Goal: Task Accomplishment & Management: Manage account settings

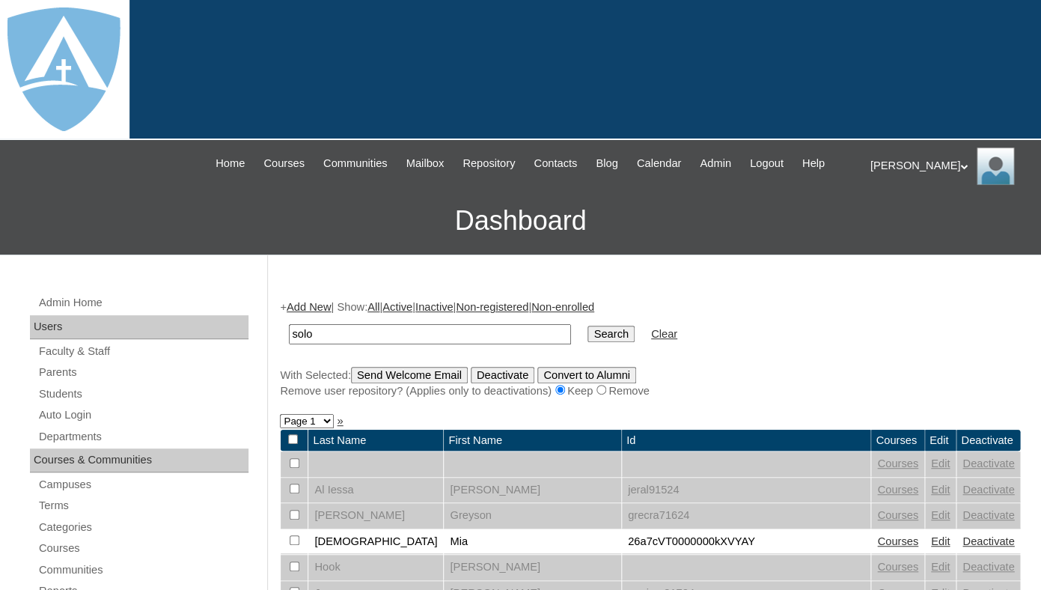
type input "solo"
click at [587, 325] on input "Search" at bounding box center [610, 333] width 46 height 16
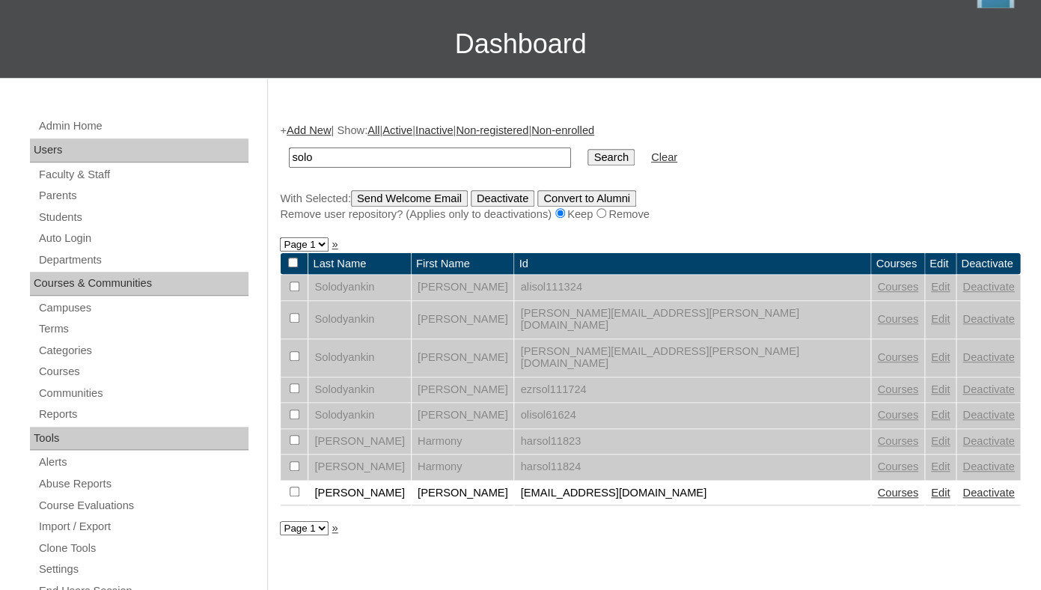
scroll to position [205, 0]
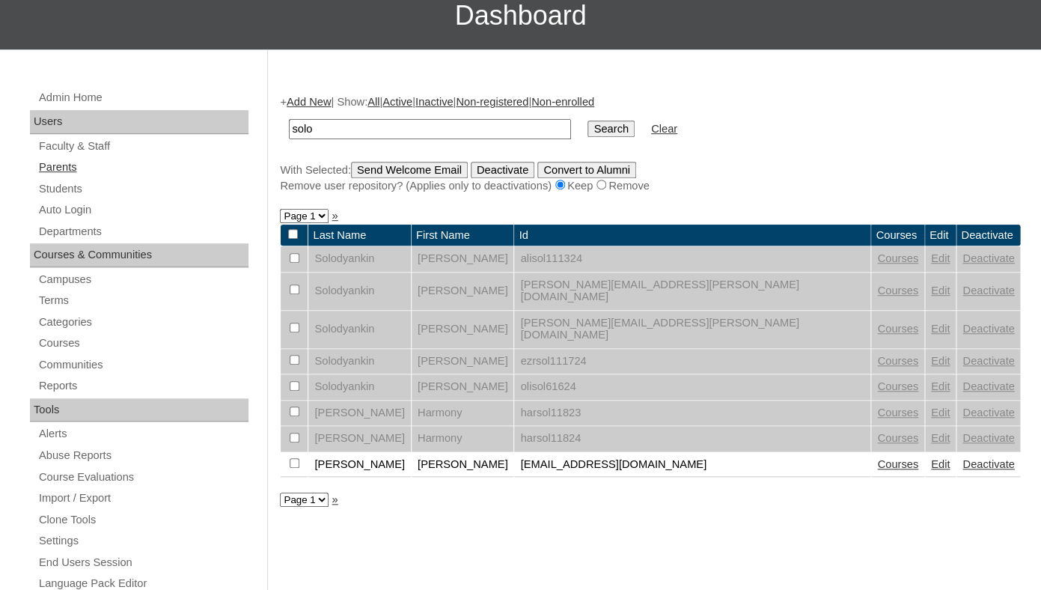
click at [66, 177] on link "Parents" at bounding box center [142, 167] width 211 height 19
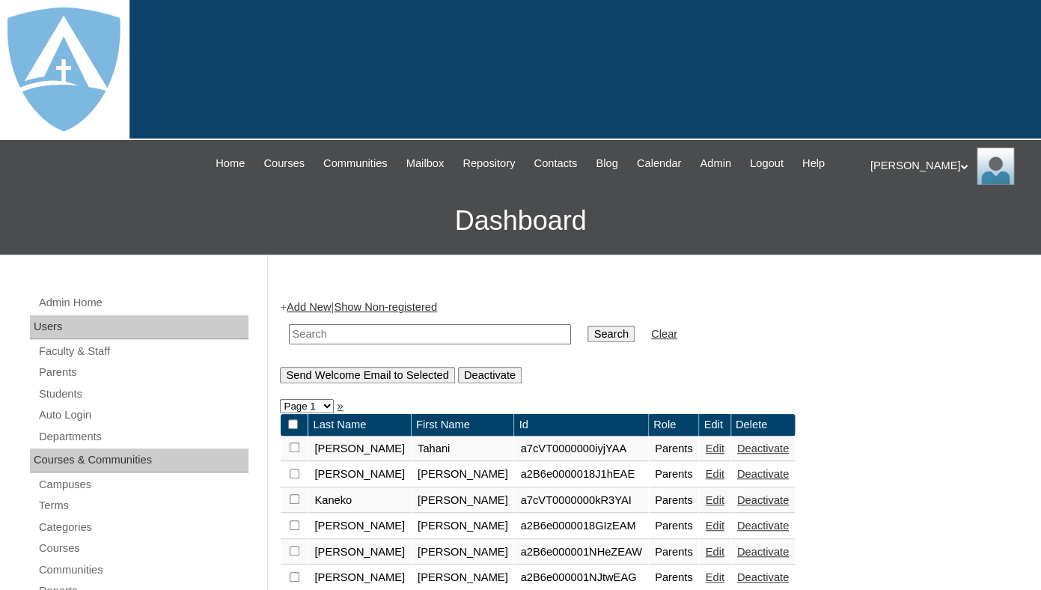
click at [320, 344] on input "text" at bounding box center [430, 334] width 282 height 20
type input "solo"
click at [587, 325] on input "Search" at bounding box center [610, 333] width 46 height 16
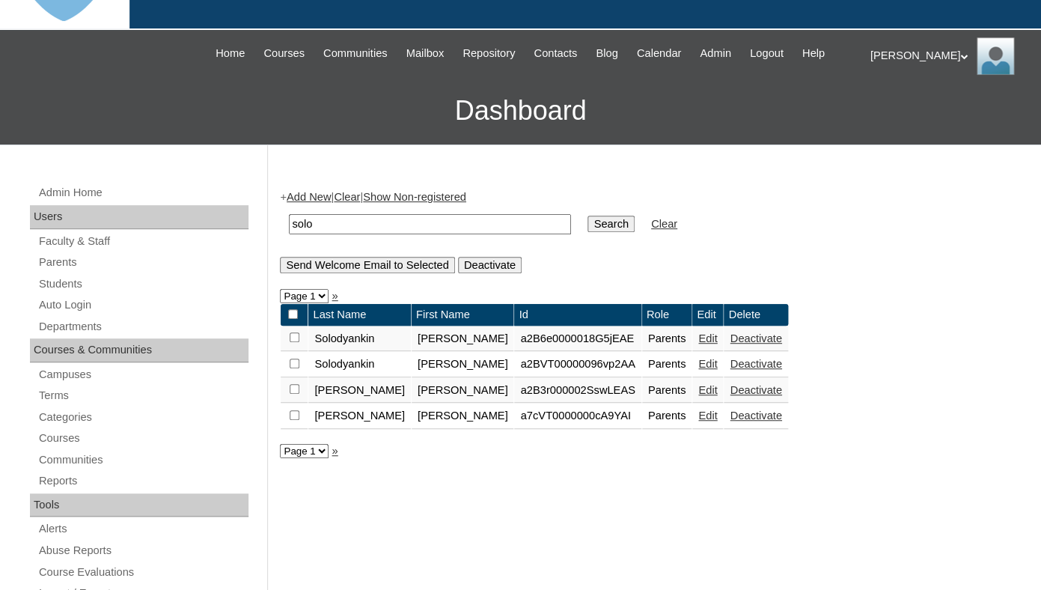
scroll to position [117, 0]
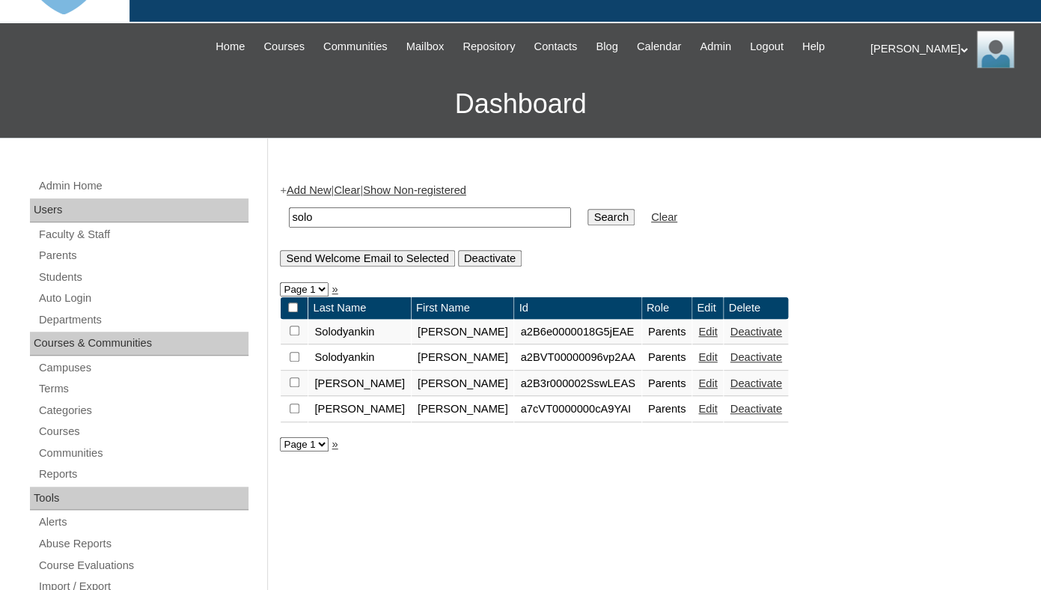
click at [698, 363] on link "Edit" at bounding box center [707, 357] width 19 height 12
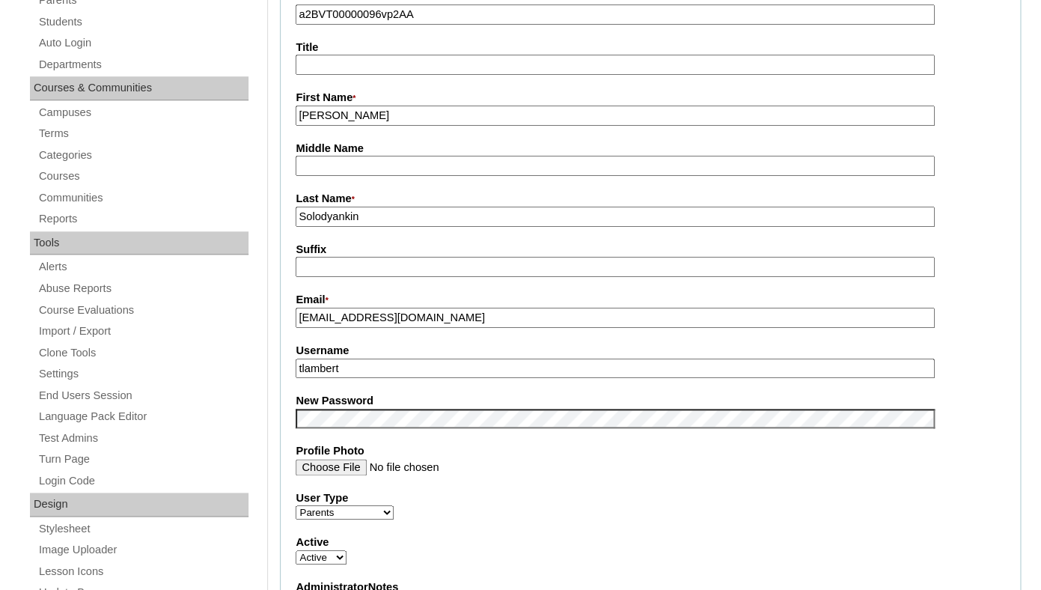
scroll to position [397, 0]
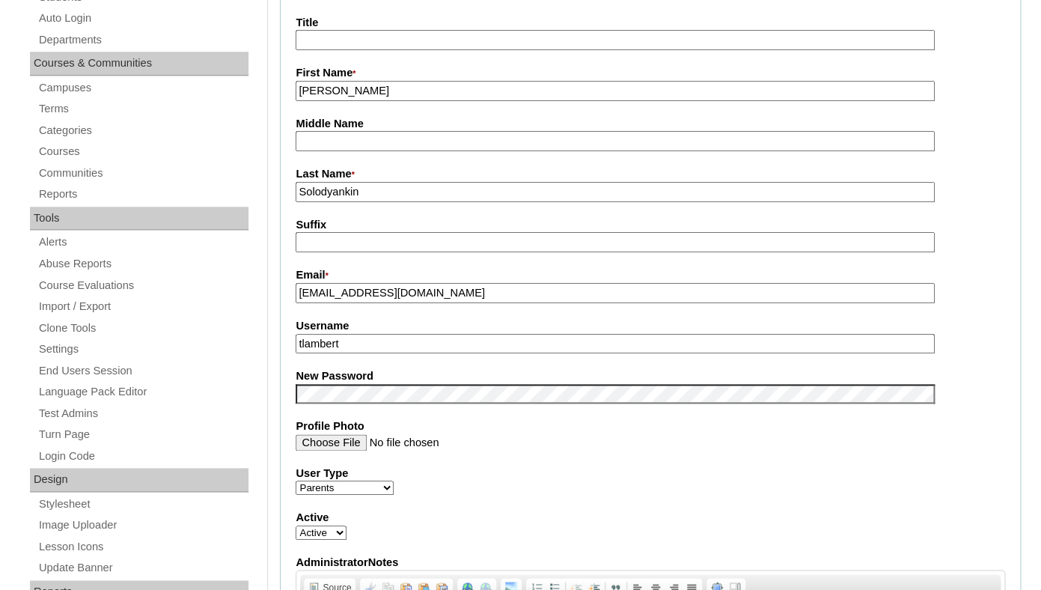
click at [397, 354] on input "tlambert" at bounding box center [615, 344] width 638 height 20
paste input "[EMAIL_ADDRESS][DOMAIN_NAME]"
type input "[EMAIL_ADDRESS][DOMAIN_NAME]"
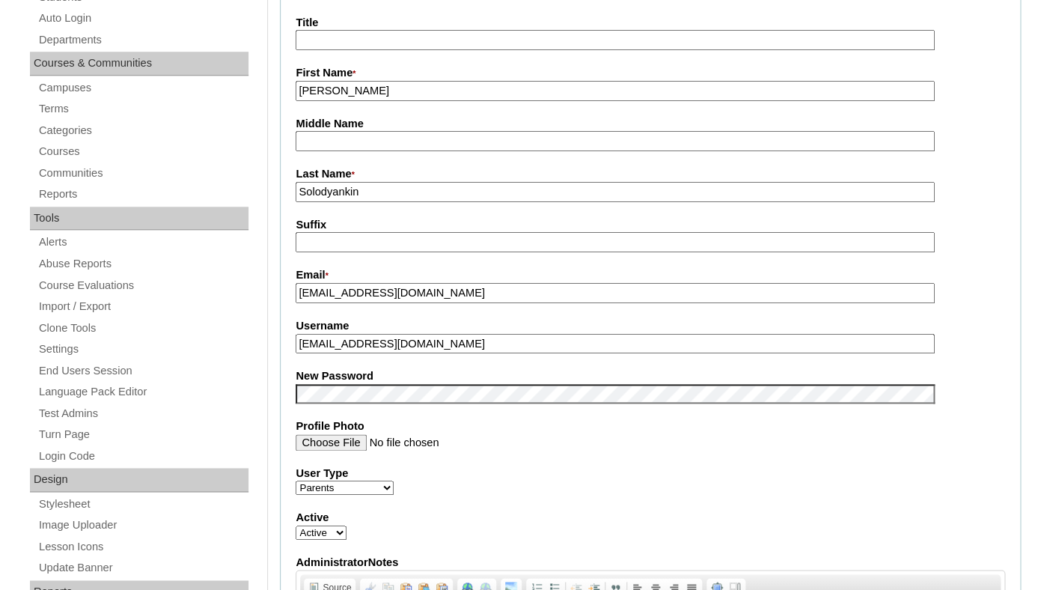
click at [382, 249] on input "Suffix" at bounding box center [615, 242] width 638 height 20
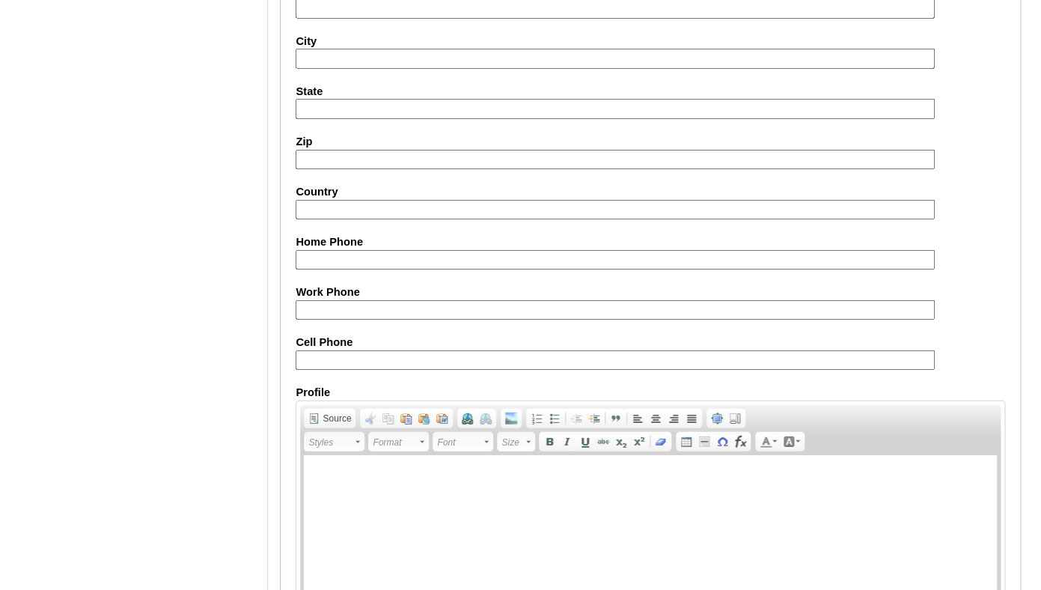
scroll to position [1479, 0]
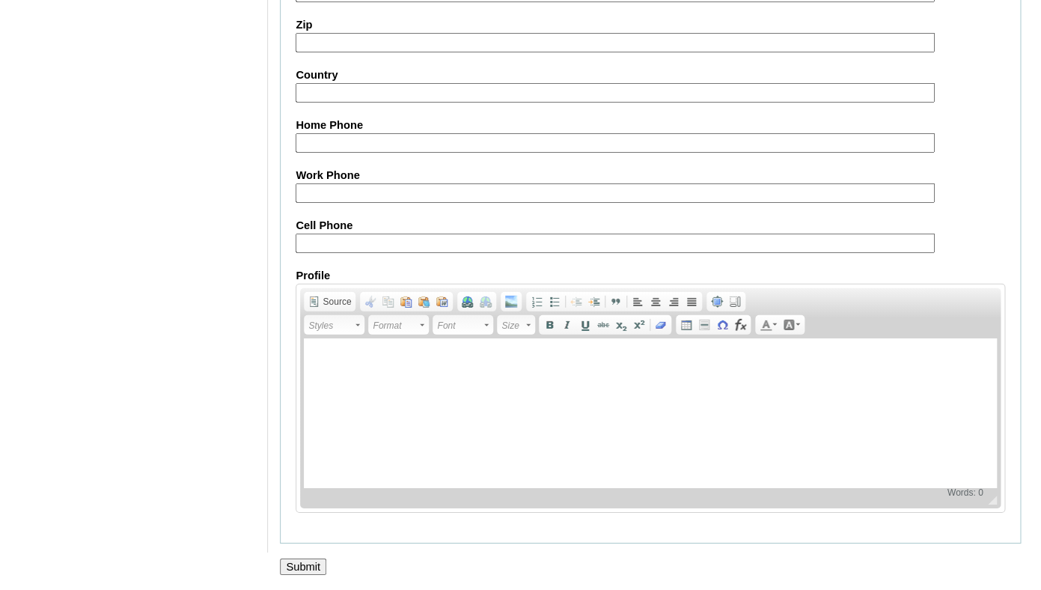
click at [289, 566] on input "Submit" at bounding box center [303, 566] width 46 height 16
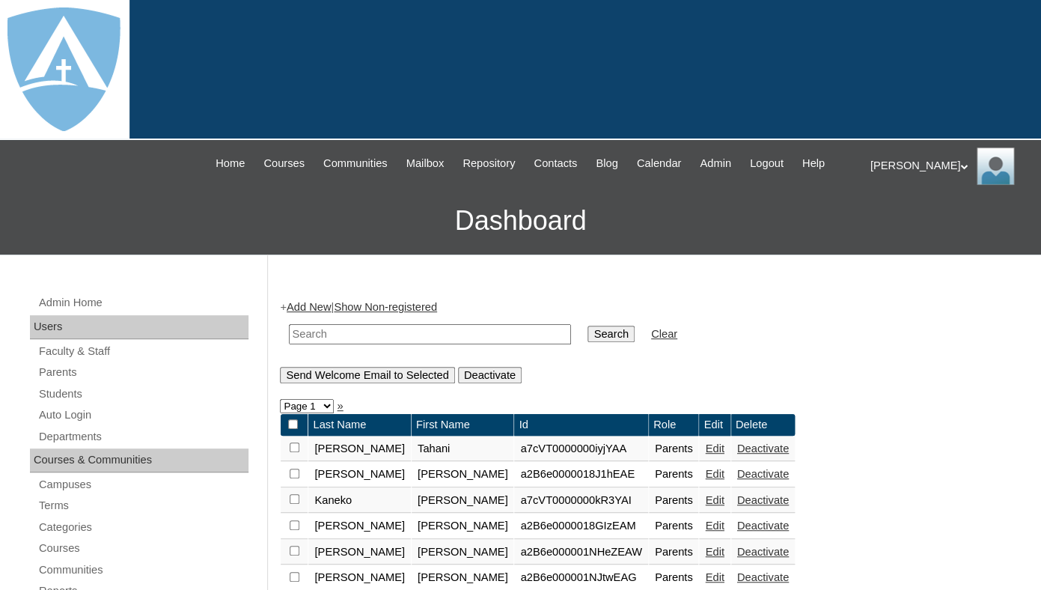
click at [364, 337] on td at bounding box center [429, 333] width 297 height 35
click at [351, 344] on input "text" at bounding box center [430, 334] width 282 height 20
type input "solo"
click at [587, 325] on input "Search" at bounding box center [610, 333] width 46 height 16
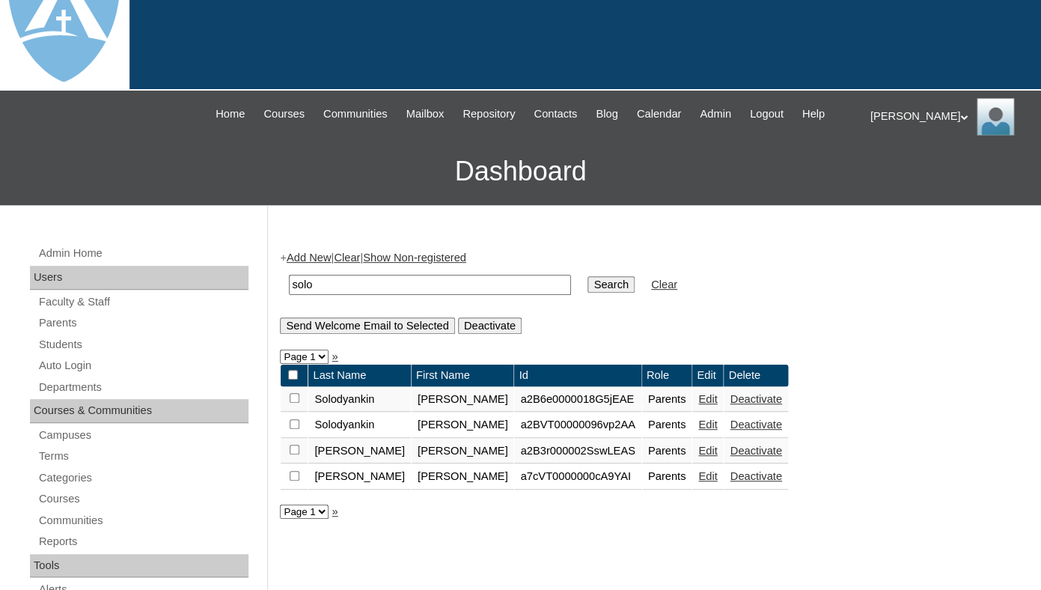
scroll to position [51, 0]
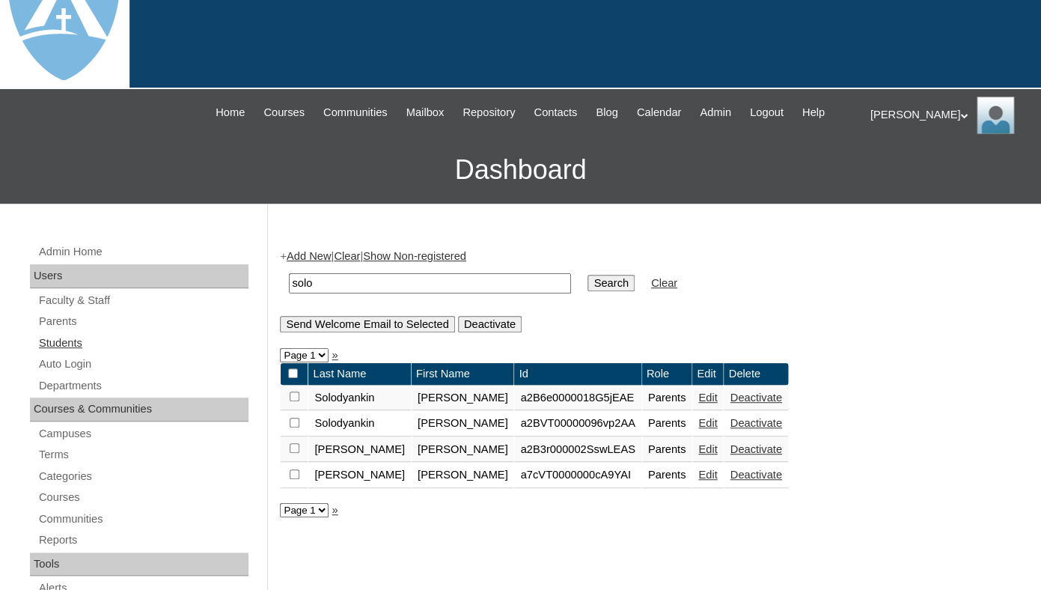
click at [56, 352] on link "Students" at bounding box center [142, 343] width 211 height 19
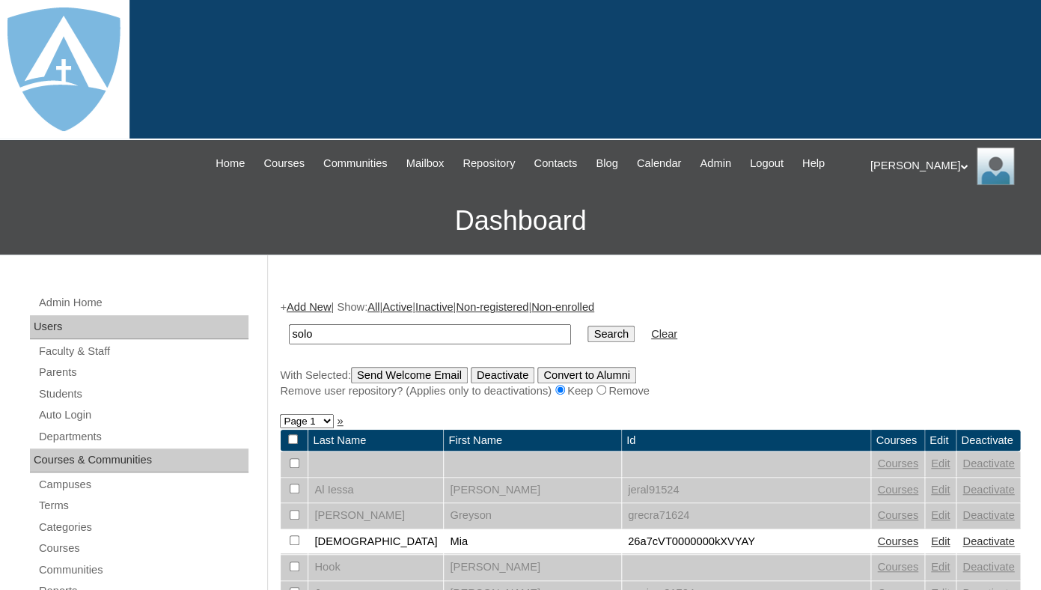
type input "solo"
click at [587, 325] on input "Search" at bounding box center [610, 333] width 46 height 16
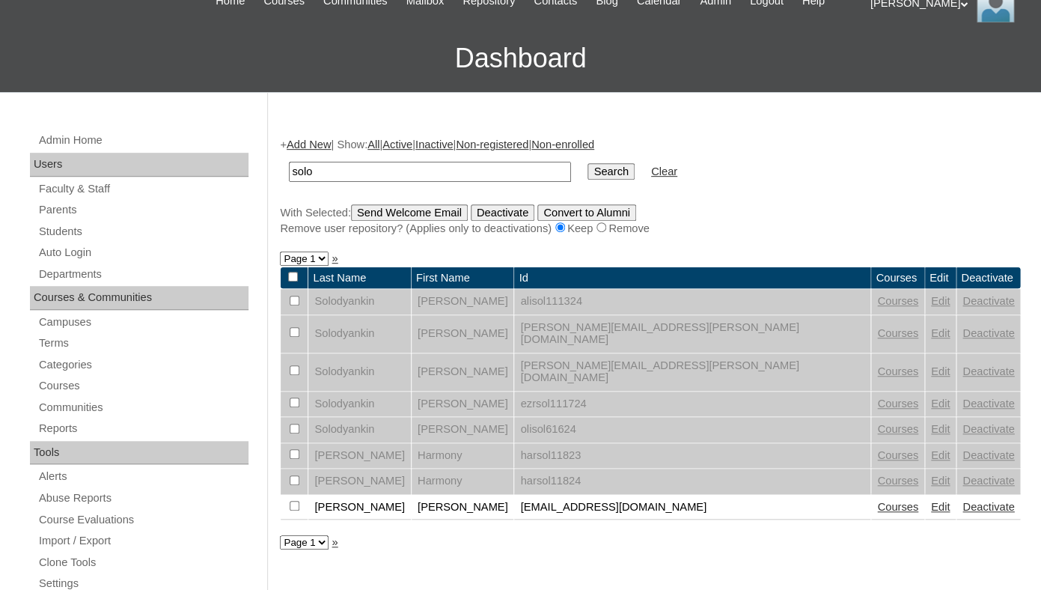
scroll to position [184, 0]
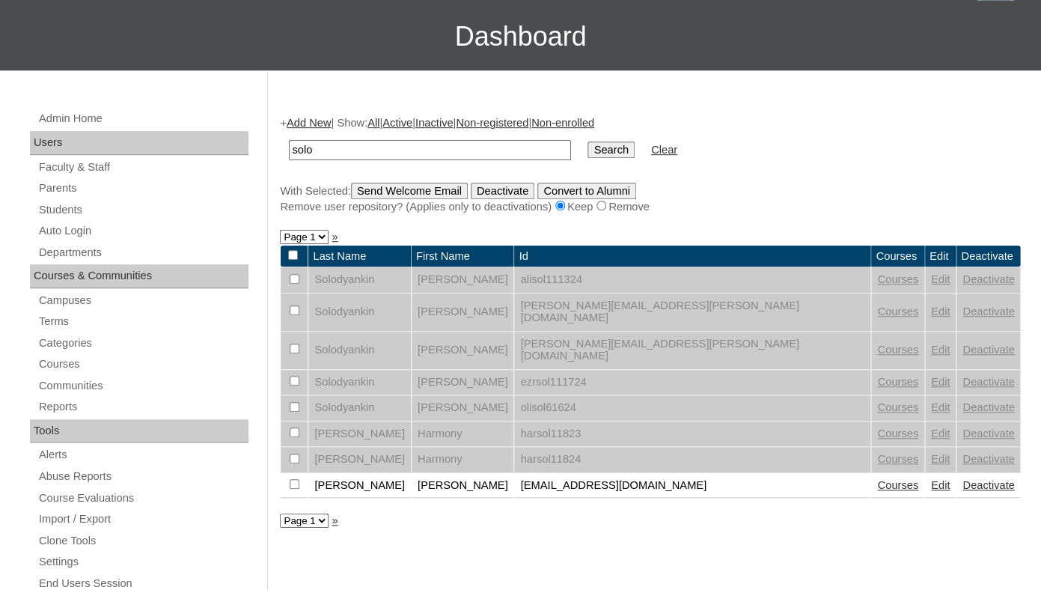
click at [931, 317] on link "Edit" at bounding box center [940, 311] width 19 height 12
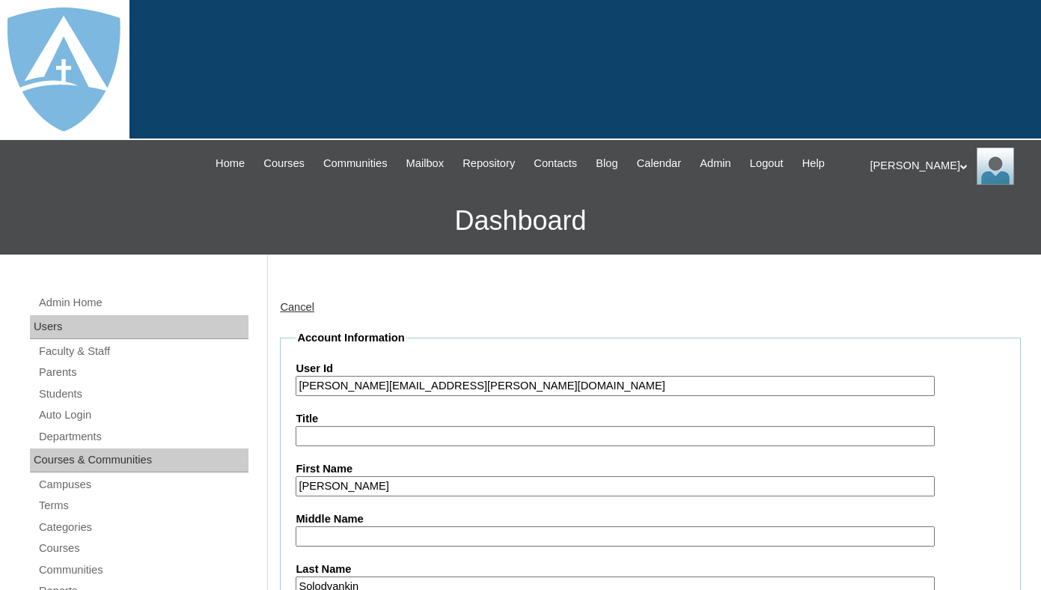
type input "tlambert"
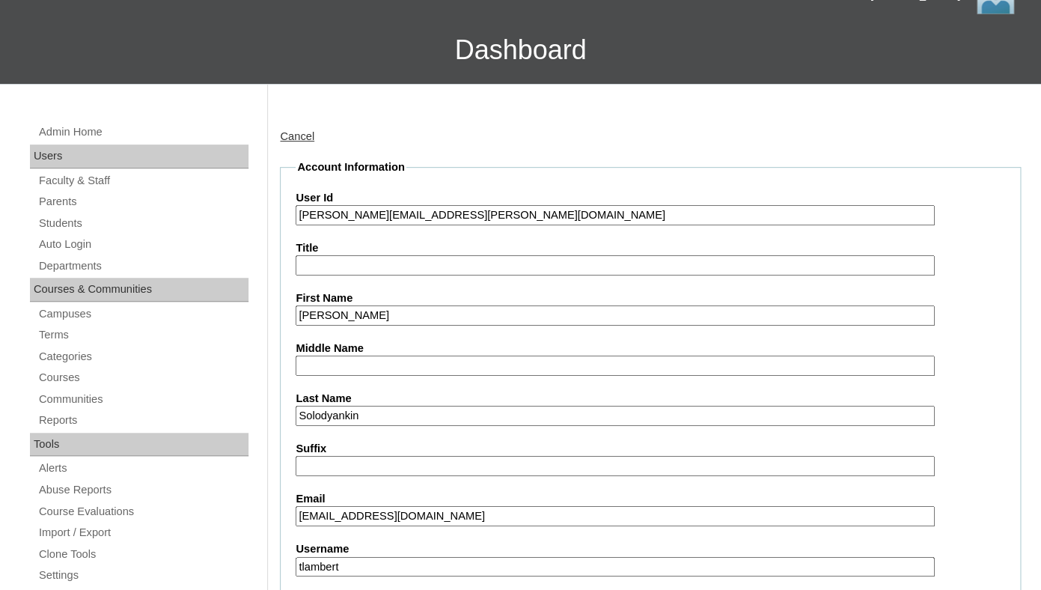
click at [300, 225] on input "[PERSON_NAME][EMAIL_ADDRESS][PERSON_NAME][DOMAIN_NAME]" at bounding box center [615, 215] width 638 height 20
drag, startPoint x: 313, startPoint y: 227, endPoint x: 602, endPoint y: 230, distance: 288.8
click at [602, 225] on input "[EMAIL_ADDRESS][DOMAIN_NAME]" at bounding box center [615, 215] width 638 height 20
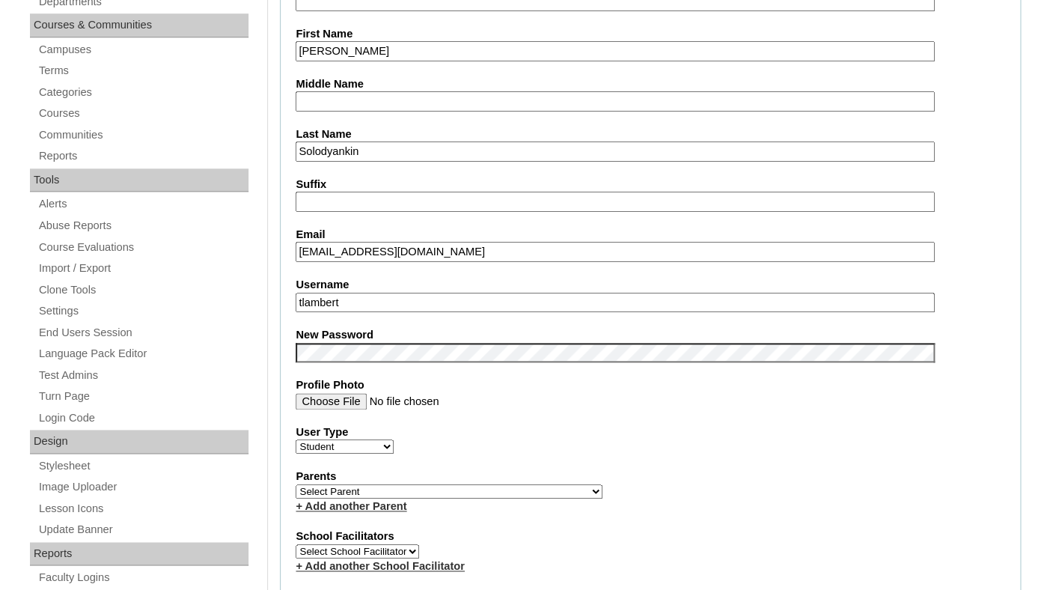
scroll to position [549, 0]
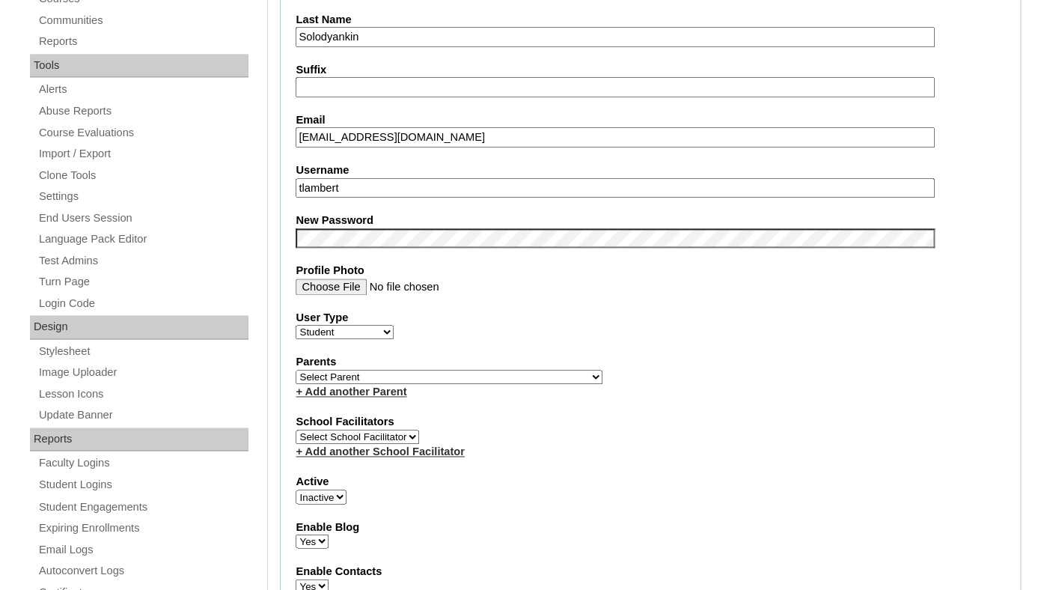
type input "[EMAIL_ADDRESS][DOMAIN_NAME]"
click at [404, 197] on input "tlambert" at bounding box center [615, 188] width 638 height 20
paste input "[PERSON_NAME][EMAIL_ADDRESS][PERSON_NAME][DOMAIN_NAME]"
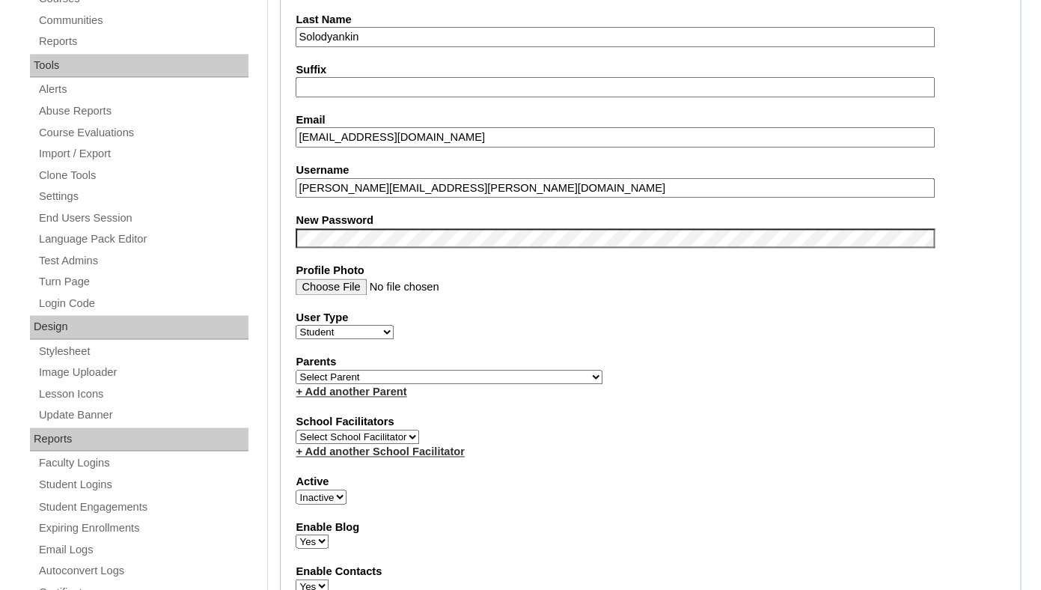
type input "[PERSON_NAME][EMAIL_ADDRESS][PERSON_NAME][DOMAIN_NAME]"
click at [548, 429] on fieldset "Account Information User Id 26alison.solodyankin@enlightiumstudent.com Title Fi…" at bounding box center [650, 380] width 741 height 1199
click at [296, 370] on select "Select Parent Abbas, Tahani Garcia, Rosa Kaneko, Chad Labourdette, Jessica Nich…" at bounding box center [449, 377] width 307 height 14
select select "99412"
click option "Solodyankin, Valentin" at bounding box center [0, 0] width 0 height 0
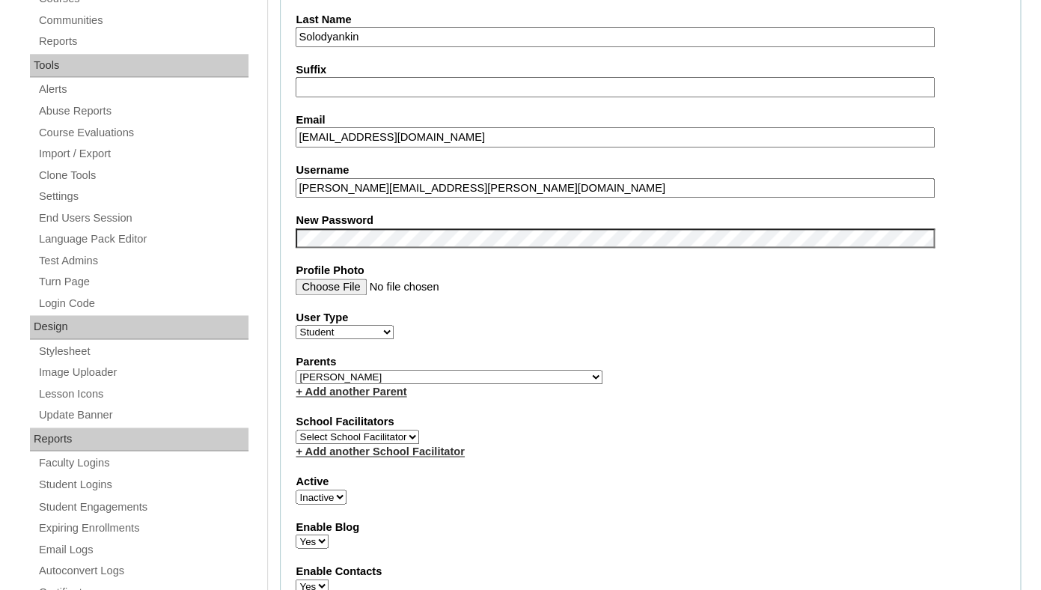
select select "1"
click option "Active" at bounding box center [0, 0] width 0 height 0
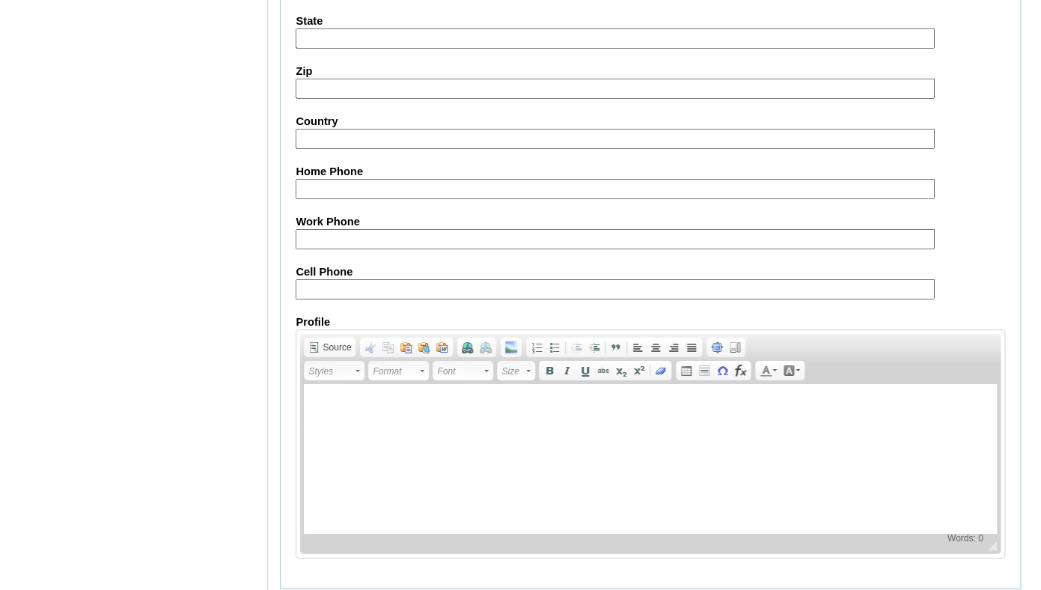
scroll to position [1794, 0]
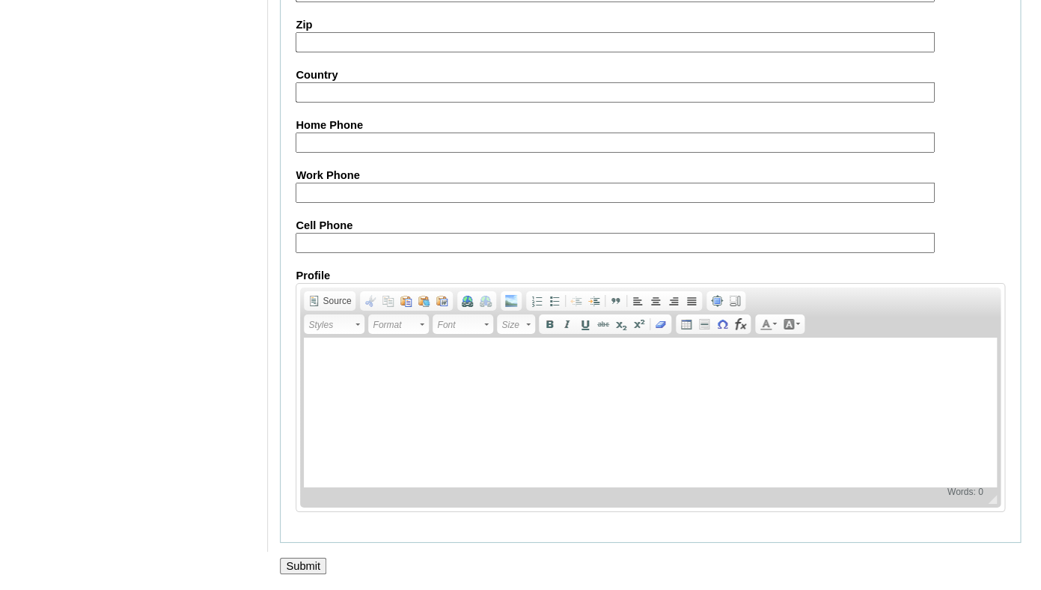
click at [289, 562] on input "Submit" at bounding box center [303, 565] width 46 height 16
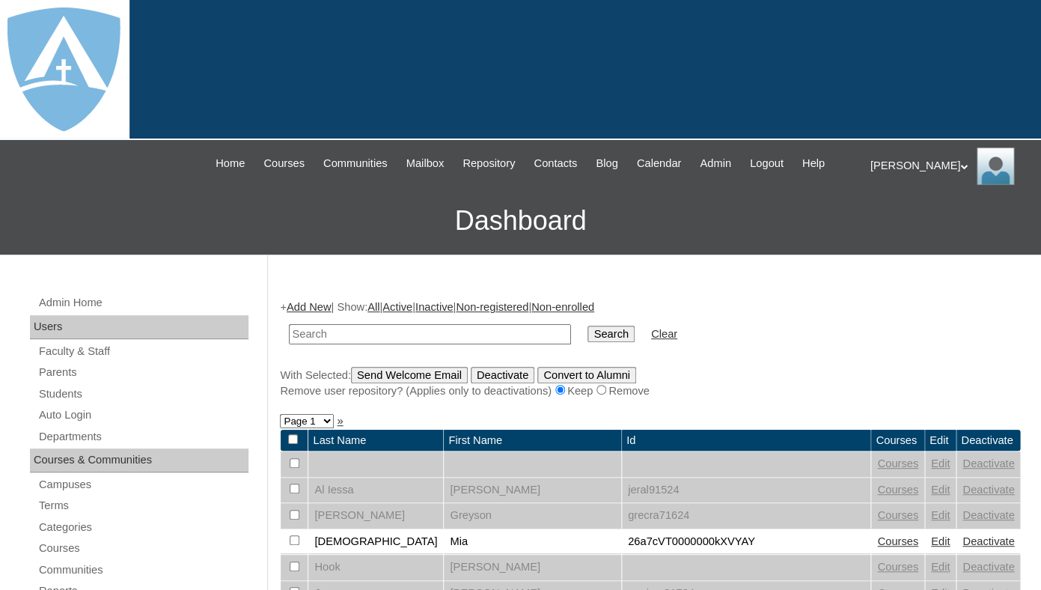
click at [370, 344] on input "text" at bounding box center [430, 334] width 282 height 20
paste input "[PERSON_NAME][EMAIL_ADDRESS][PERSON_NAME][DOMAIN_NAME]"
type input "[PERSON_NAME][EMAIL_ADDRESS][PERSON_NAME][DOMAIN_NAME]"
click at [587, 325] on input "Search" at bounding box center [610, 333] width 46 height 16
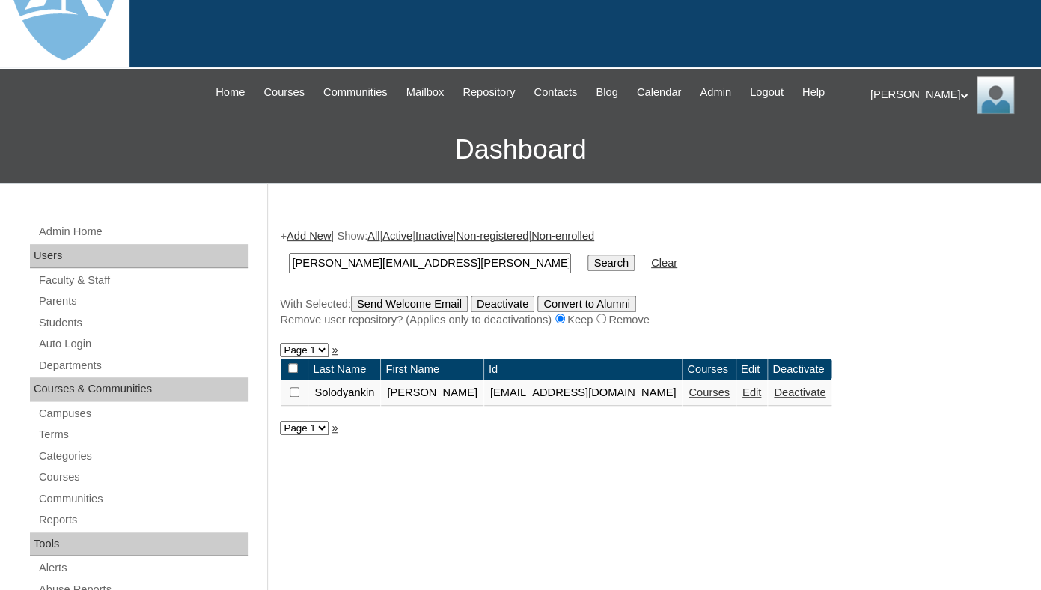
scroll to position [73, 0]
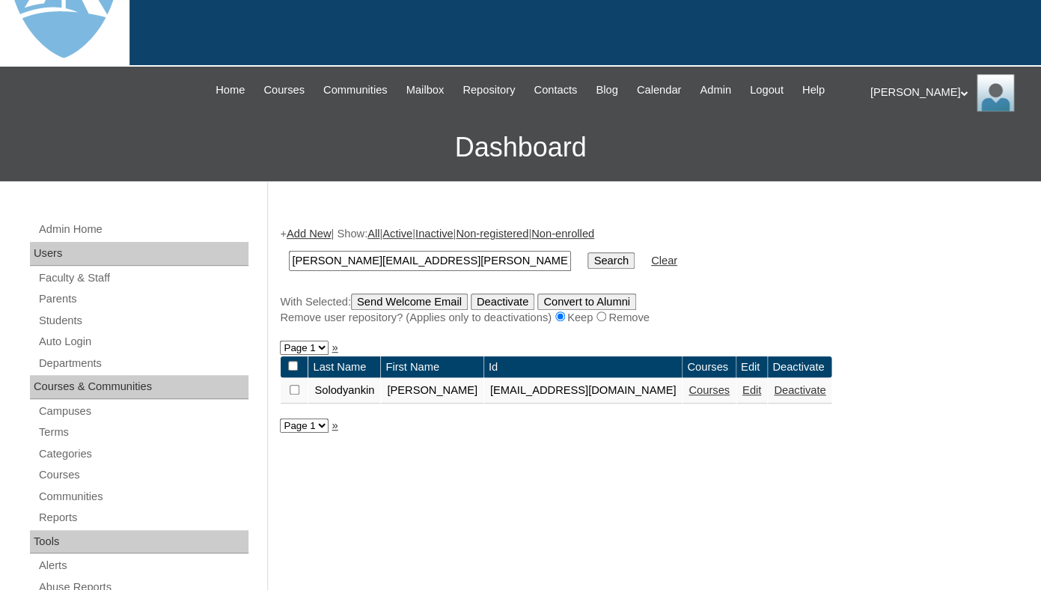
click at [729, 396] on link "Courses" at bounding box center [708, 390] width 41 height 12
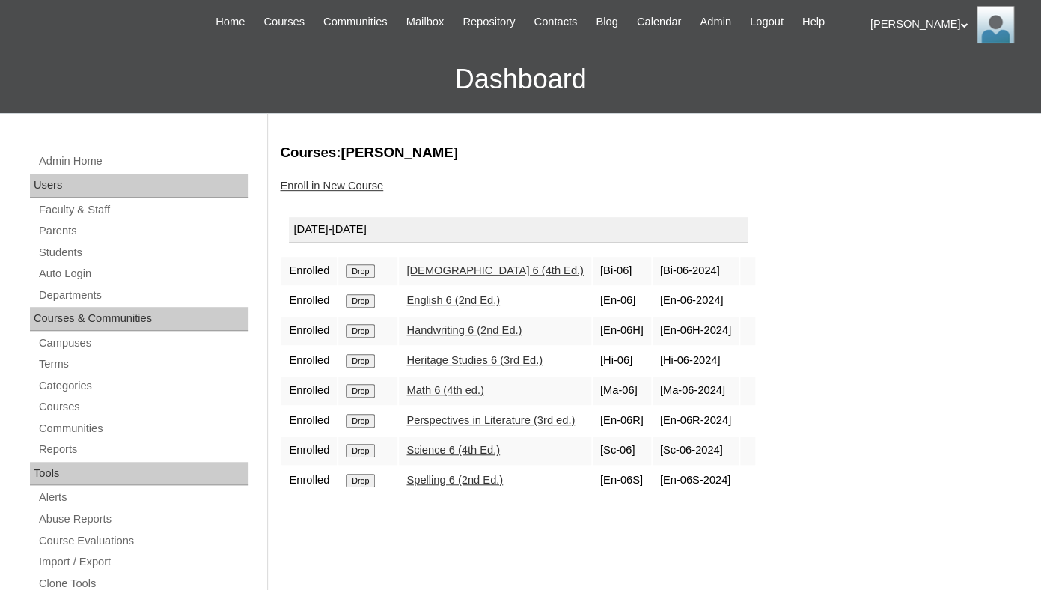
scroll to position [192, 0]
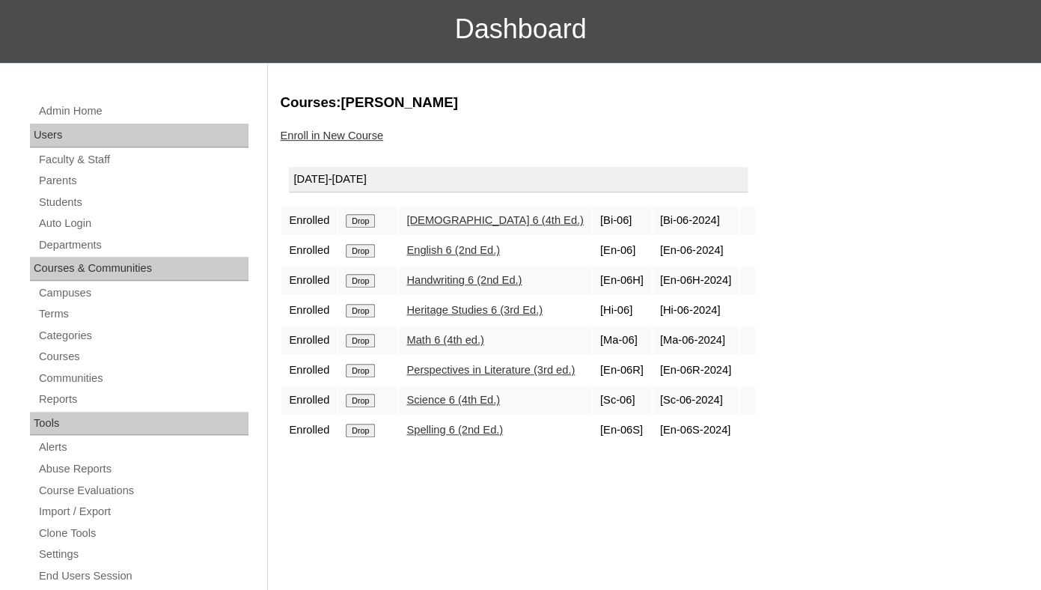
click at [372, 227] on input "Drop" at bounding box center [360, 220] width 29 height 13
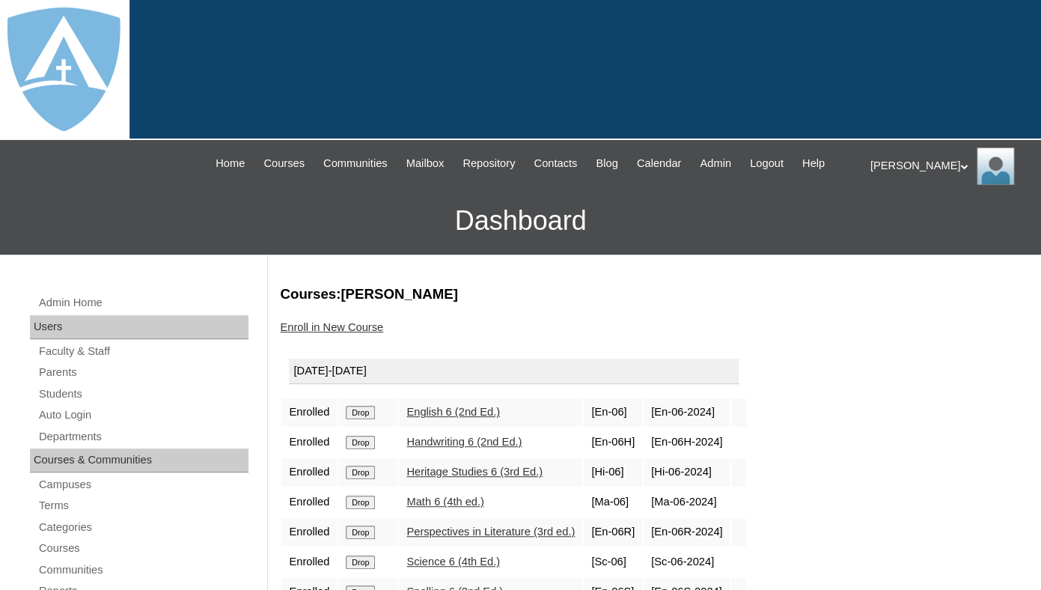
click at [372, 419] on input "Drop" at bounding box center [360, 411] width 29 height 13
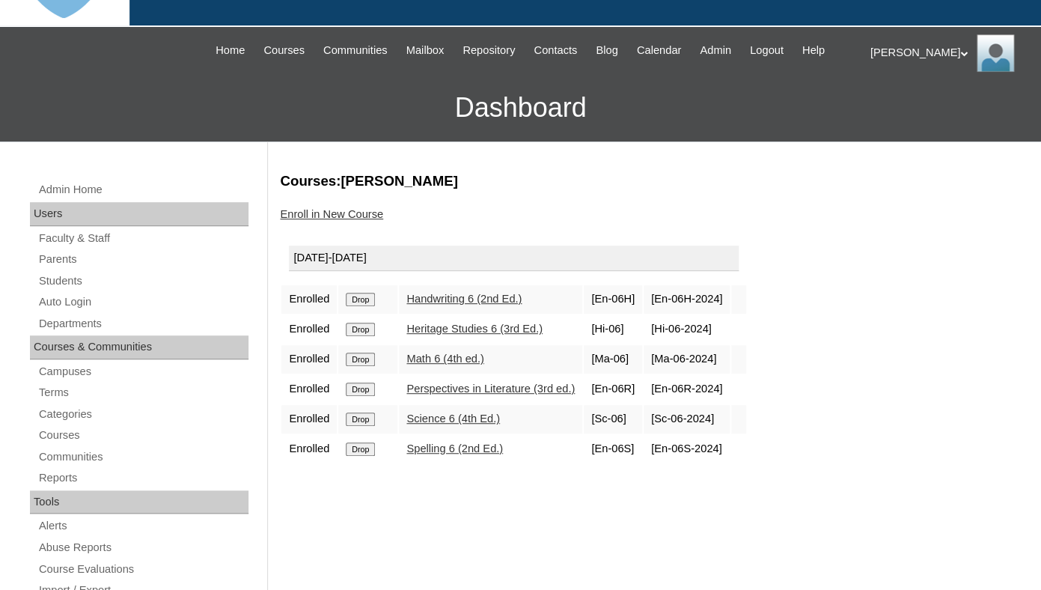
scroll to position [135, 0]
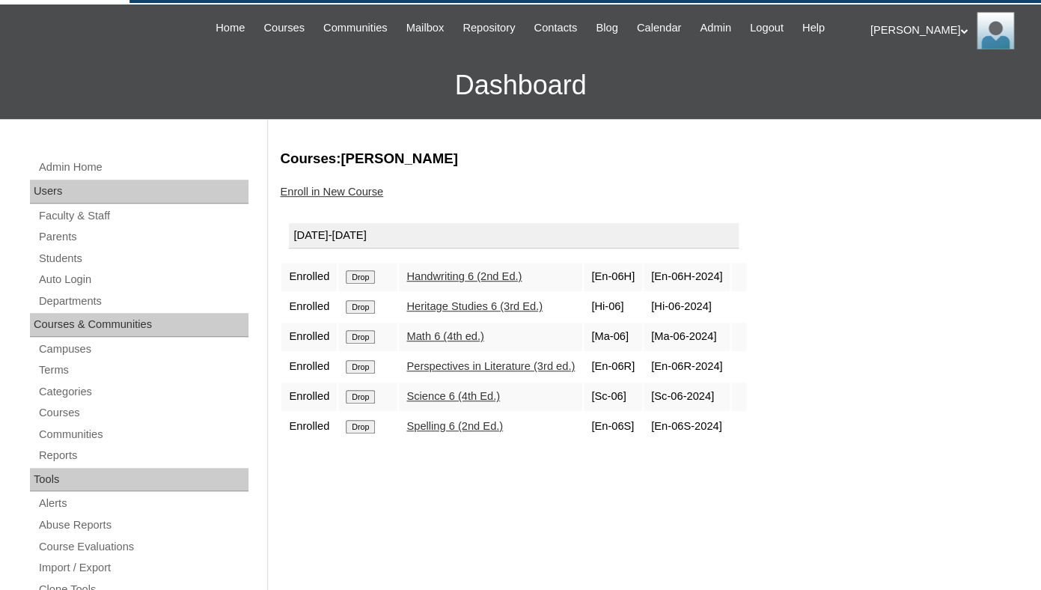
click at [367, 284] on input "Drop" at bounding box center [360, 276] width 29 height 13
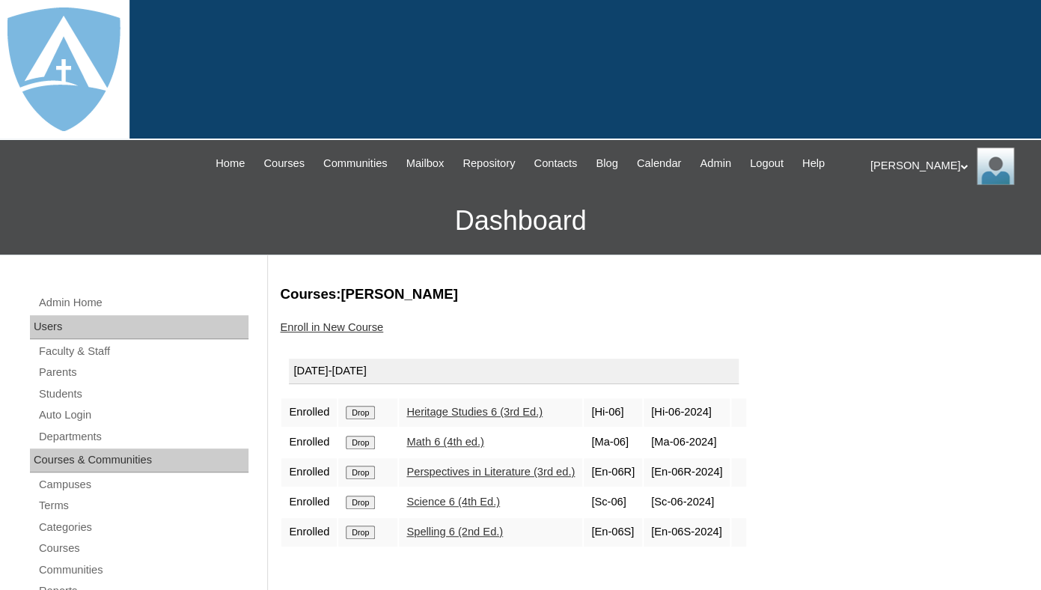
click at [364, 419] on input "Drop" at bounding box center [360, 411] width 29 height 13
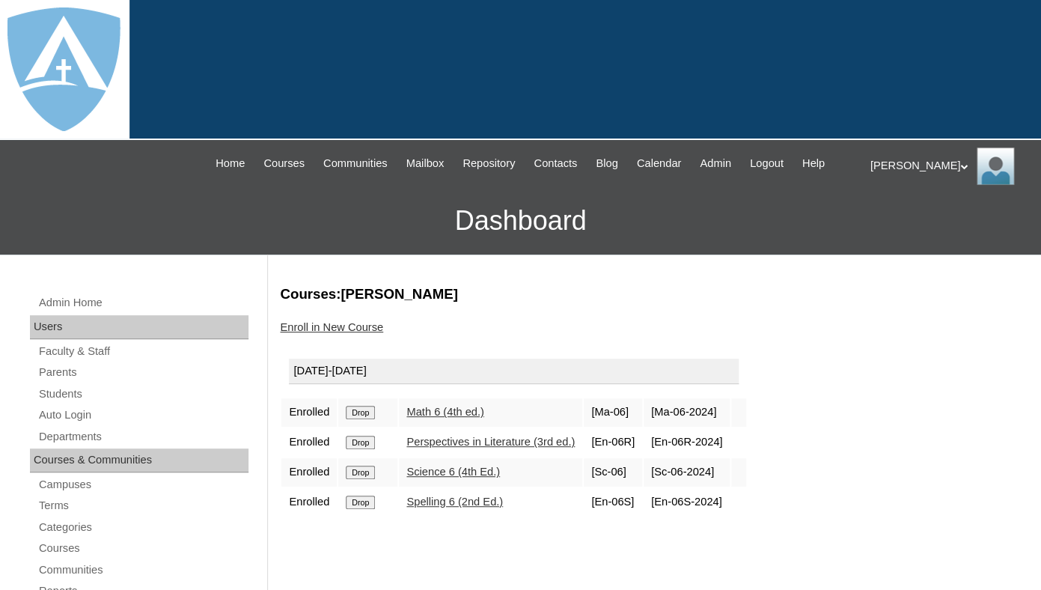
click at [367, 419] on input "Drop" at bounding box center [360, 411] width 29 height 13
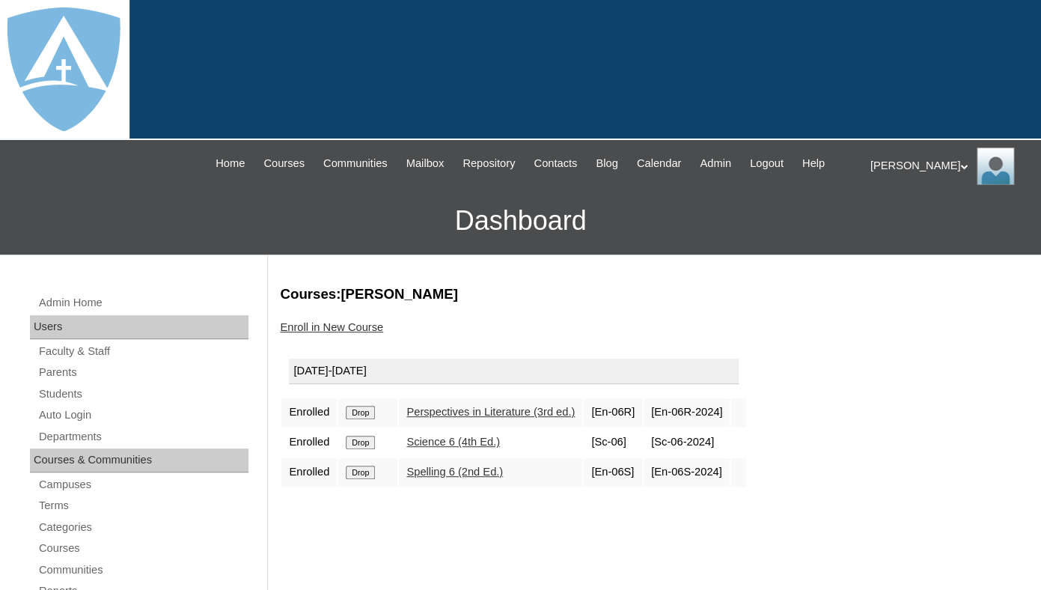
click at [373, 419] on input "Drop" at bounding box center [360, 411] width 29 height 13
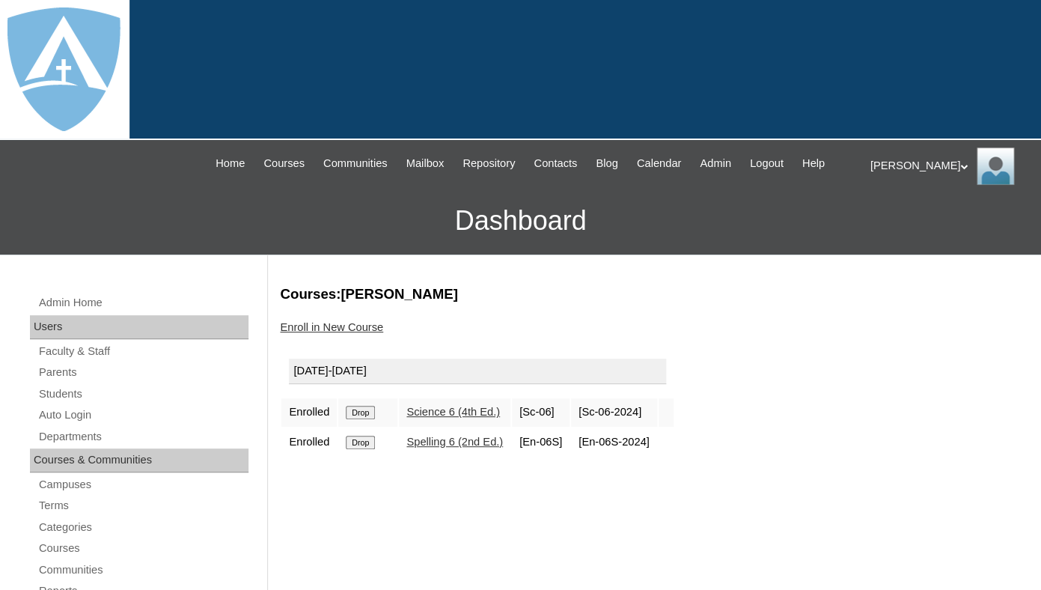
click at [367, 419] on input "Drop" at bounding box center [360, 411] width 29 height 13
click at [370, 419] on input "Drop" at bounding box center [360, 411] width 29 height 13
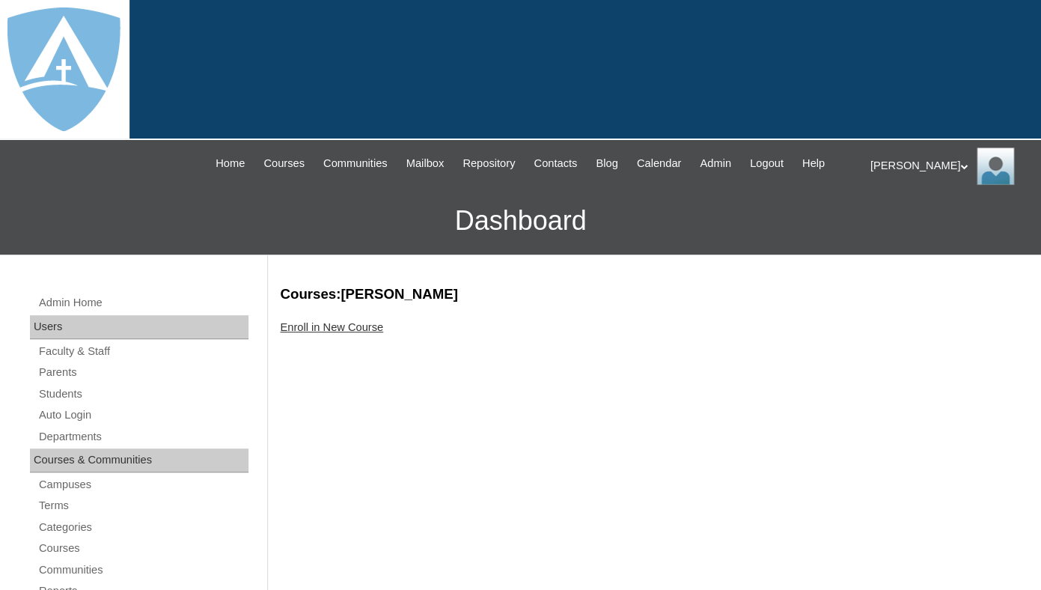
click at [382, 333] on link "Enroll in New Course" at bounding box center [331, 327] width 103 height 12
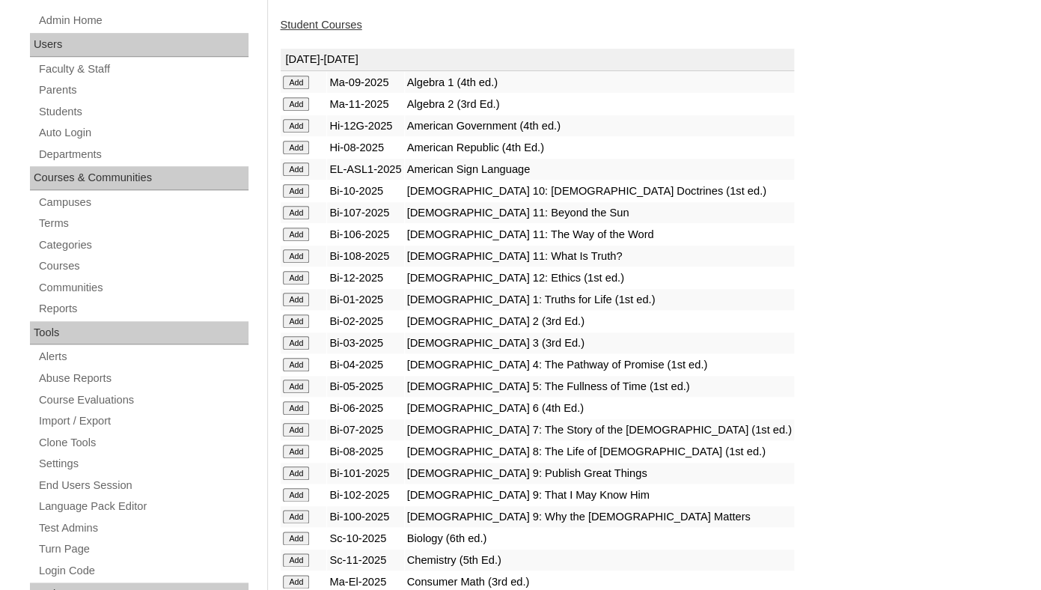
scroll to position [319, 0]
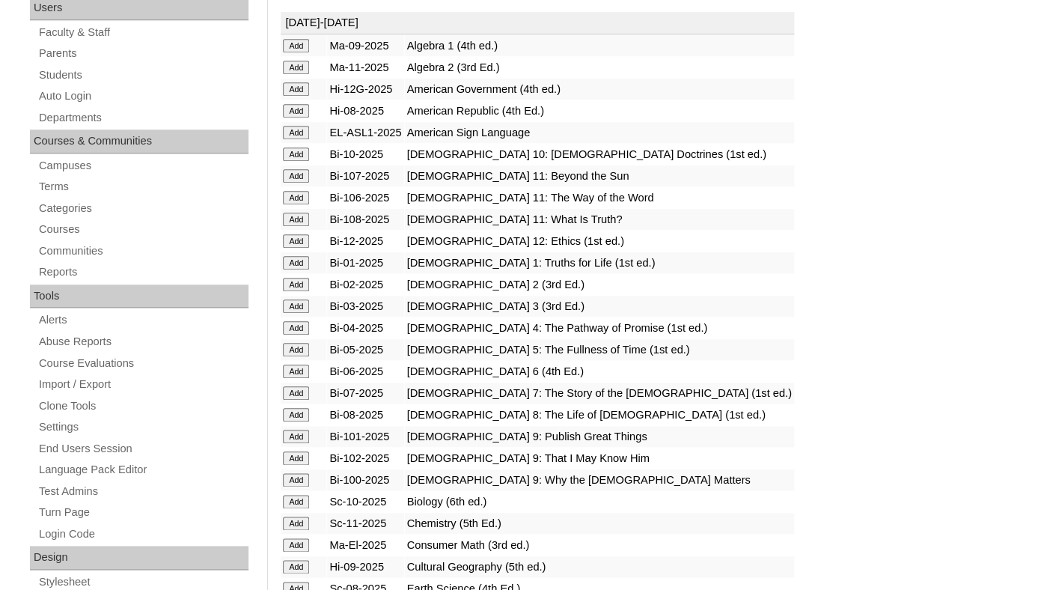
click at [296, 400] on input "Add" at bounding box center [296, 392] width 26 height 13
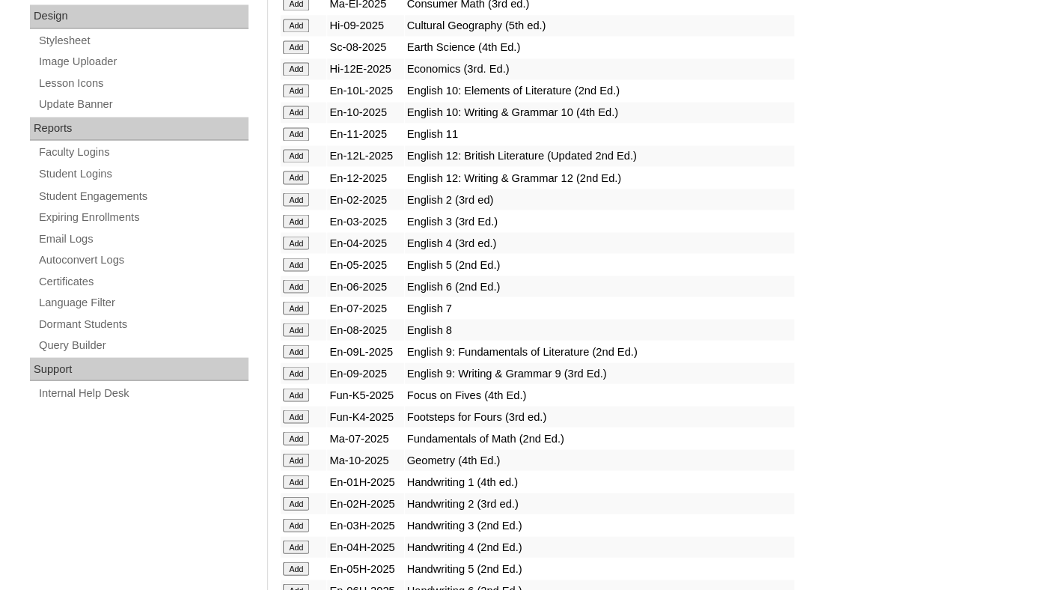
scroll to position [863, 0]
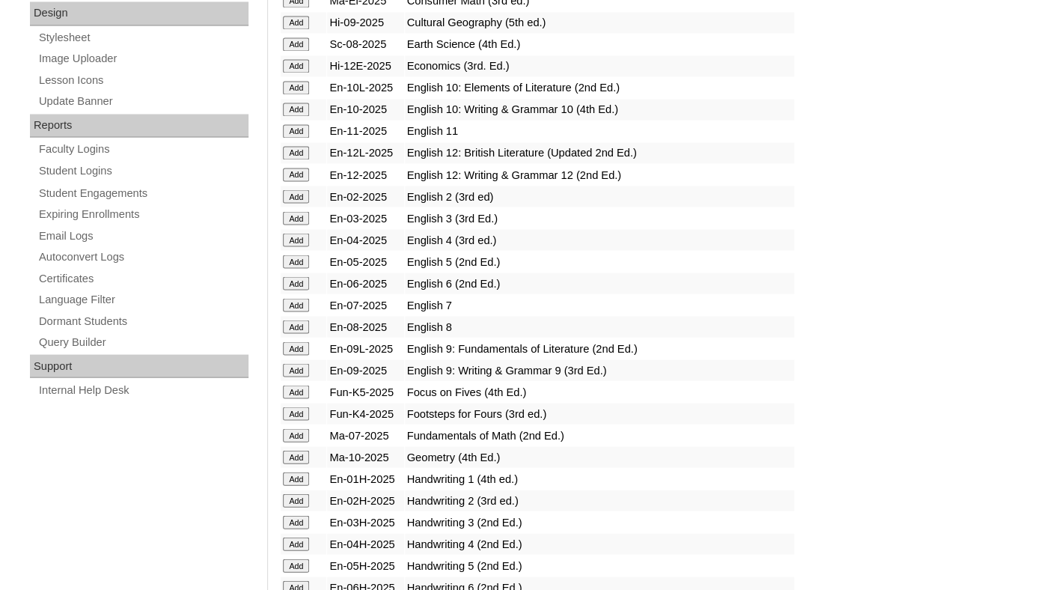
click at [299, 311] on input "Add" at bounding box center [296, 304] width 26 height 13
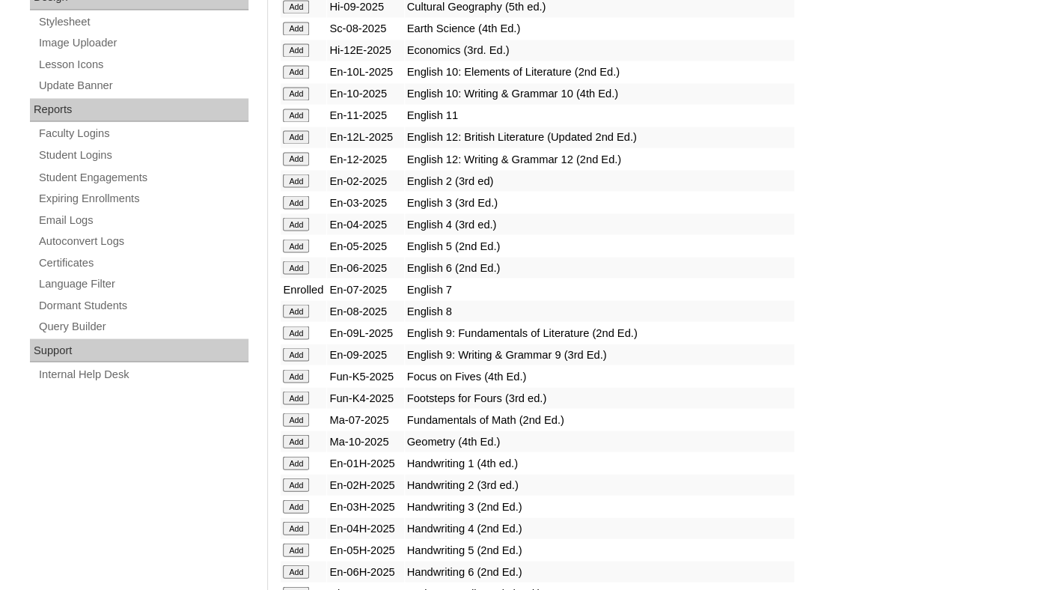
scroll to position [888, 0]
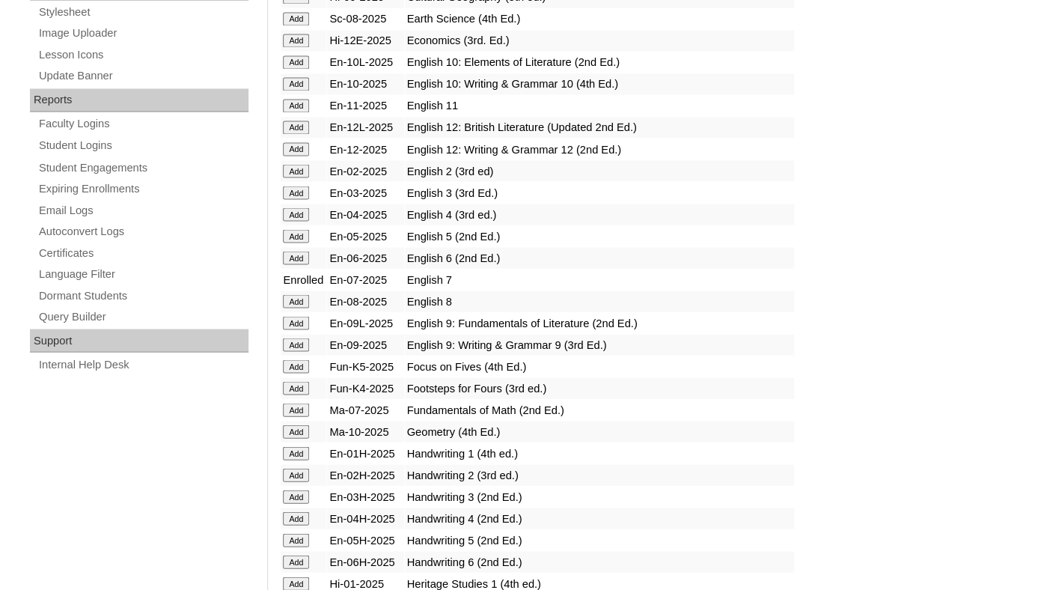
click at [296, 416] on input "Add" at bounding box center [296, 409] width 26 height 13
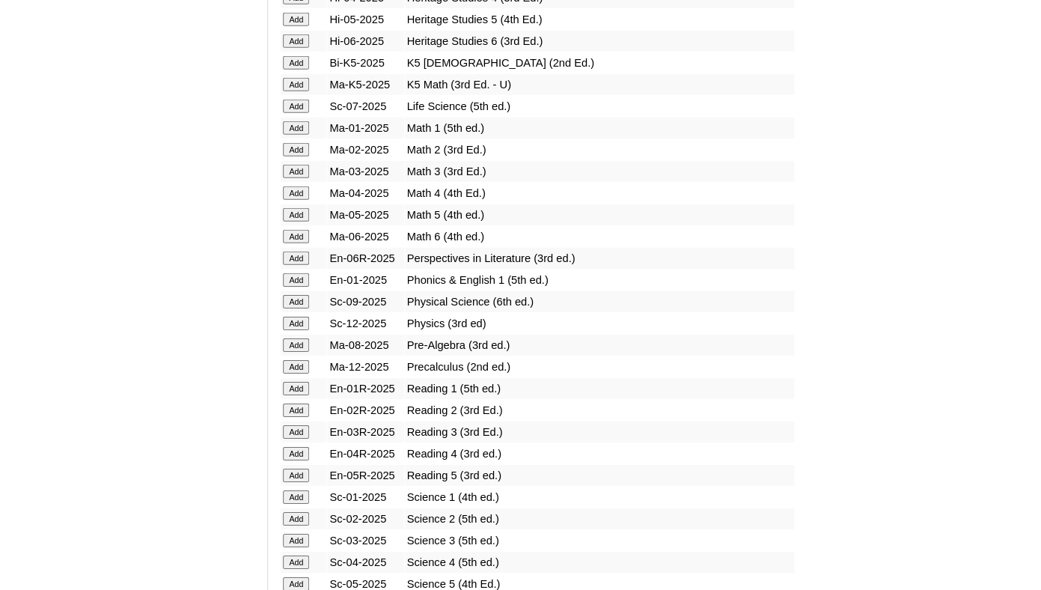
scroll to position [1518, 0]
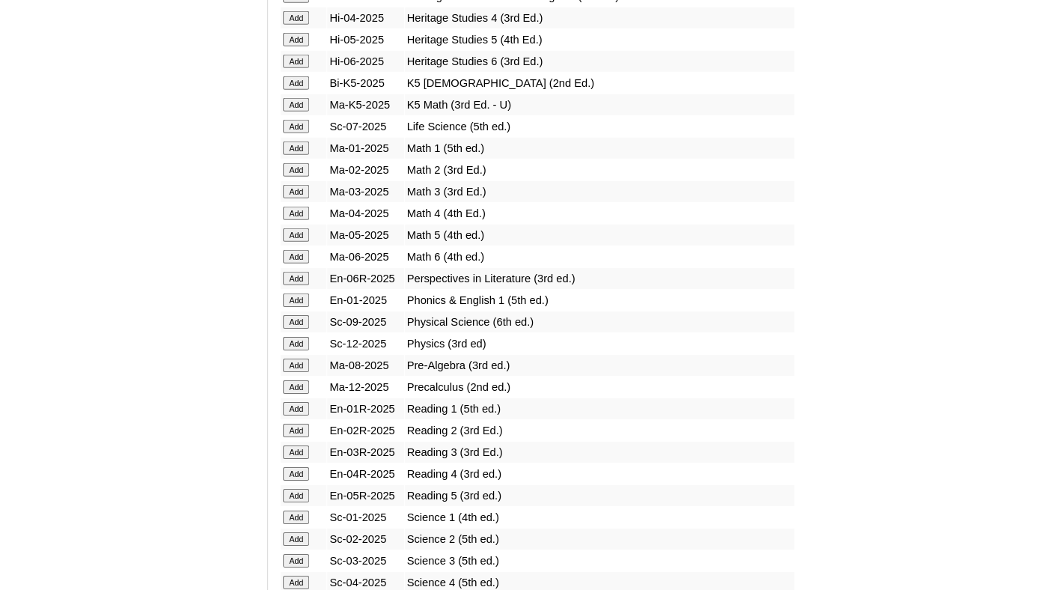
click at [296, 133] on input "Add" at bounding box center [296, 126] width 26 height 13
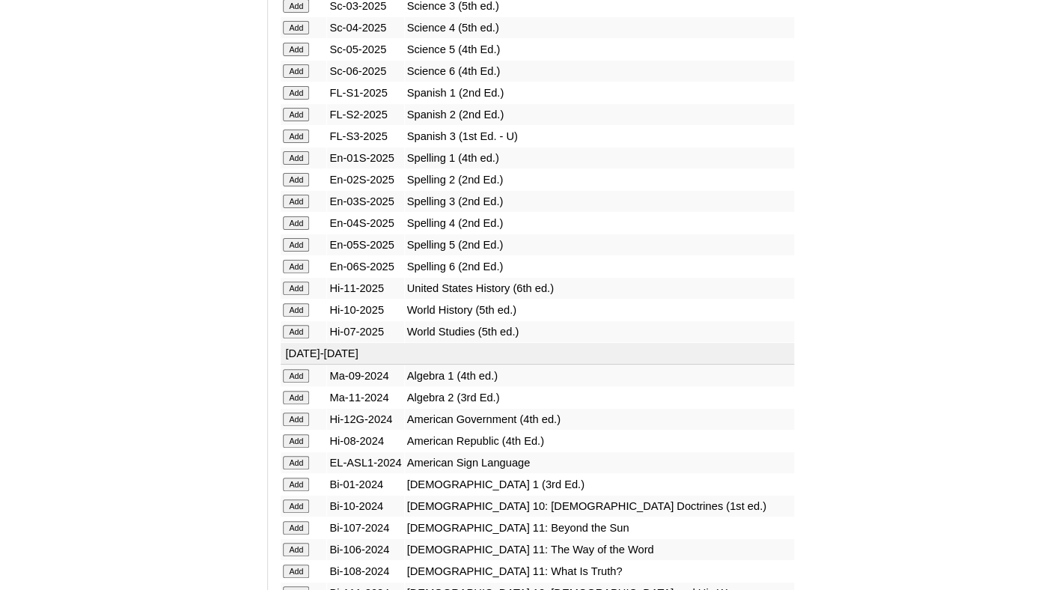
scroll to position [2107, 0]
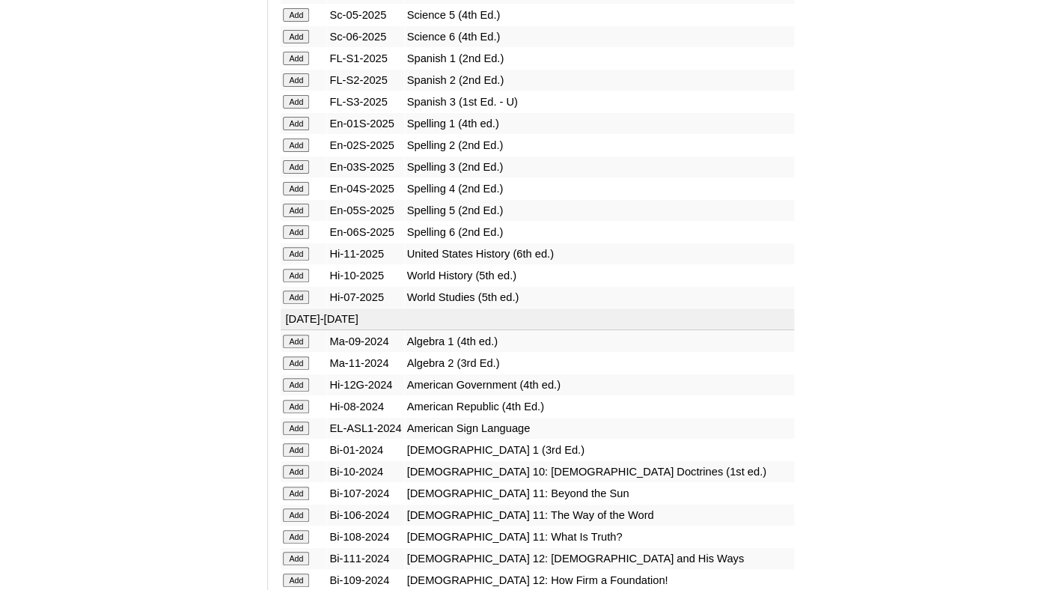
click at [293, 304] on input "Add" at bounding box center [296, 296] width 26 height 13
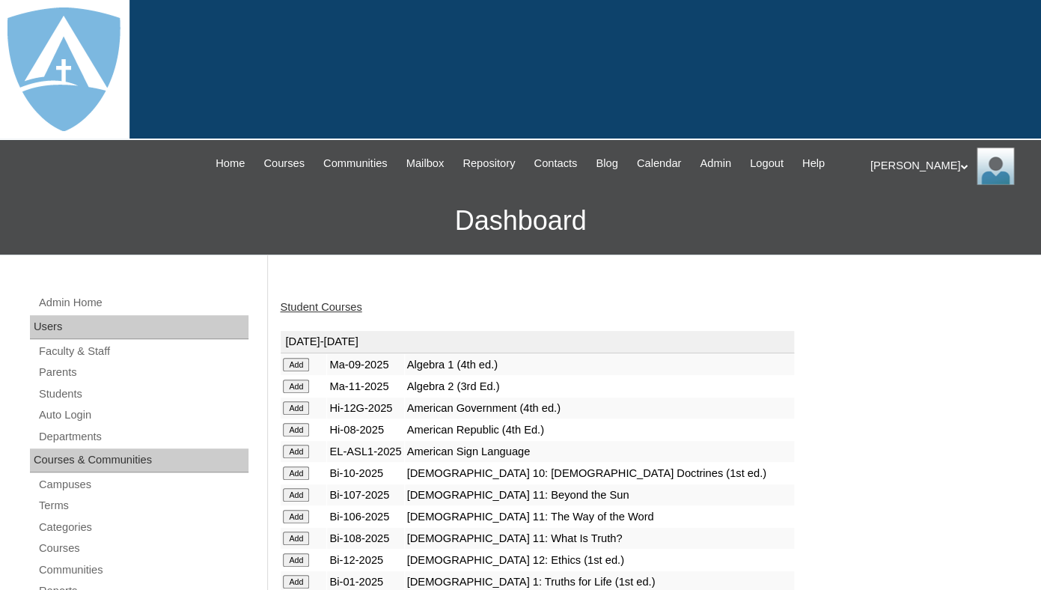
click at [321, 313] on link "Student Courses" at bounding box center [321, 307] width 82 height 12
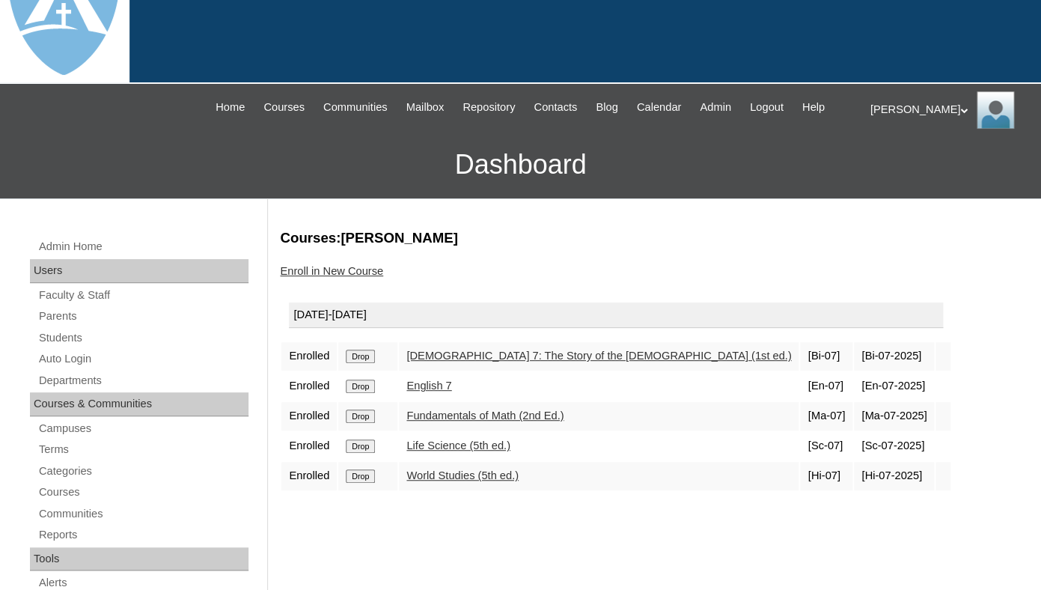
scroll to position [57, 0]
click at [54, 346] on link "Students" at bounding box center [142, 337] width 211 height 19
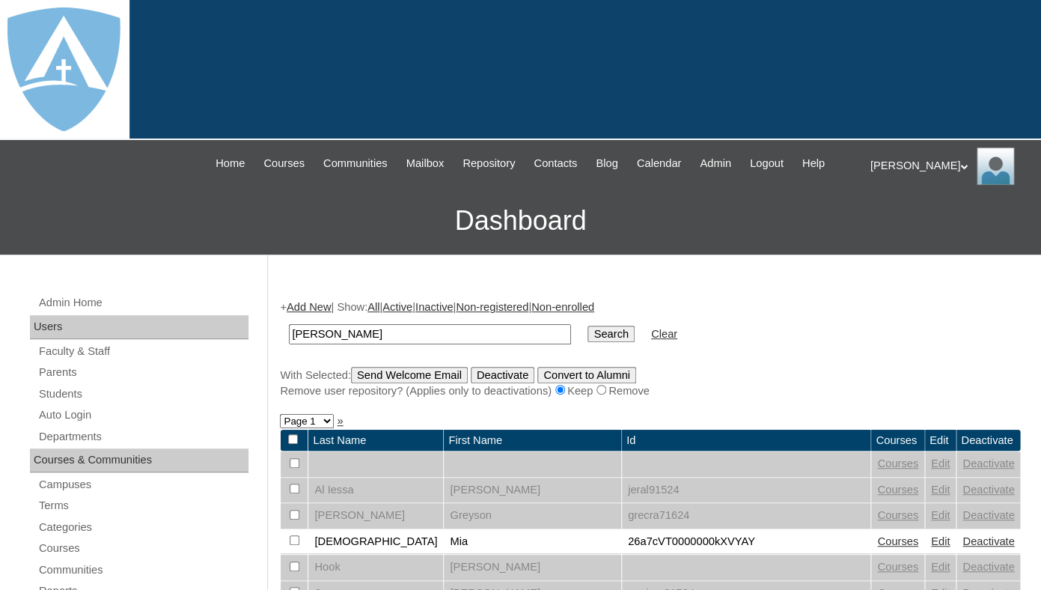
type input "[PERSON_NAME]"
click at [587, 325] on input "Search" at bounding box center [610, 333] width 46 height 16
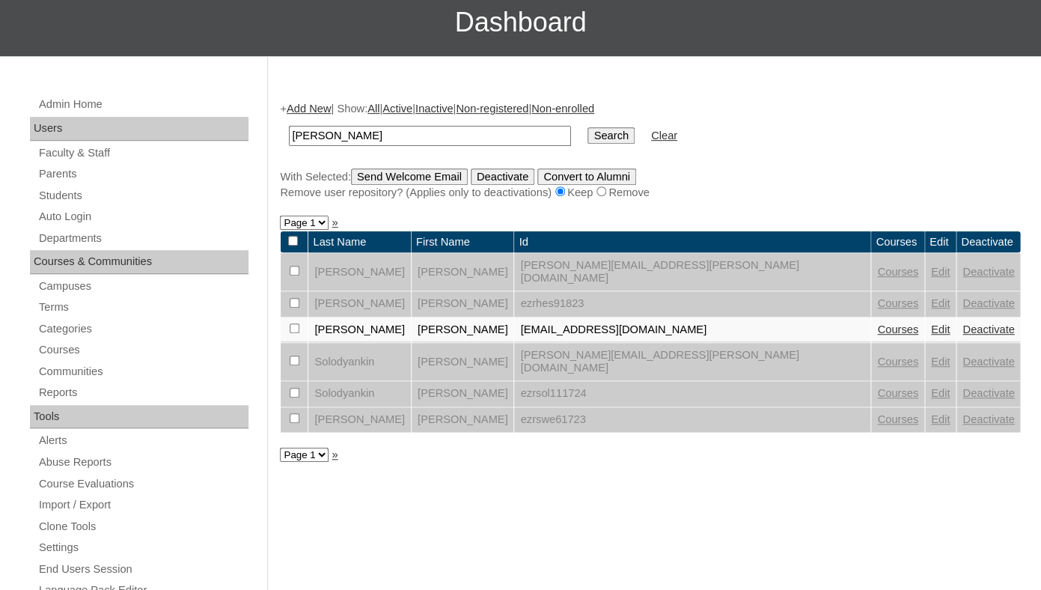
scroll to position [218, 0]
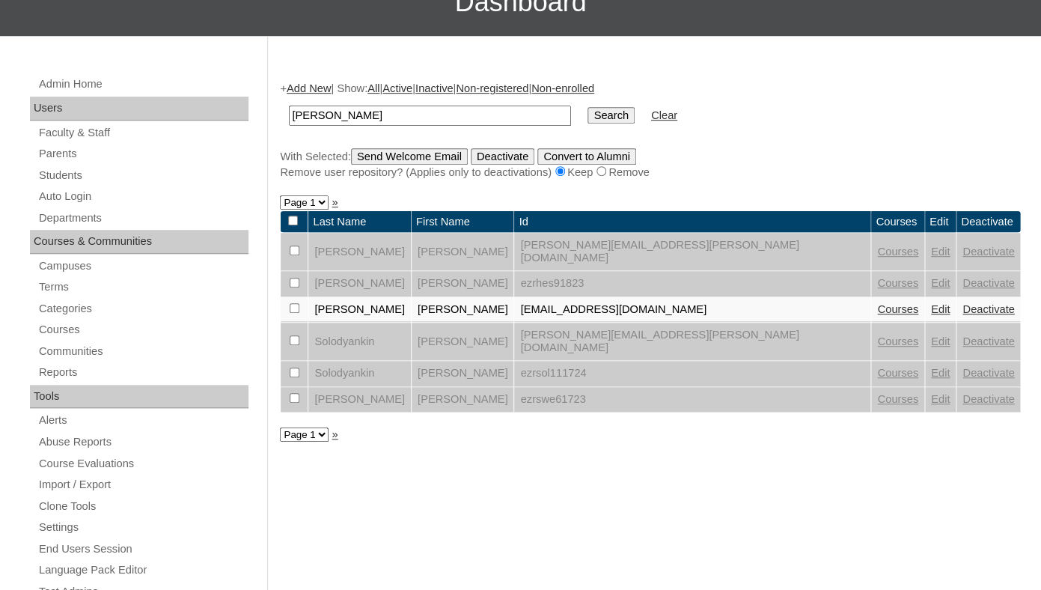
click at [931, 346] on link "Edit" at bounding box center [940, 341] width 19 height 12
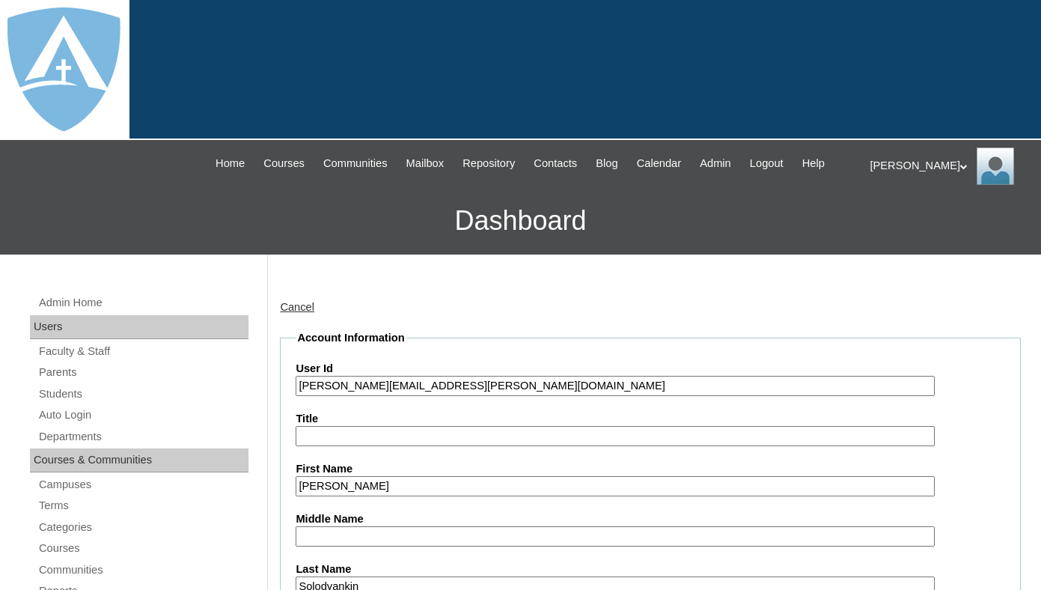
type input "tlambert"
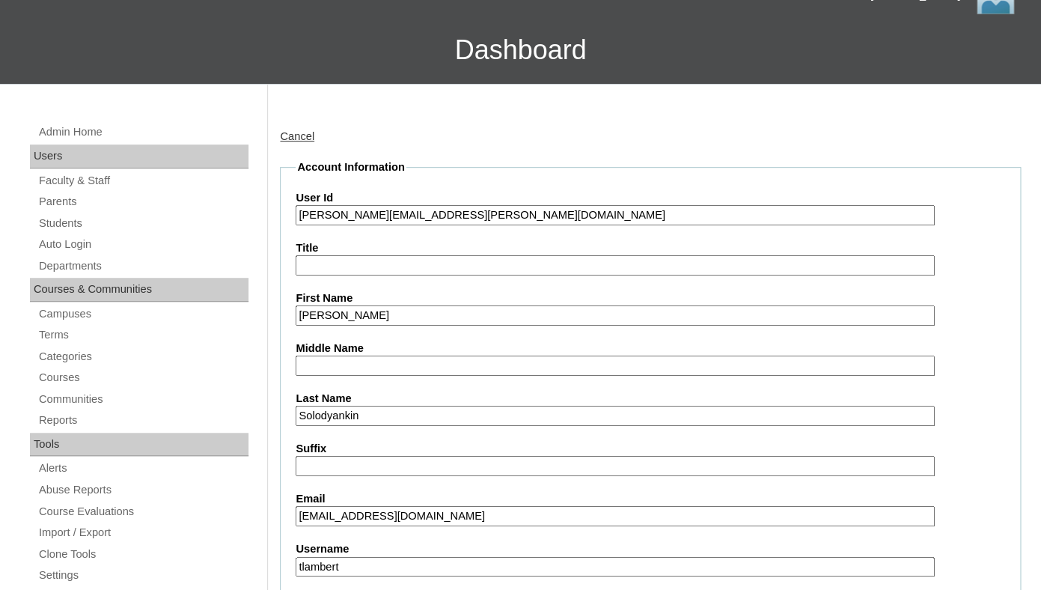
click at [299, 225] on input "[PERSON_NAME][EMAIL_ADDRESS][PERSON_NAME][DOMAIN_NAME]" at bounding box center [615, 215] width 638 height 20
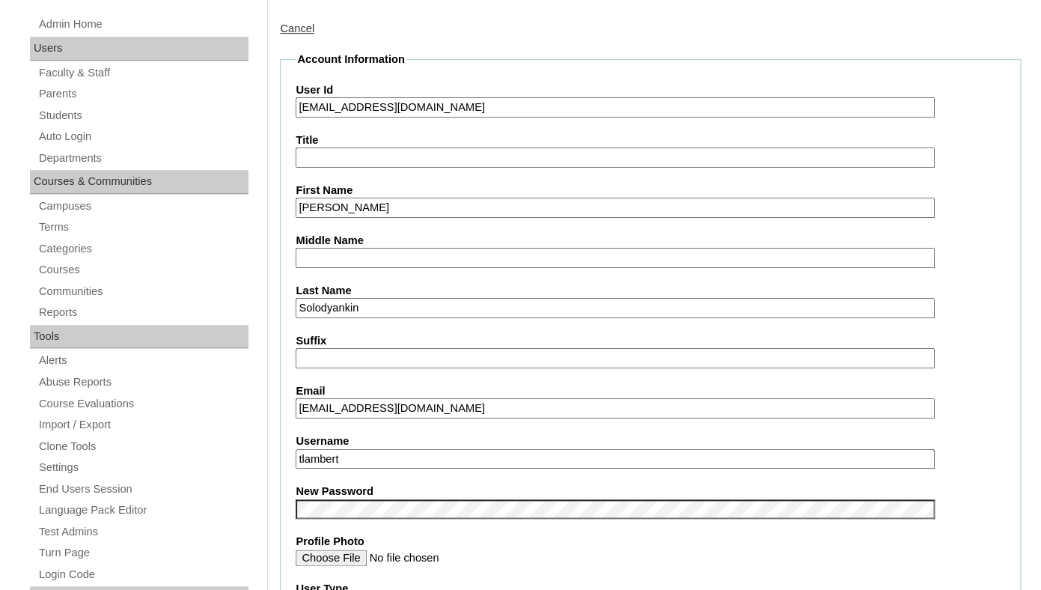
scroll to position [338, 0]
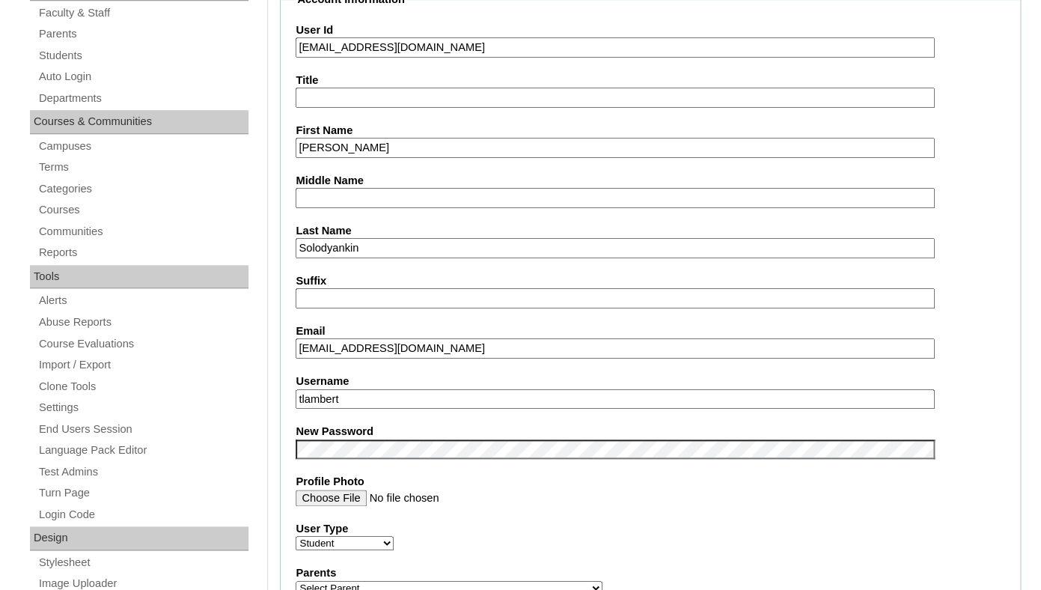
type input "26ezra.solodyankin@enlightiumstudent.com"
click at [391, 409] on input "tlambert" at bounding box center [615, 399] width 638 height 20
paste input "[PERSON_NAME][EMAIL_ADDRESS][PERSON_NAME][DOMAIN_NAME]"
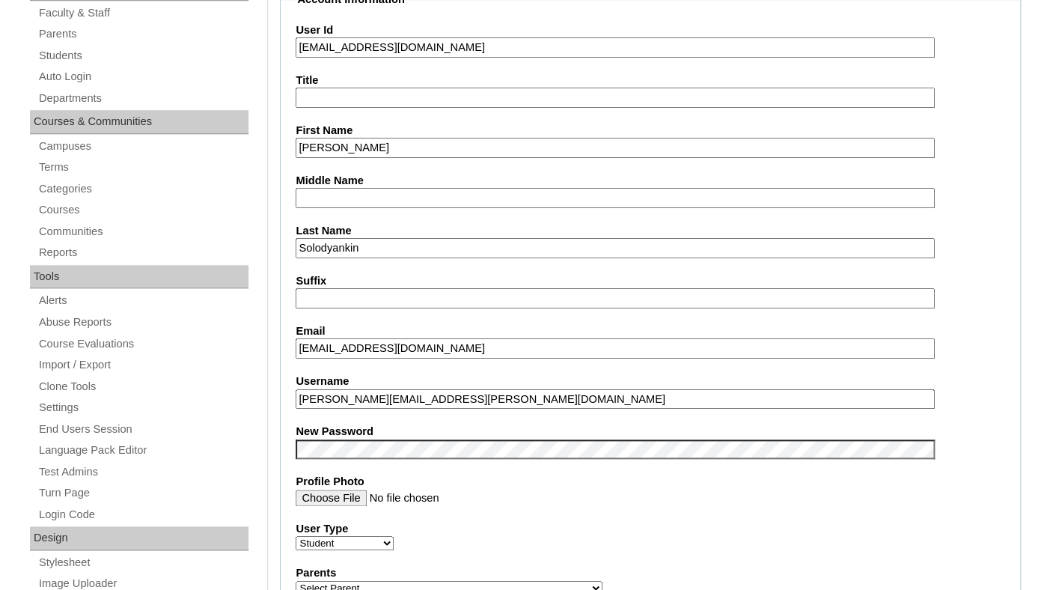
type input "[PERSON_NAME][EMAIL_ADDRESS][PERSON_NAME][DOMAIN_NAME]"
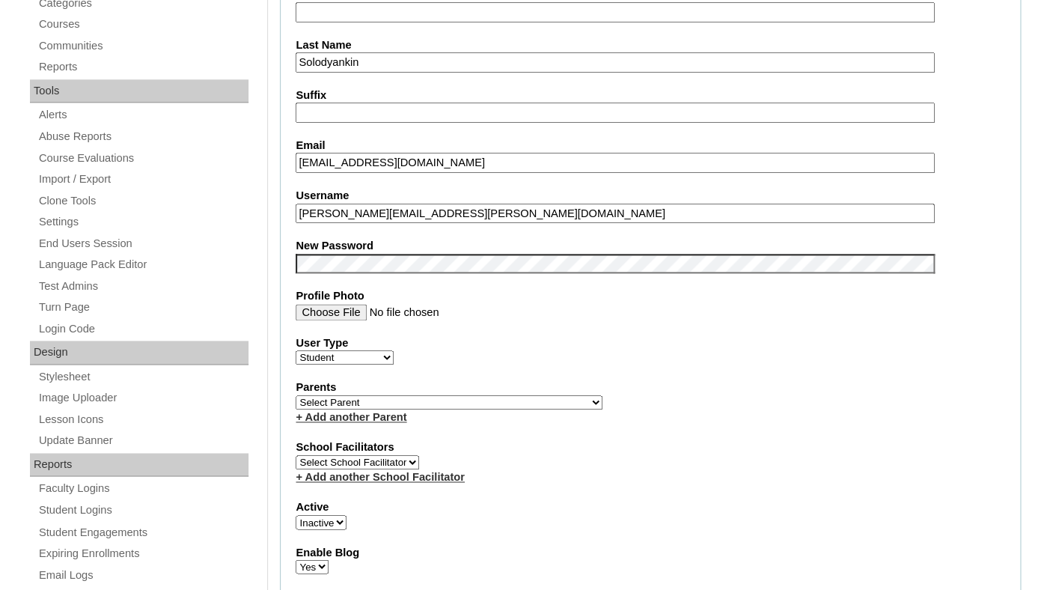
scroll to position [534, 0]
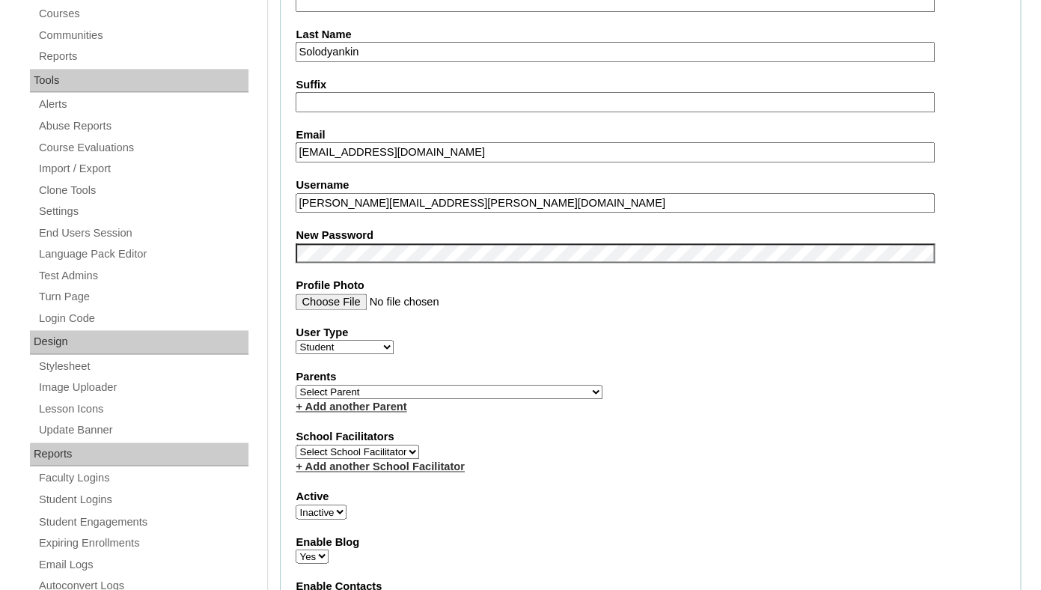
click at [524, 414] on div "+ Add another Parent" at bounding box center [650, 407] width 709 height 16
click at [296, 385] on select "Select Parent Abbas, Tahani Garcia, Rosa Kaneko, Chad Labourdette, Jessica Nich…" at bounding box center [449, 392] width 307 height 14
select select "99412"
click option "Solodyankin, Valentin" at bounding box center [0, 0] width 0 height 0
select select "1"
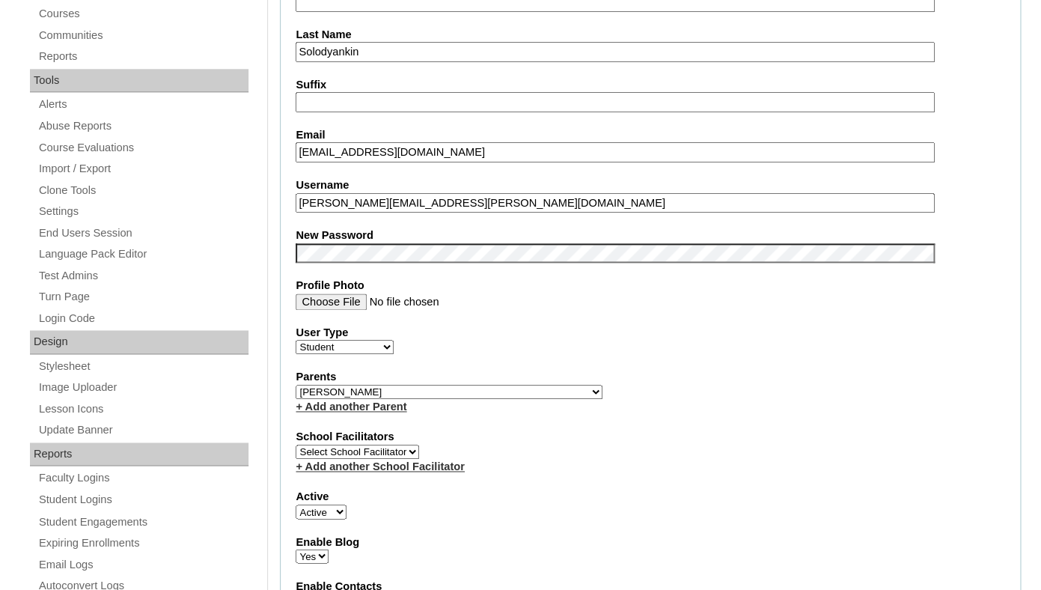
click option "Active" at bounding box center [0, 0] width 0 height 0
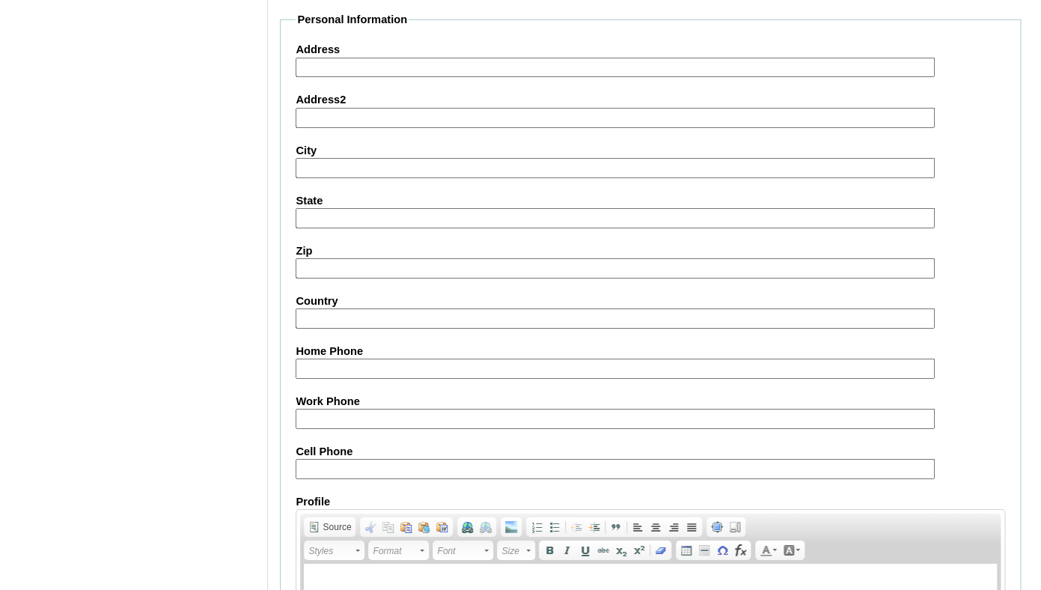
scroll to position [1794, 0]
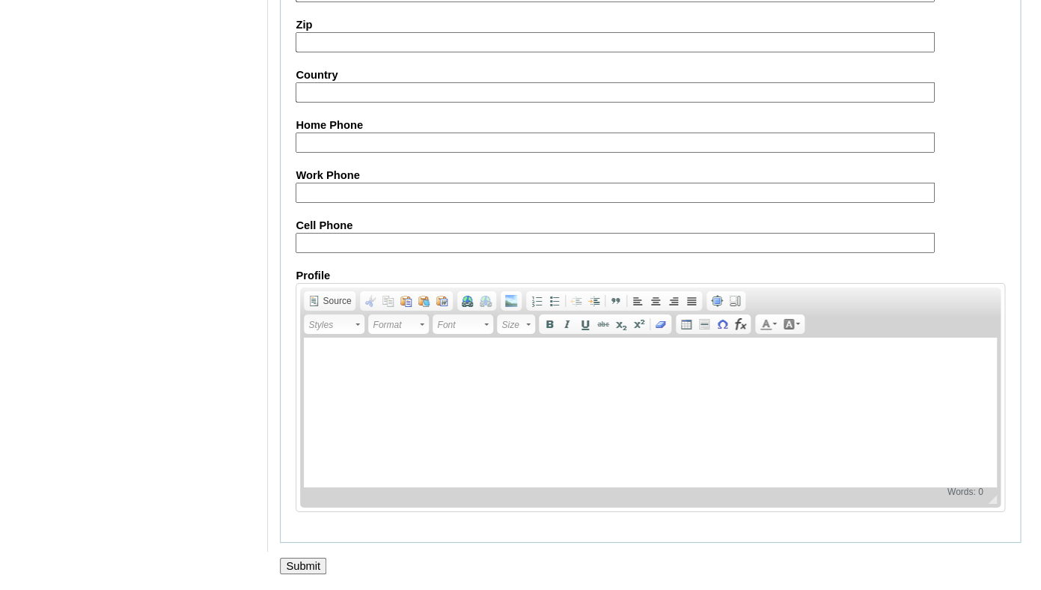
click at [300, 567] on input "Submit" at bounding box center [303, 565] width 46 height 16
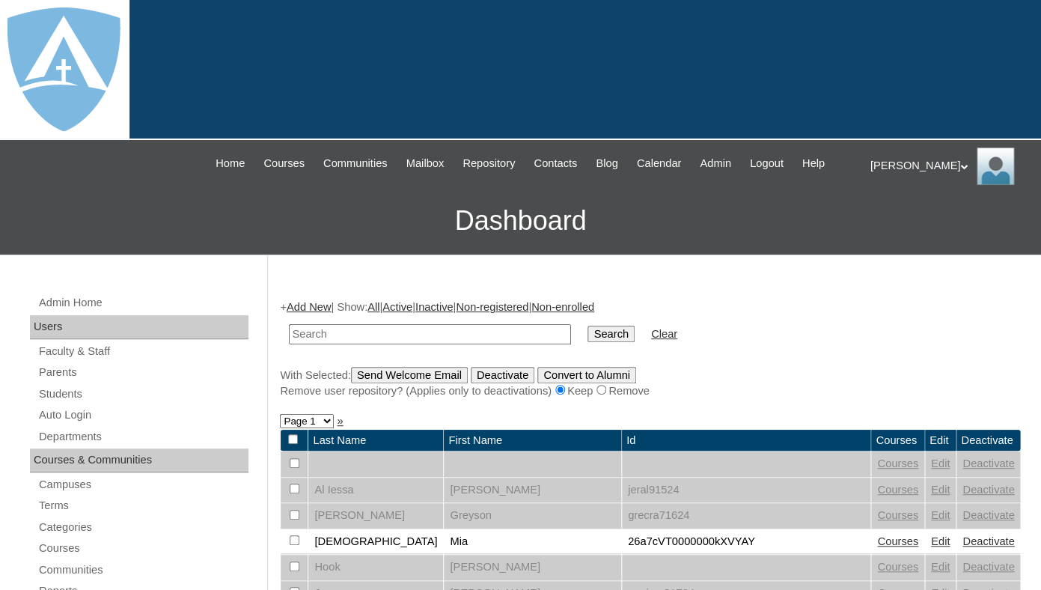
click at [325, 344] on input "text" at bounding box center [430, 334] width 282 height 20
paste input "[PERSON_NAME][EMAIL_ADDRESS][PERSON_NAME][DOMAIN_NAME]"
type input "[PERSON_NAME][EMAIL_ADDRESS][PERSON_NAME][DOMAIN_NAME]"
click at [587, 325] on input "Search" at bounding box center [610, 333] width 46 height 16
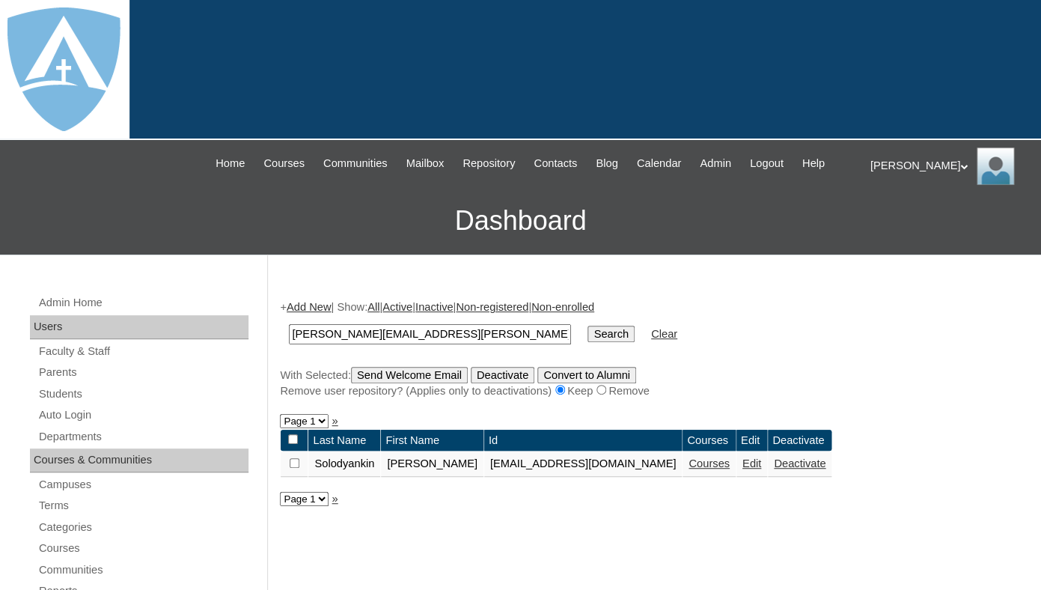
click at [729, 469] on link "Courses" at bounding box center [708, 463] width 41 height 12
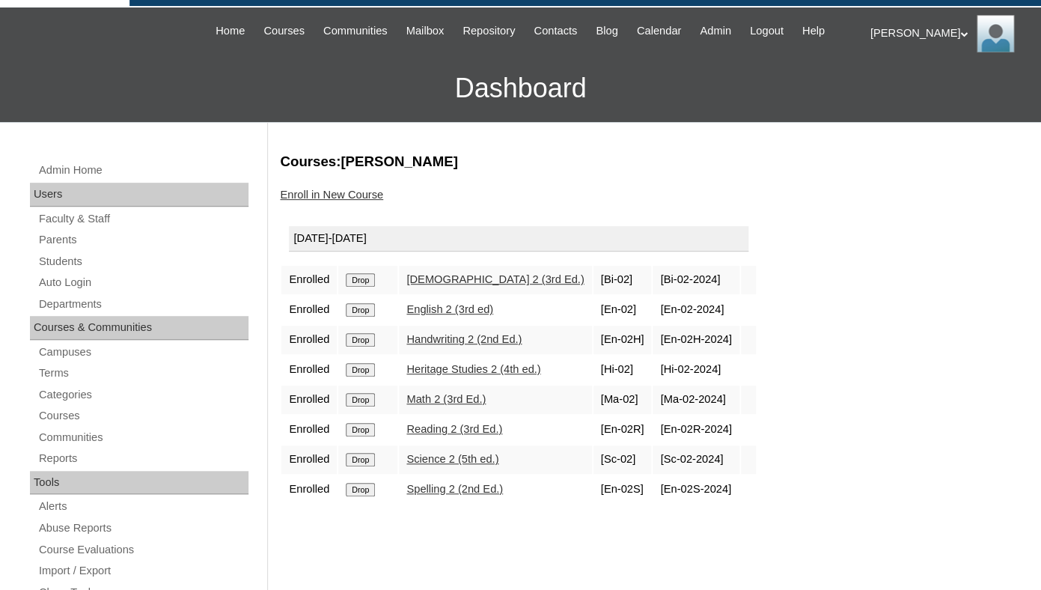
scroll to position [203, 0]
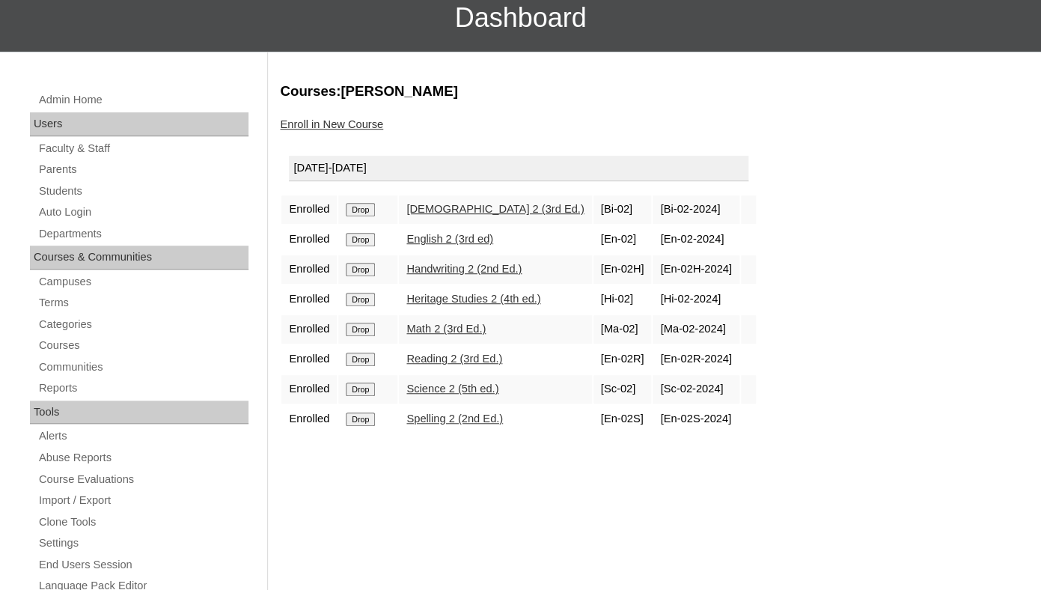
click at [369, 216] on input "Drop" at bounding box center [360, 209] width 29 height 13
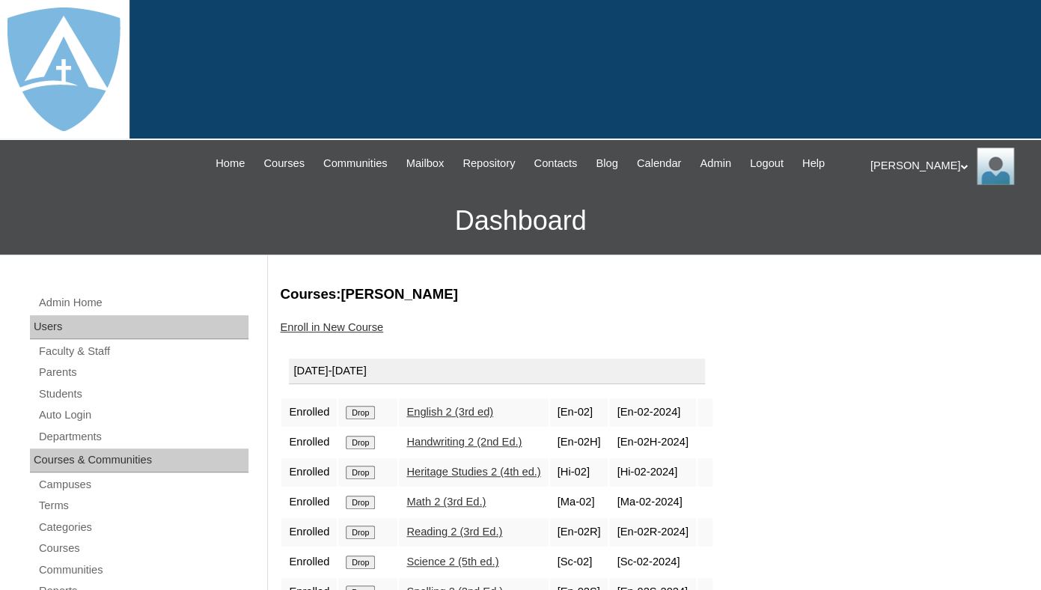
click at [375, 419] on input "Drop" at bounding box center [360, 411] width 29 height 13
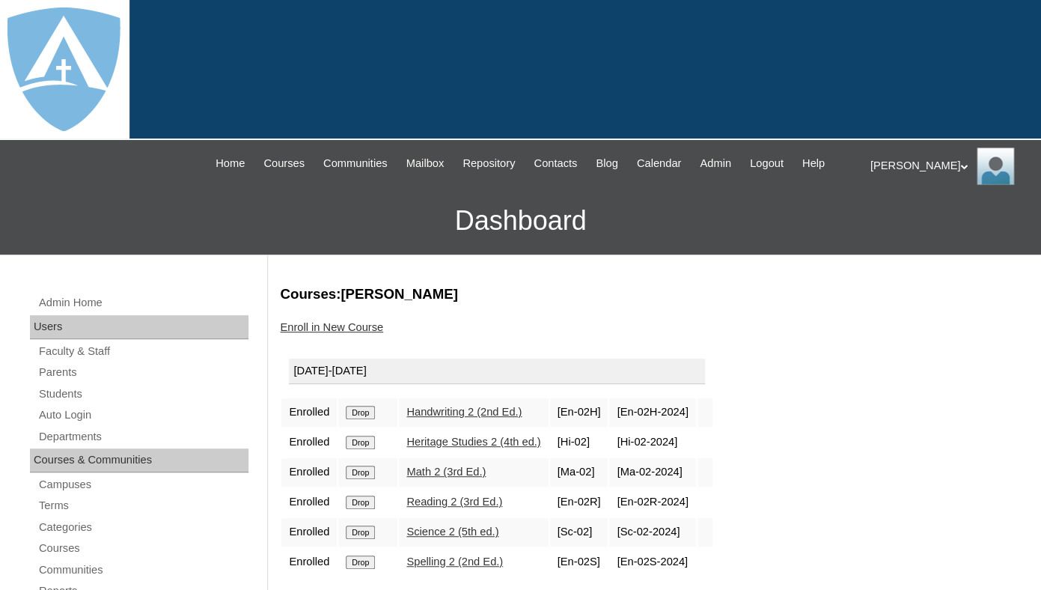
click at [362, 419] on input "Drop" at bounding box center [360, 411] width 29 height 13
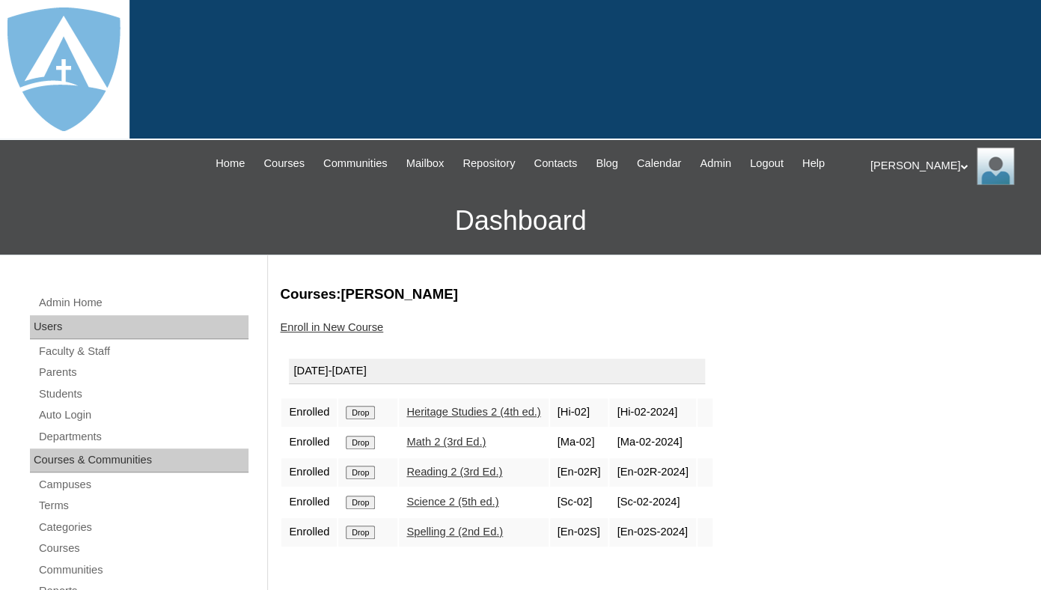
click at [360, 419] on input "Drop" at bounding box center [360, 411] width 29 height 13
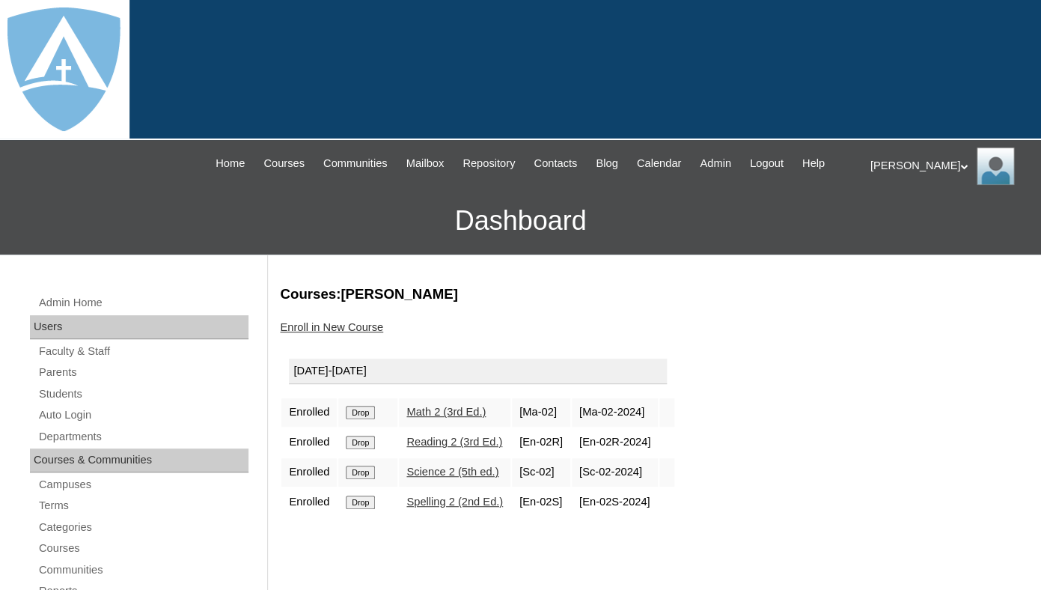
click at [369, 419] on input "Drop" at bounding box center [360, 411] width 29 height 13
click at [375, 419] on input "Drop" at bounding box center [360, 411] width 29 height 13
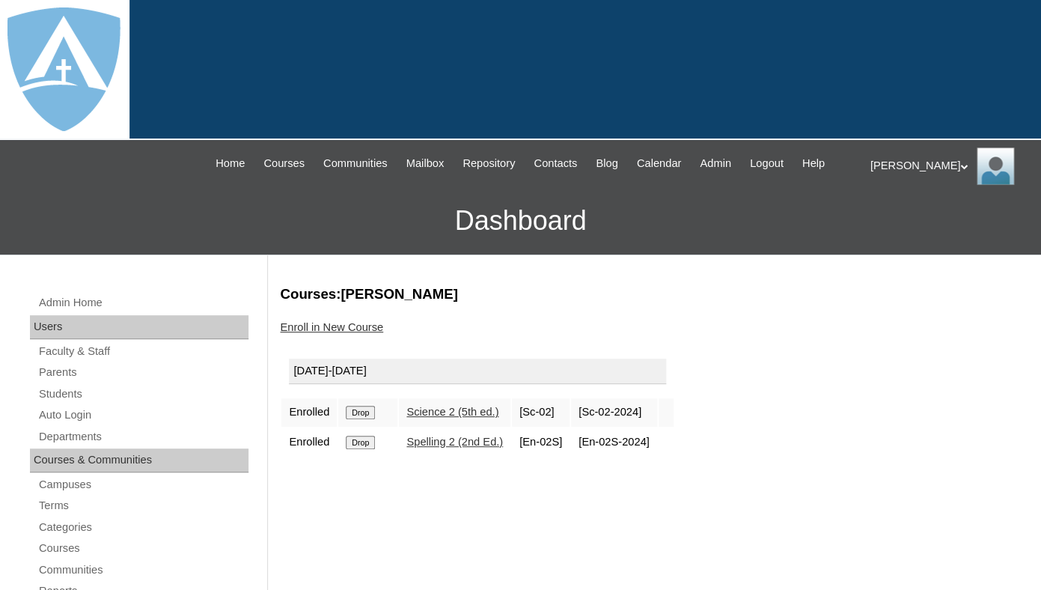
click at [370, 419] on input "Drop" at bounding box center [360, 411] width 29 height 13
click at [374, 419] on input "Drop" at bounding box center [360, 411] width 29 height 13
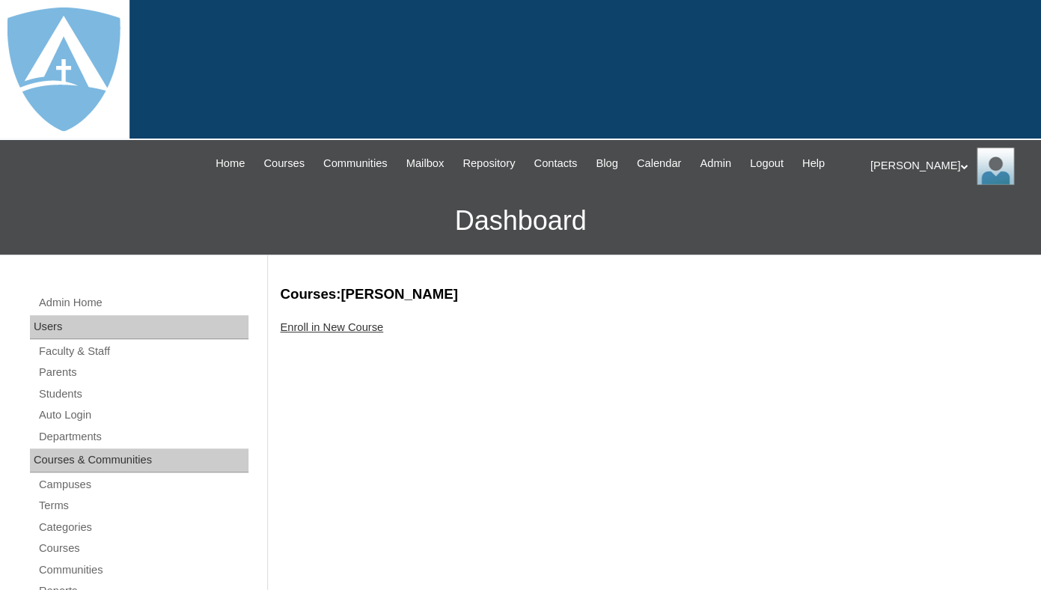
click at [370, 333] on link "Enroll in New Course" at bounding box center [331, 327] width 103 height 12
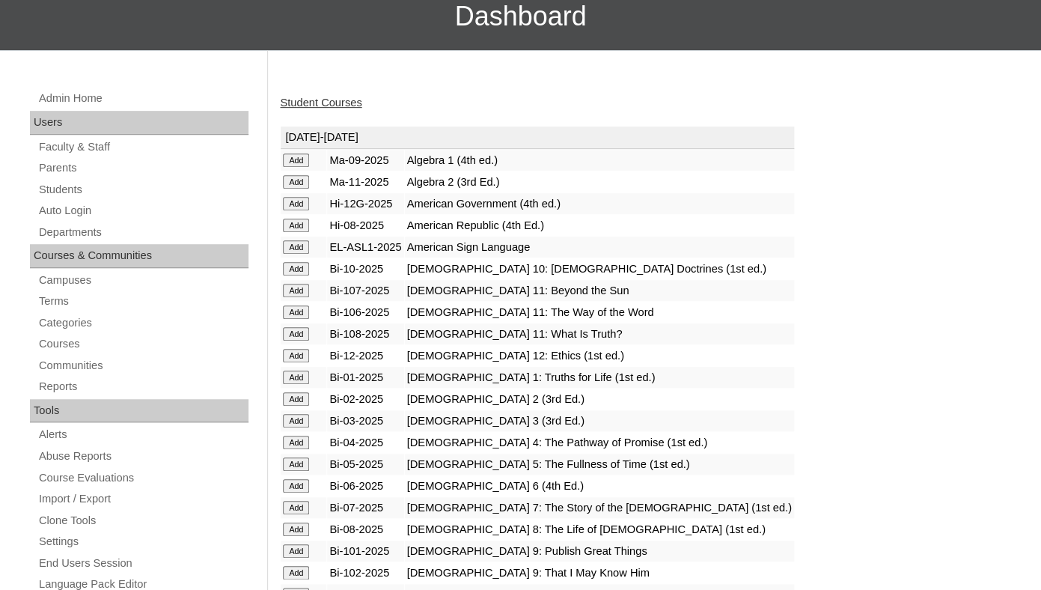
scroll to position [207, 0]
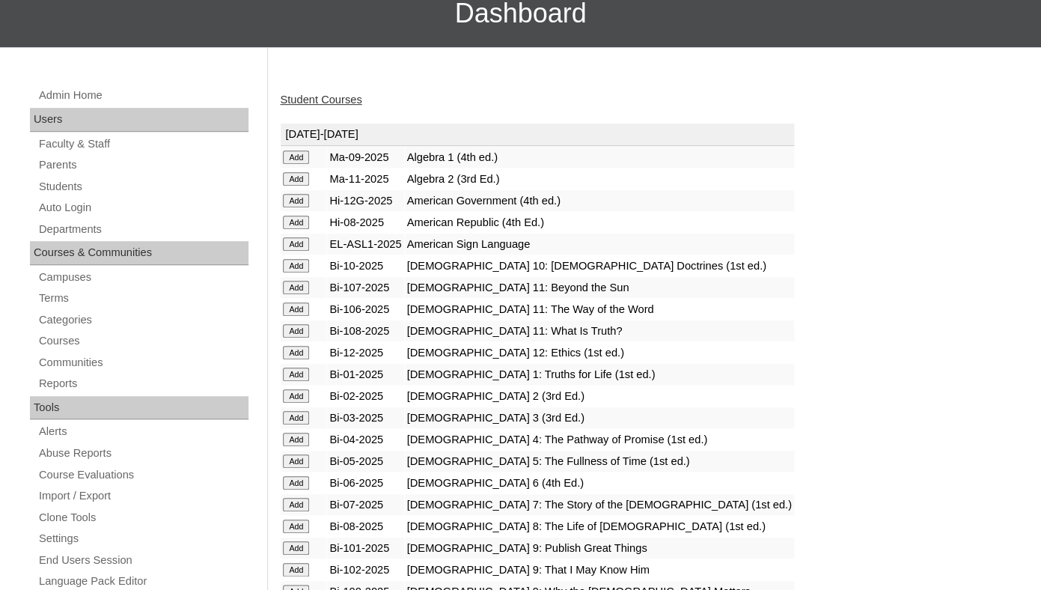
click at [296, 424] on input "Add" at bounding box center [296, 417] width 26 height 13
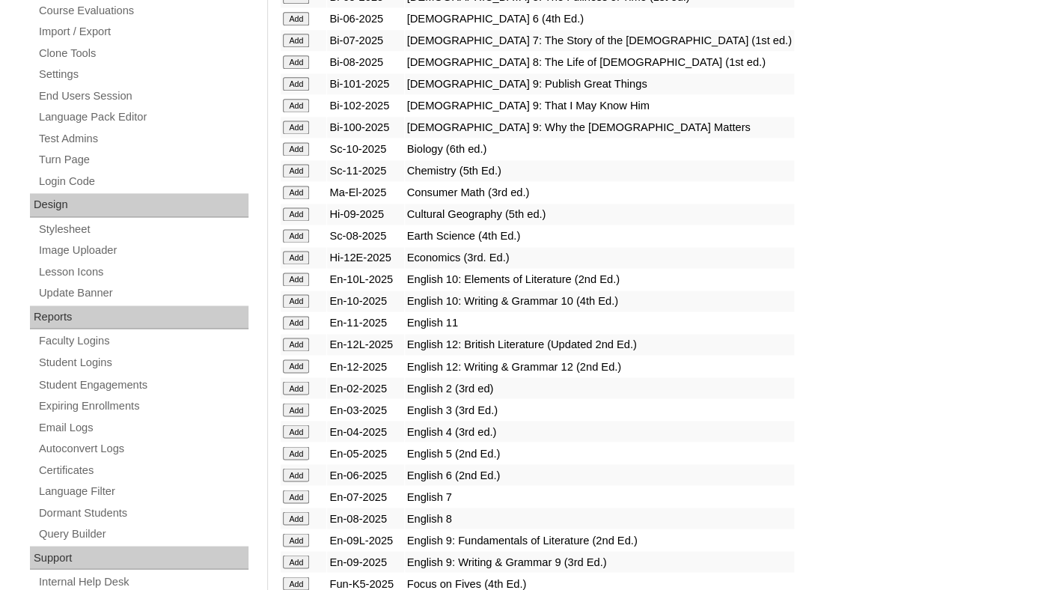
scroll to position [746, 0]
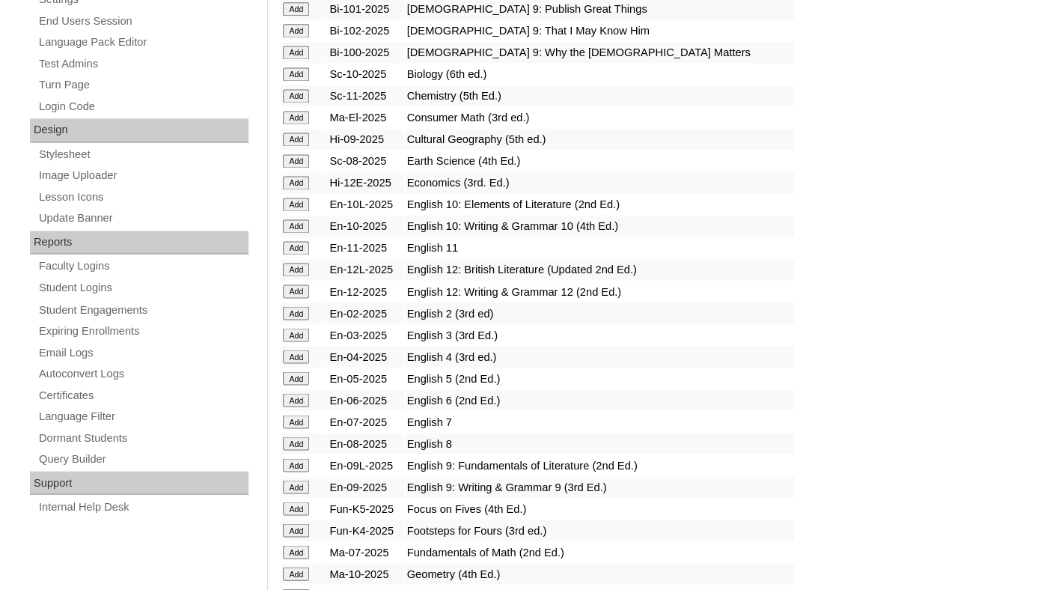
click at [299, 341] on input "Add" at bounding box center [296, 334] width 26 height 13
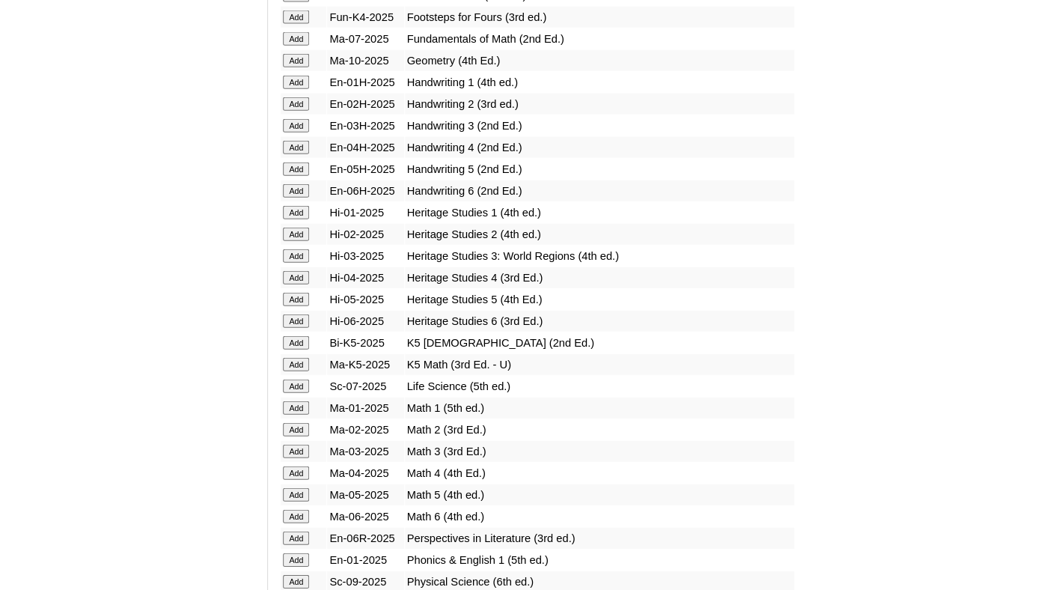
scroll to position [1264, 0]
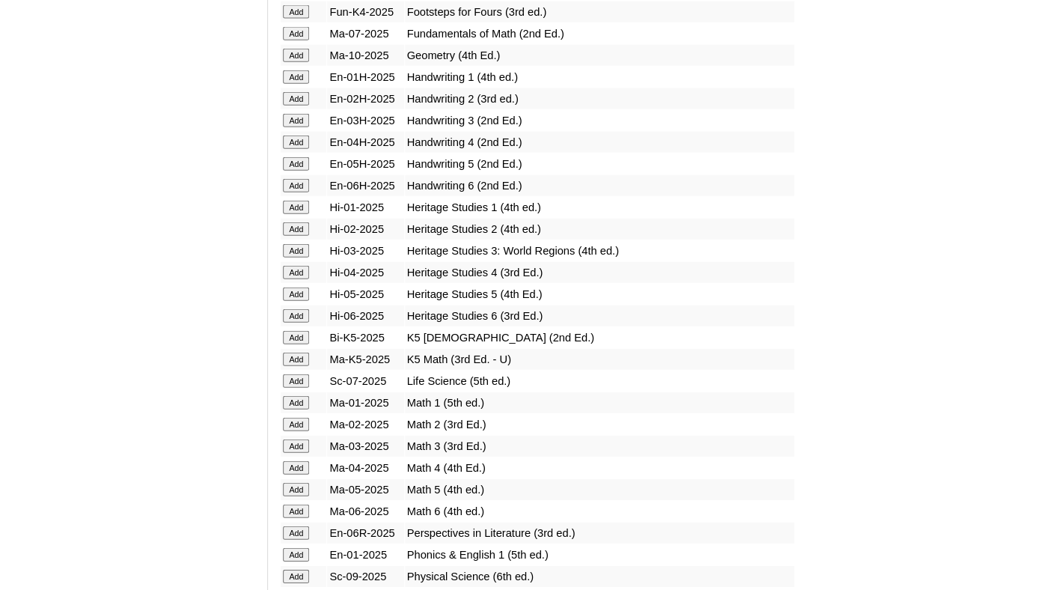
click at [296, 127] on input "Add" at bounding box center [296, 120] width 26 height 13
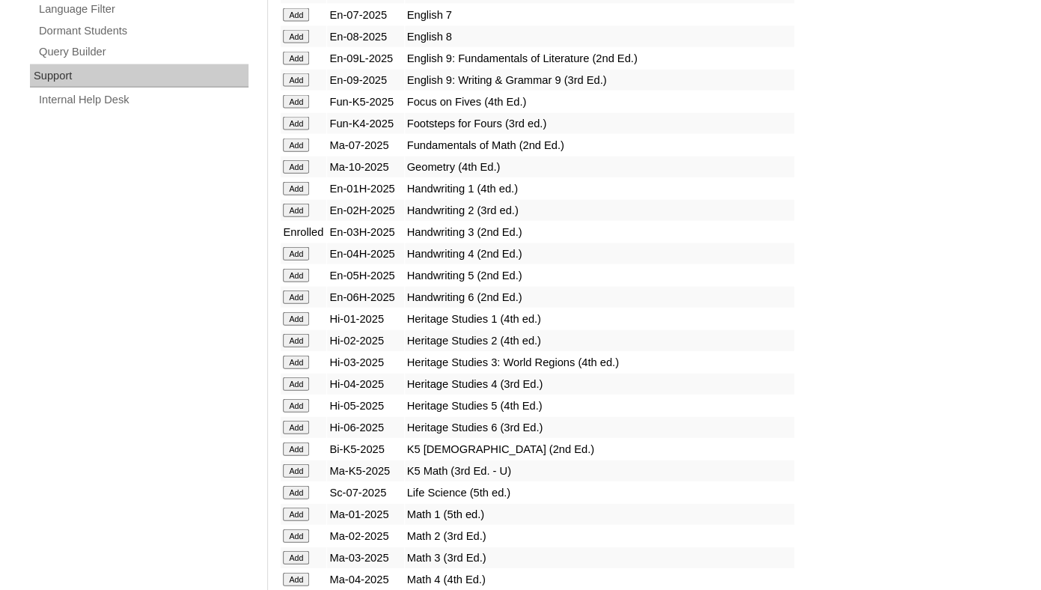
scroll to position [1153, 0]
click at [293, 368] on input "Add" at bounding box center [296, 361] width 26 height 13
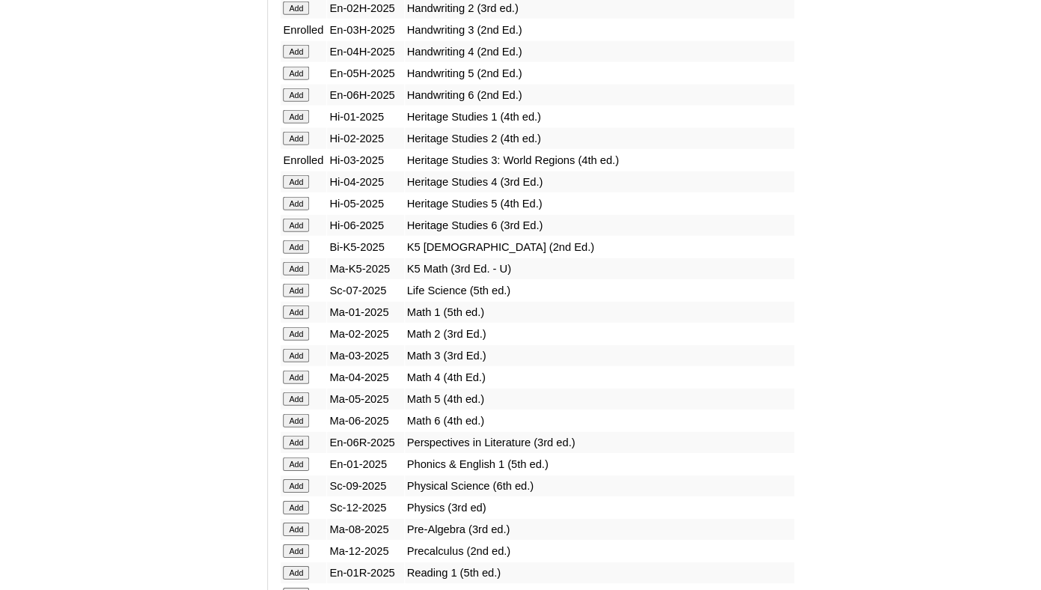
scroll to position [1362, 0]
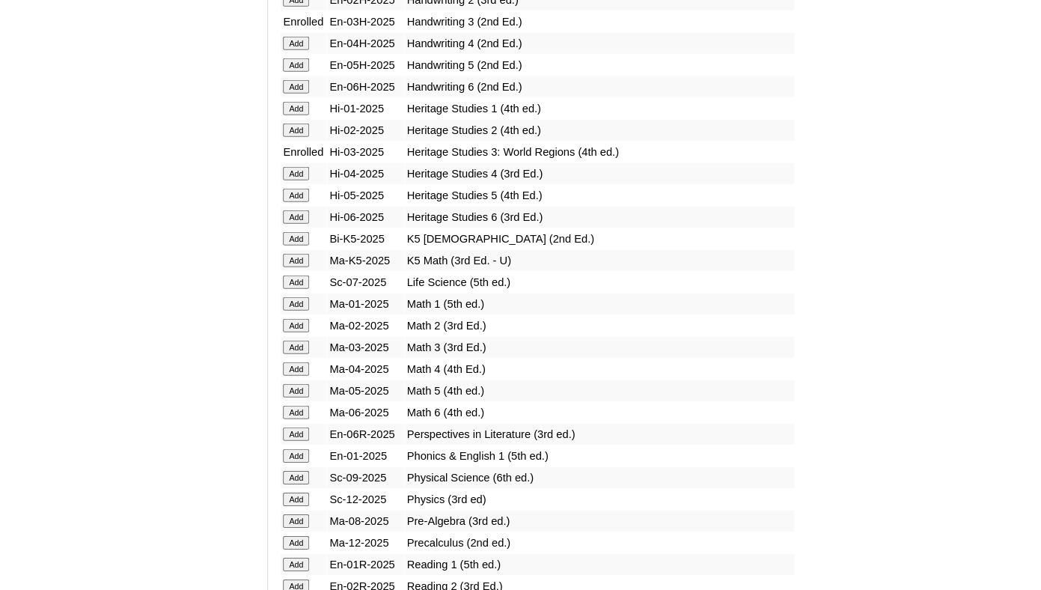
click at [290, 354] on input "Add" at bounding box center [296, 346] width 26 height 13
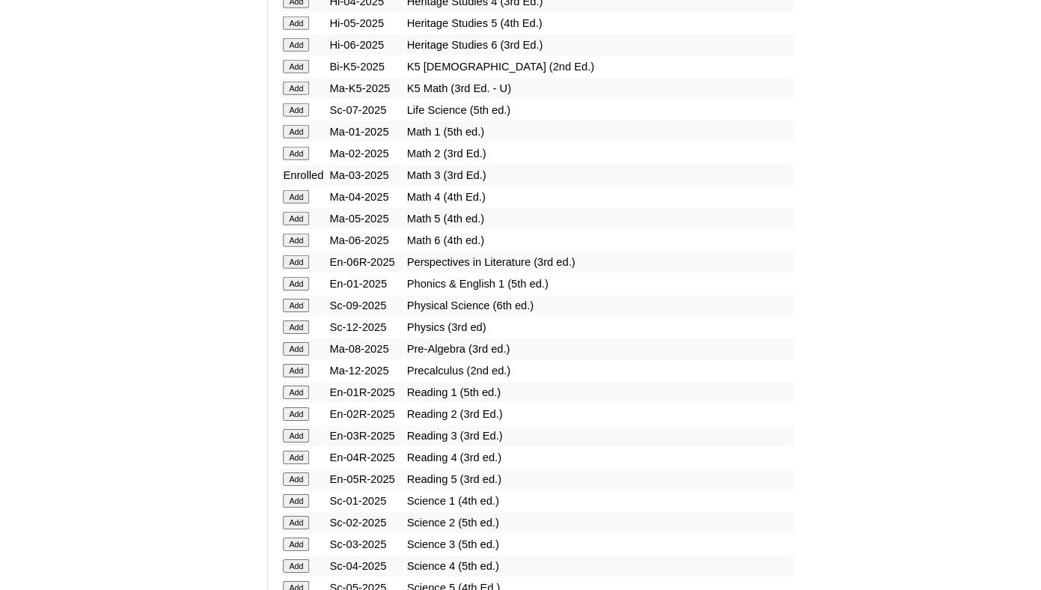
scroll to position [1541, 0]
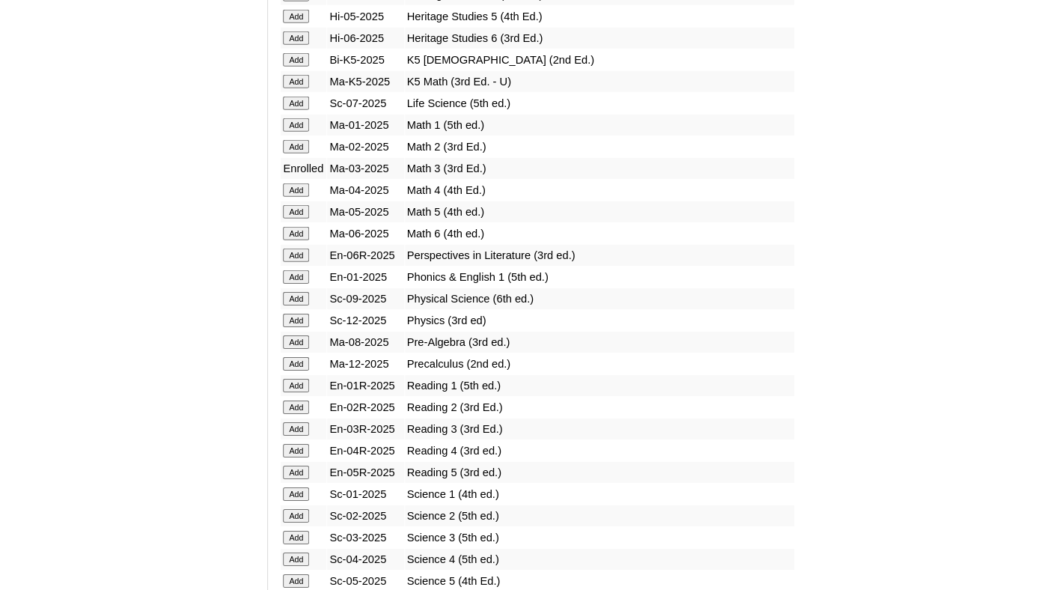
click at [293, 435] on input "Add" at bounding box center [296, 428] width 26 height 13
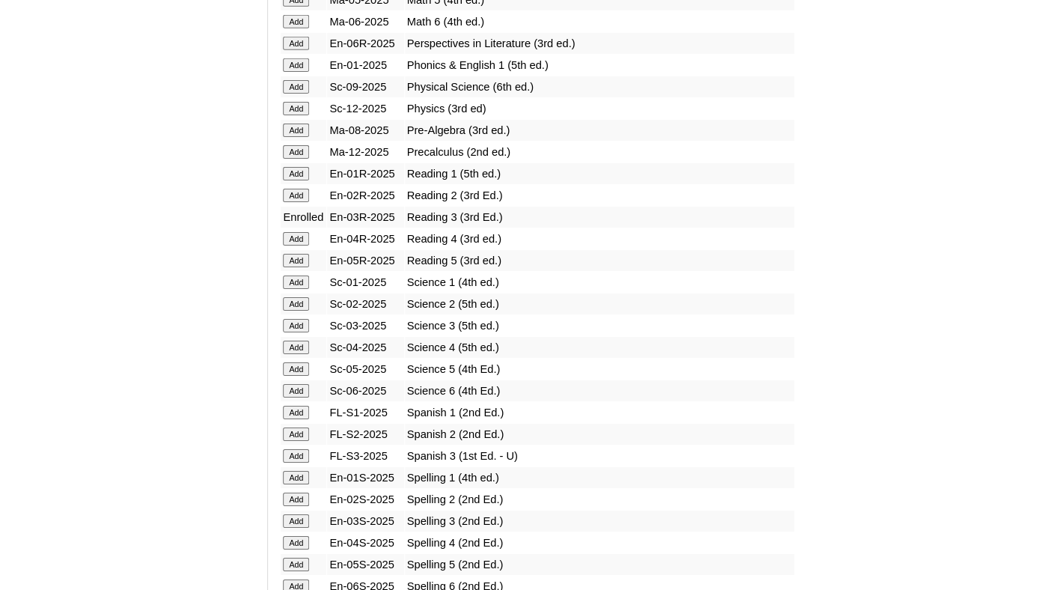
scroll to position [1763, 0]
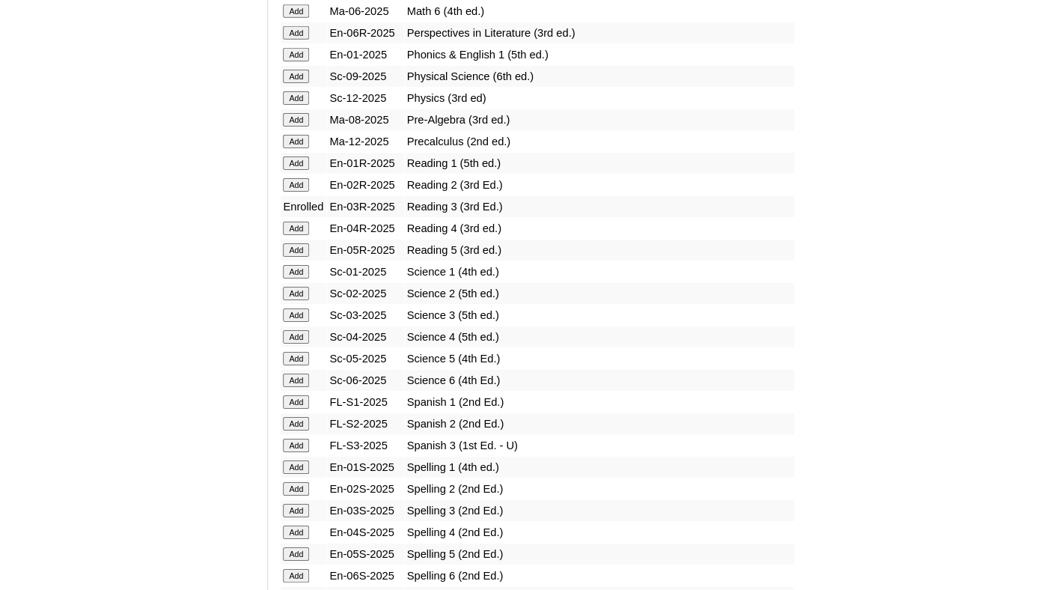
click at [290, 322] on input "Add" at bounding box center [296, 314] width 26 height 13
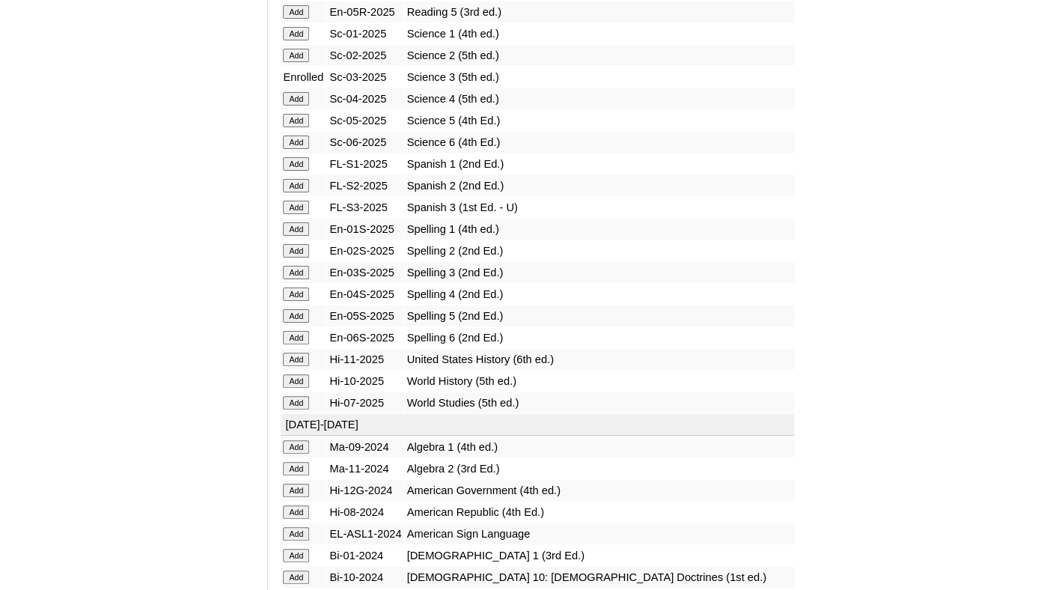
scroll to position [2012, 0]
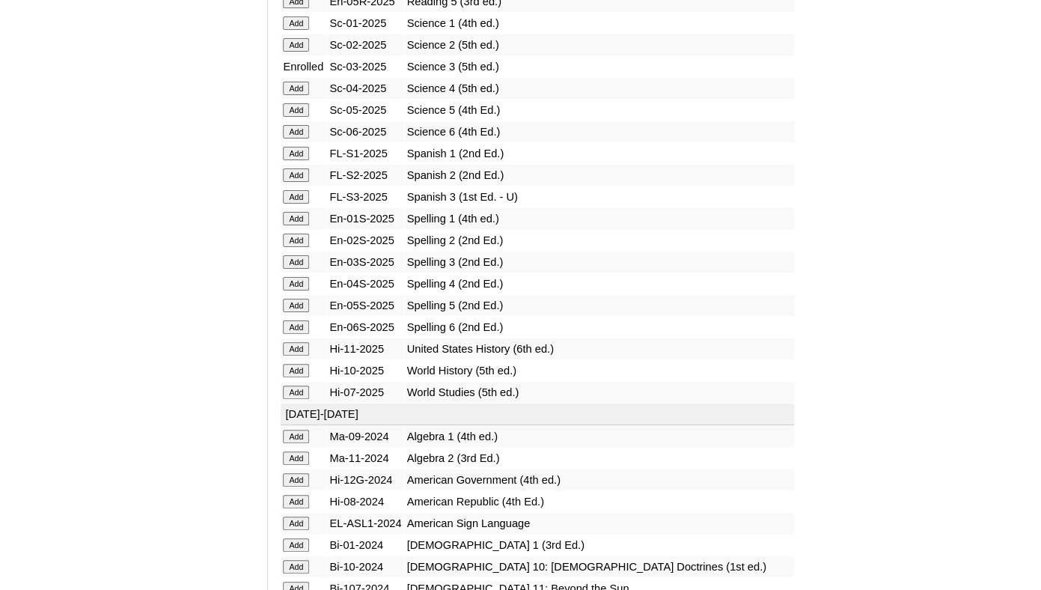
click at [298, 269] on input "Add" at bounding box center [296, 261] width 26 height 13
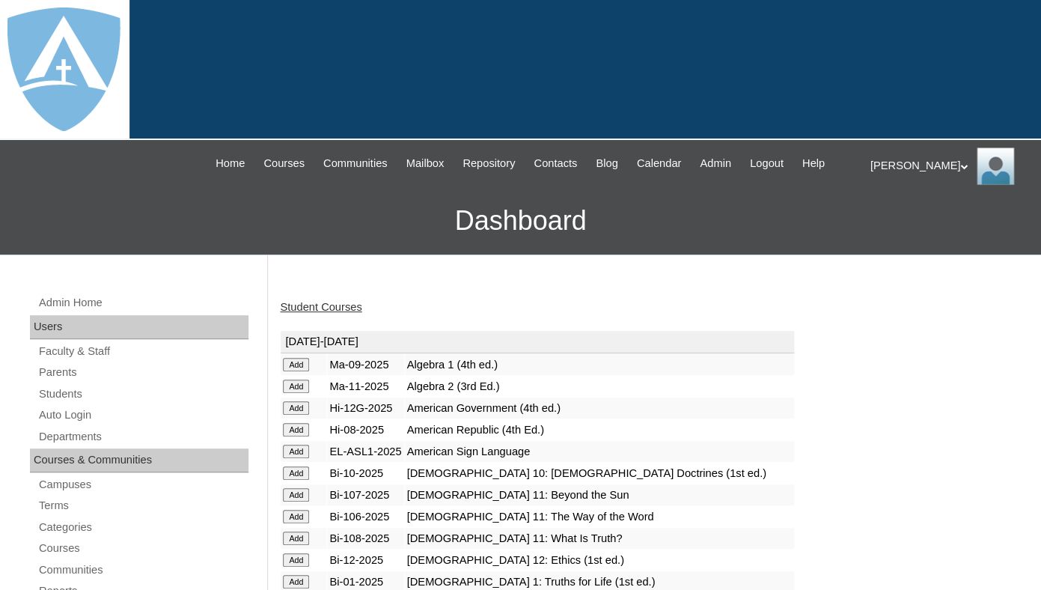
click at [326, 313] on link "Student Courses" at bounding box center [321, 307] width 82 height 12
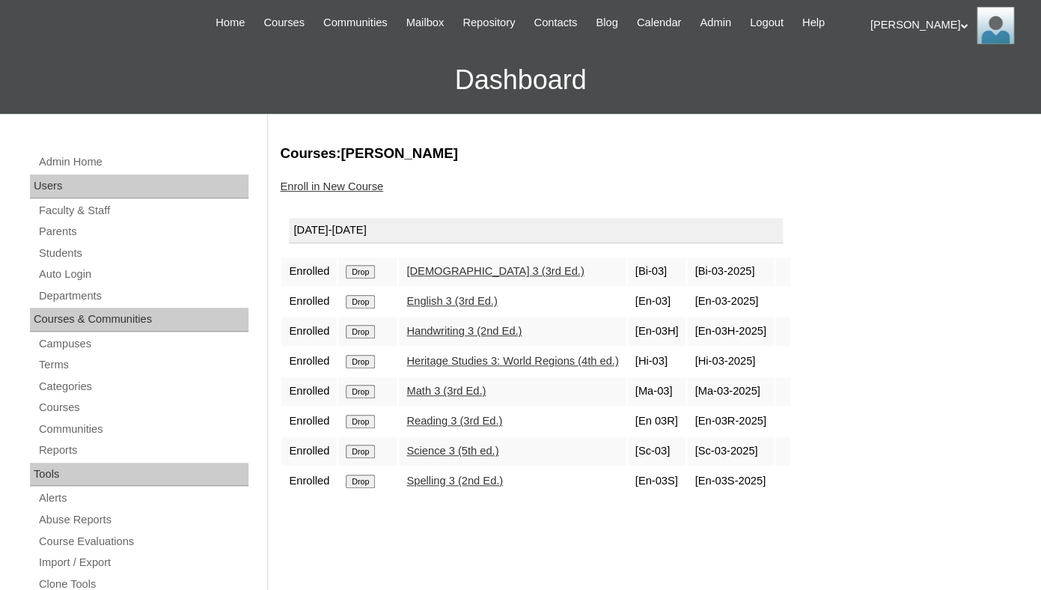
scroll to position [156, 0]
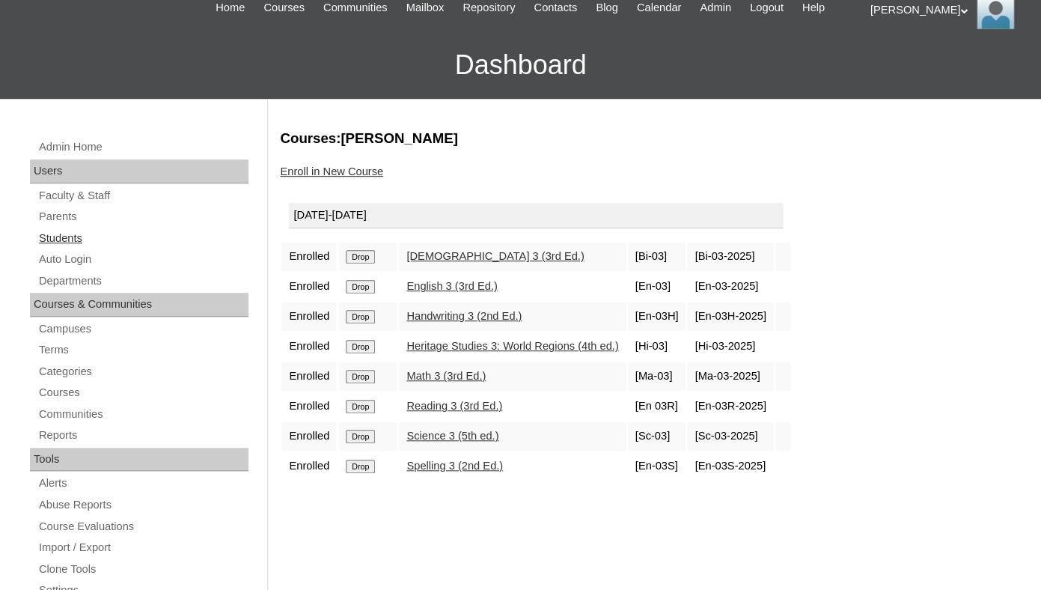
click at [74, 248] on link "Students" at bounding box center [142, 238] width 211 height 19
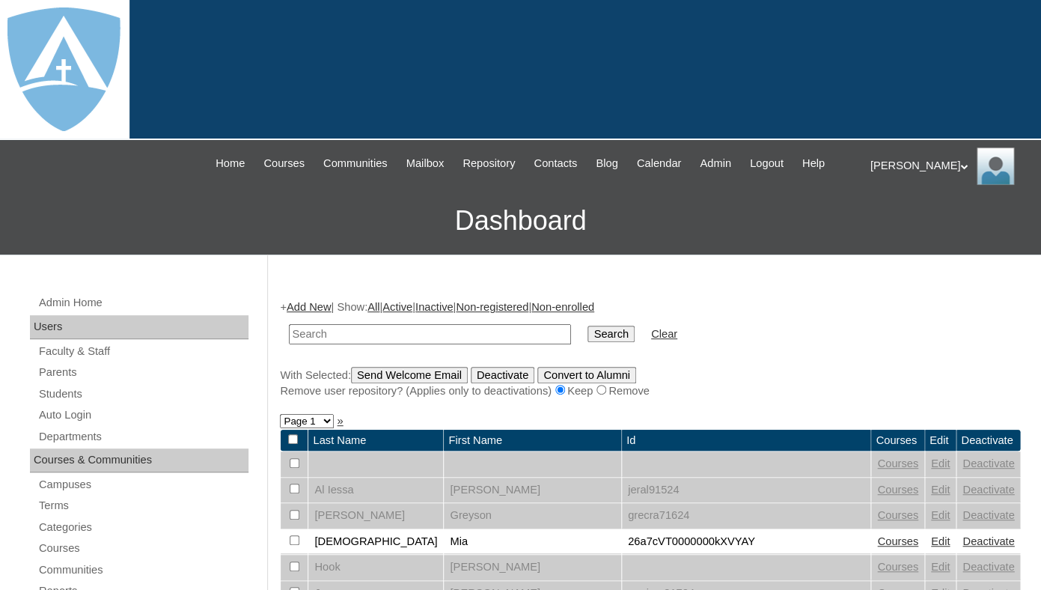
click at [340, 344] on input "text" at bounding box center [430, 334] width 282 height 20
type input "malachi"
click at [587, 325] on input "Search" at bounding box center [610, 333] width 46 height 16
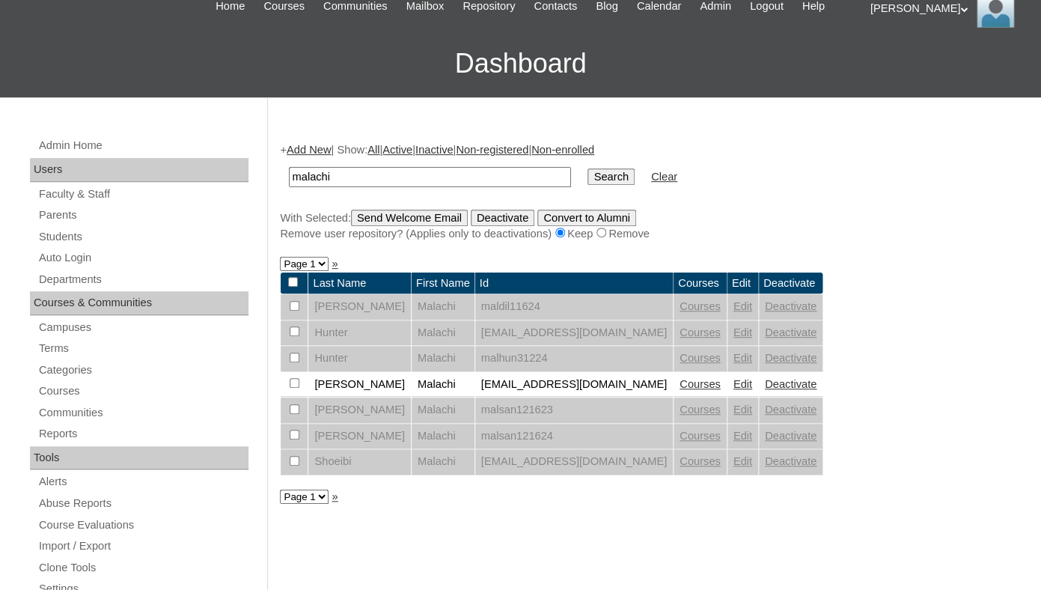
scroll to position [159, 0]
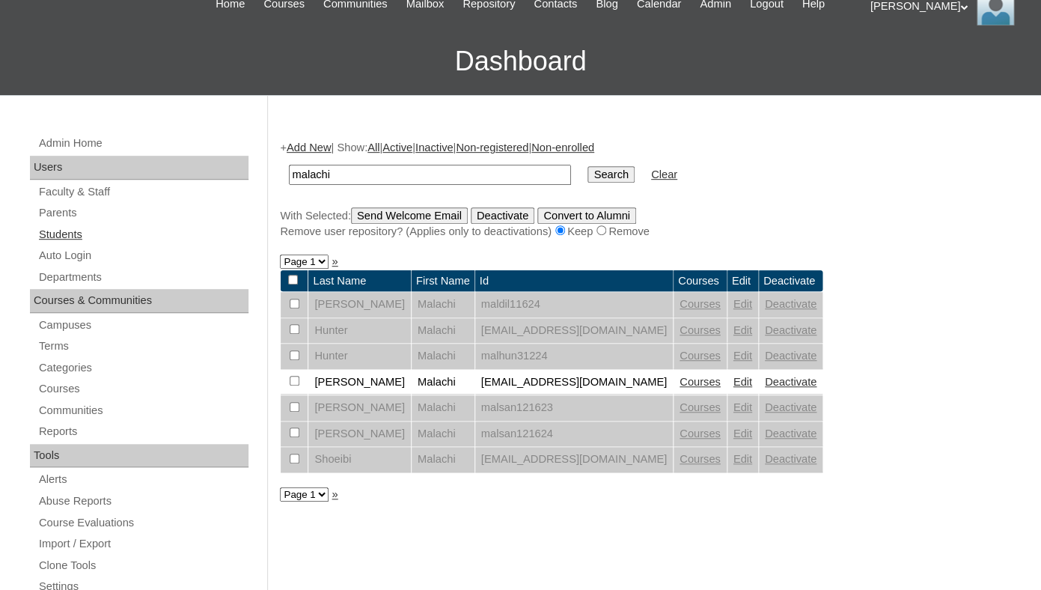
click at [70, 244] on link "Students" at bounding box center [142, 234] width 211 height 19
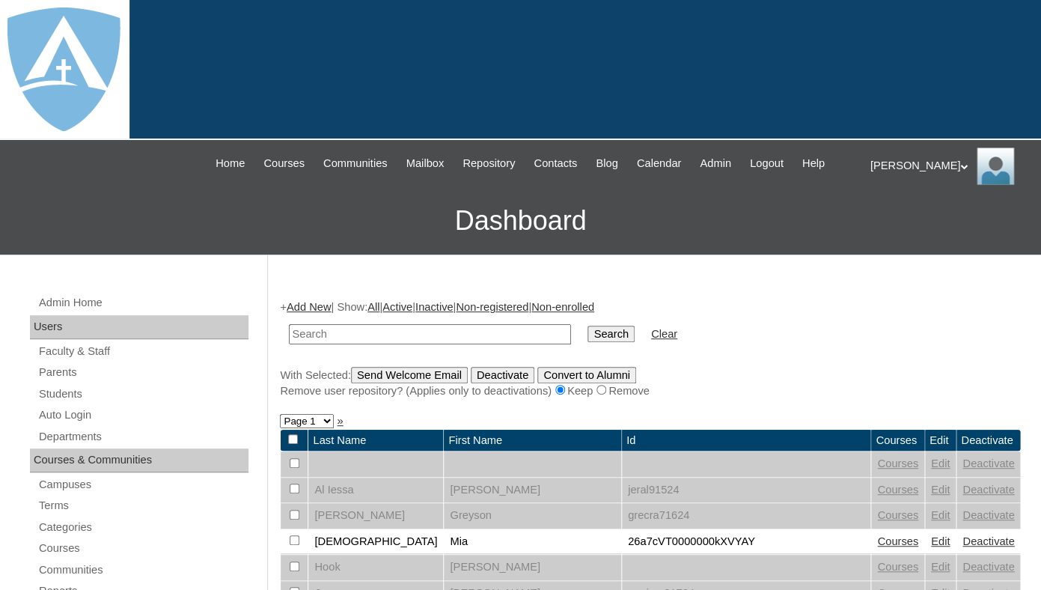
click at [307, 313] on link "Add New" at bounding box center [309, 307] width 44 height 12
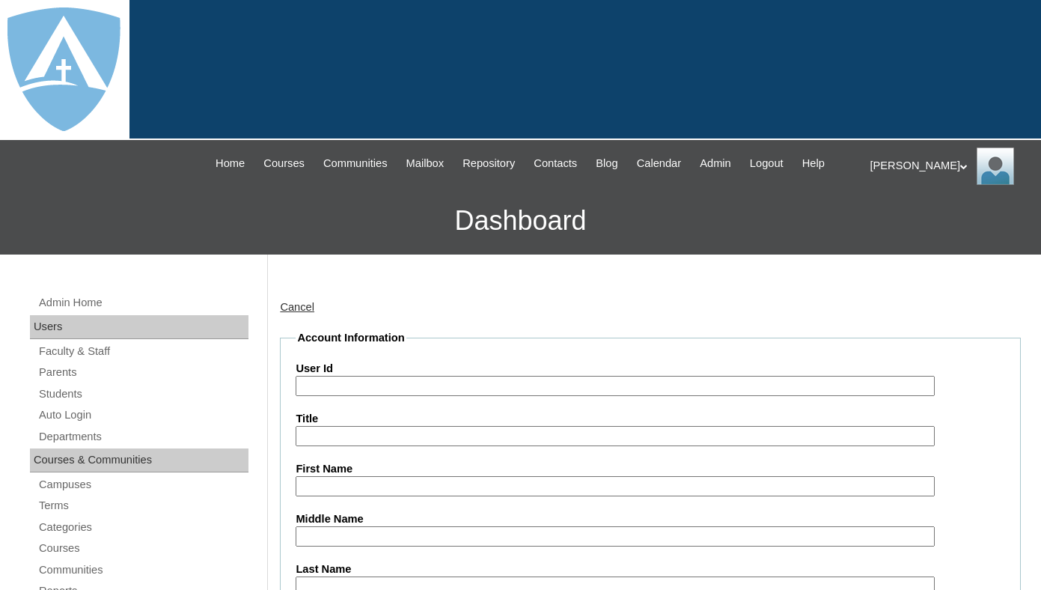
type input "tlambert"
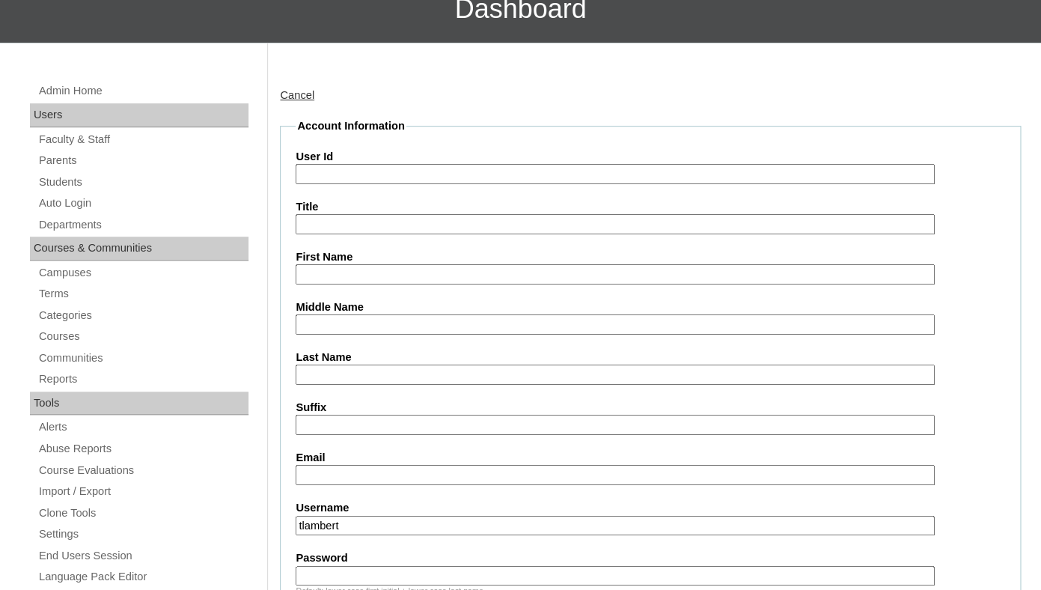
click at [349, 279] on input "First Name" at bounding box center [615, 274] width 638 height 20
paste input "Malachi Solodyankin"
drag, startPoint x: 343, startPoint y: 285, endPoint x: 468, endPoint y: 285, distance: 124.2
click at [468, 284] on input "Malachi Solodyankin" at bounding box center [615, 274] width 638 height 20
type input "Malachi"
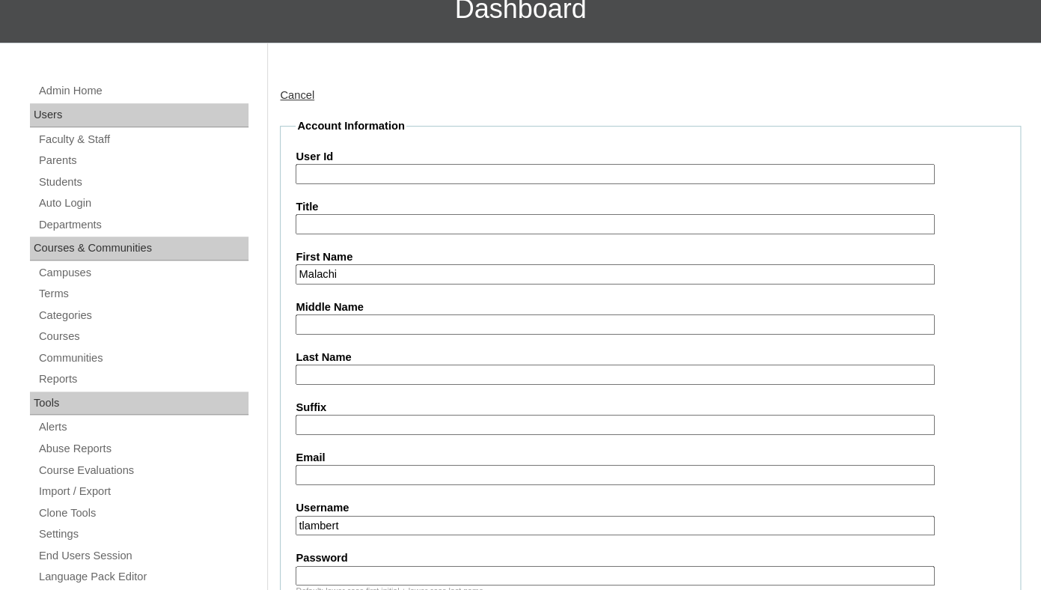
click at [394, 385] on input "Last Name" at bounding box center [615, 374] width 638 height 20
paste input "Solodyankin"
type input "Solodyankin"
click at [465, 184] on input "User Id" at bounding box center [615, 174] width 638 height 20
paste input "malachi.solodyankin@enlightiumstudent.com"
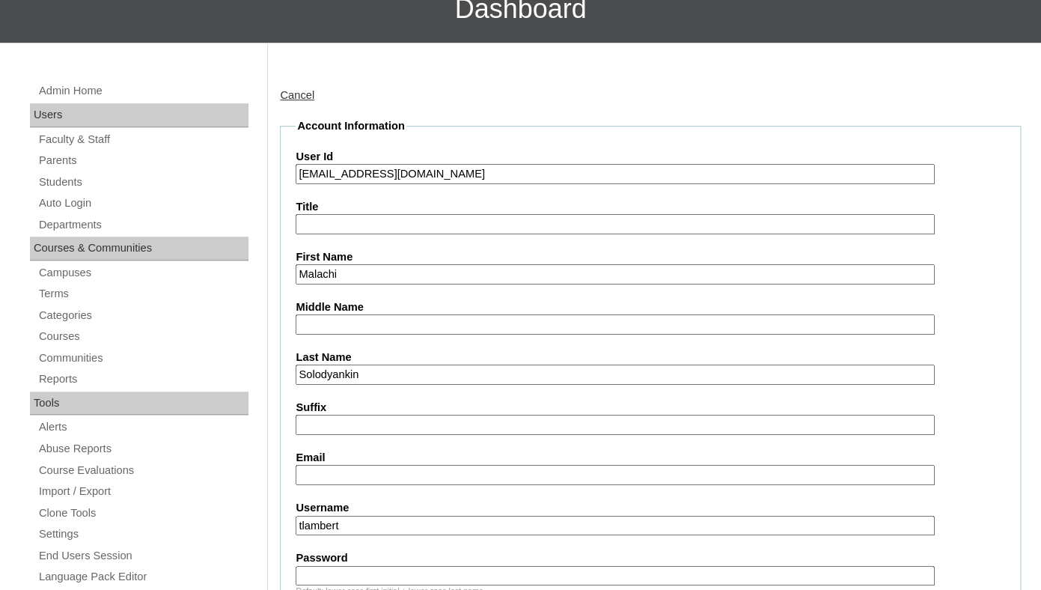
type input "26malachi.solodyankin@enlightiumstudent.com"
drag, startPoint x: 313, startPoint y: 190, endPoint x: 602, endPoint y: 183, distance: 288.1
click at [602, 183] on input "26malachi.solodyankin@enlightiumstudent.com" at bounding box center [615, 174] width 638 height 20
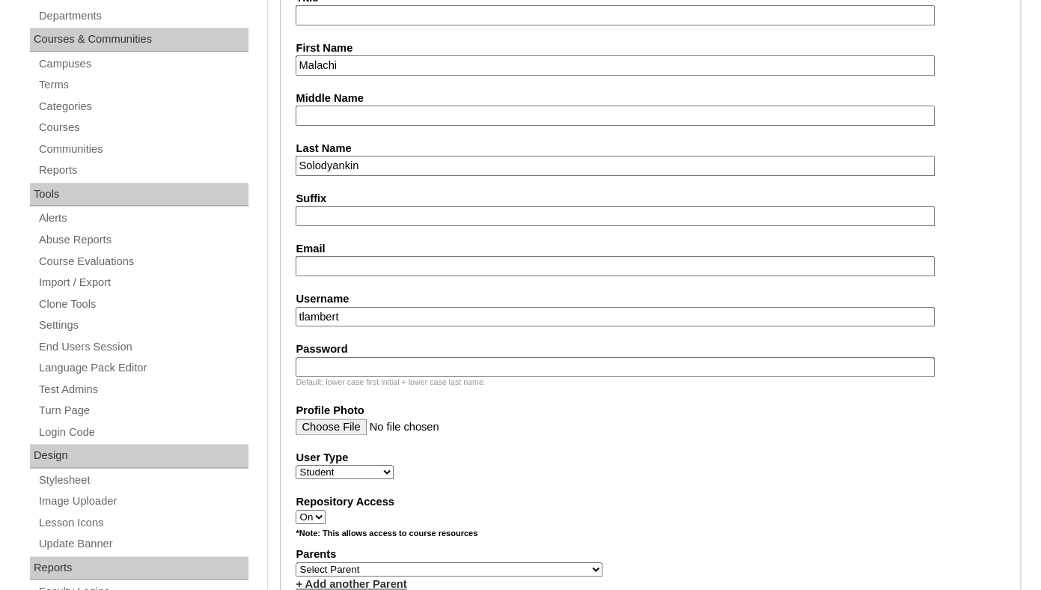
scroll to position [512, 0]
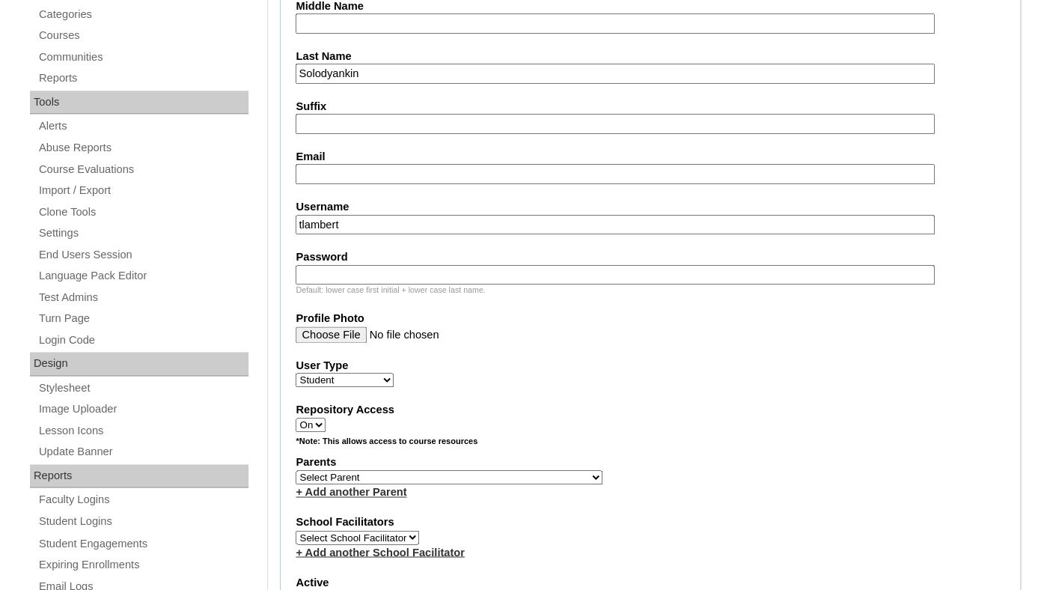
click at [392, 184] on input "Email" at bounding box center [615, 174] width 638 height 20
paste input "malachi.solodyankin@enlightiumstudent.com"
type input "malachi.solodyankin@enlightiumstudent.com"
click at [385, 235] on input "tlambert" at bounding box center [615, 225] width 638 height 20
click at [384, 233] on input "tlambert" at bounding box center [615, 225] width 638 height 20
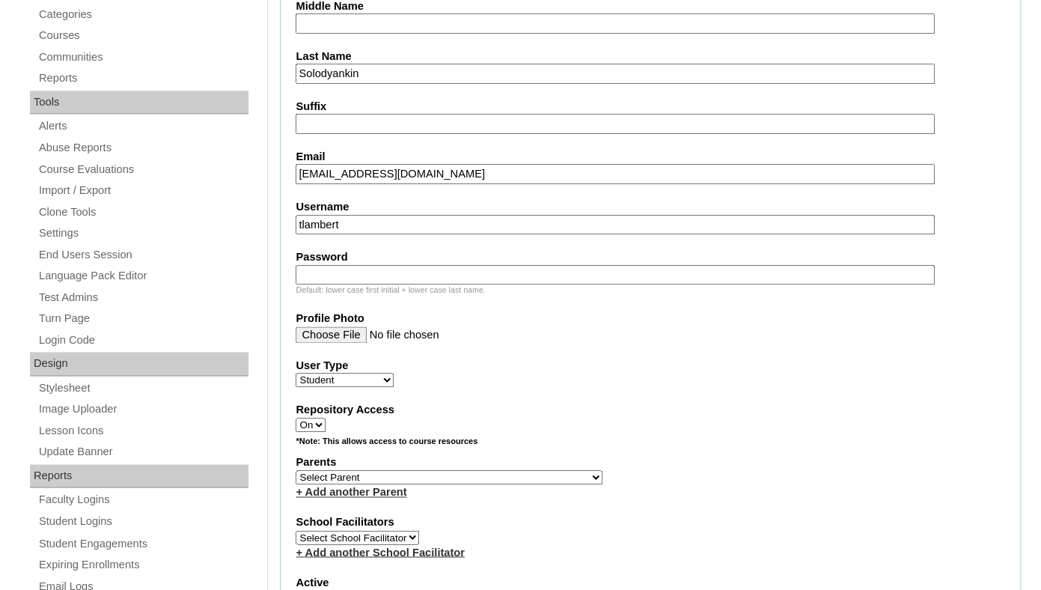
click at [384, 233] on input "tlambert" at bounding box center [615, 225] width 638 height 20
paste input "malachi.solodyankin@enlightiumstudent.com"
type input "malachi.solodyankin@enlightiumstudent.com"
click at [376, 184] on input "malachi.solodyankin@enlightiumstudent.com" at bounding box center [615, 174] width 638 height 20
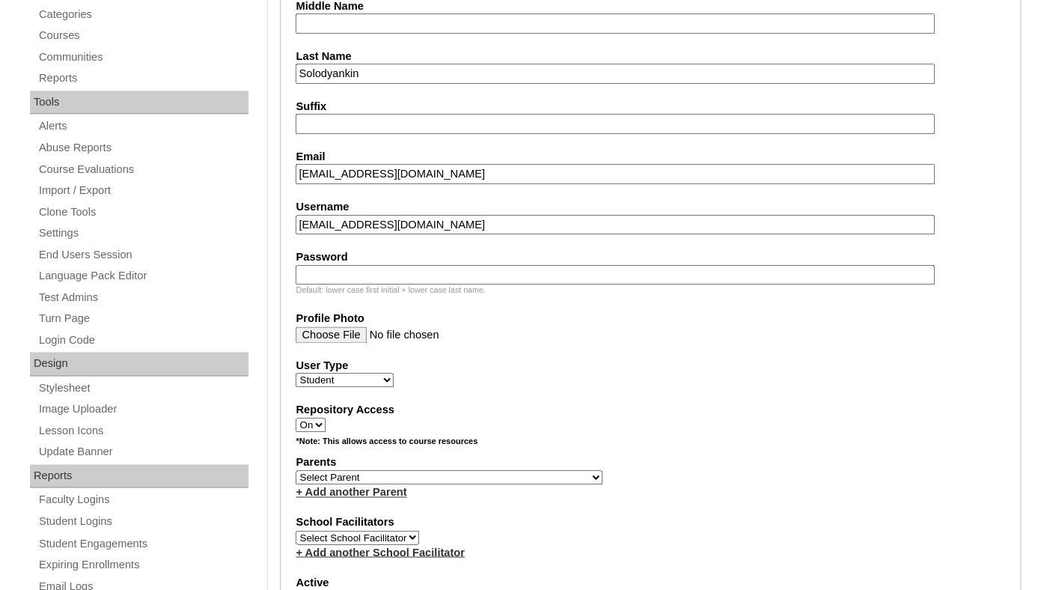
click at [376, 184] on input "malachi.solodyankin@enlightiumstudent.com" at bounding box center [615, 174] width 638 height 20
click at [346, 285] on input "Password" at bounding box center [615, 275] width 638 height 20
paste input "malachi.solodyankin@enlightiumstudent.com"
type input "malachi.solodyankin@enlightiumstudent.com"
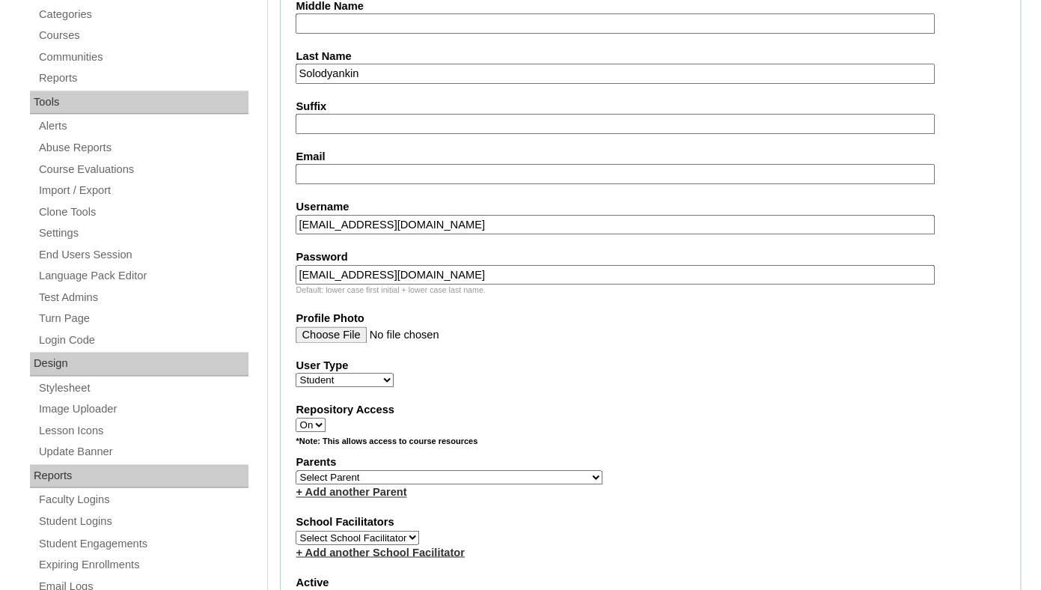
click at [296, 470] on select "Select Parent Abbas, Tahani Garcia, Rosa Kaneko, Chad Labourdette, Jessica Nich…" at bounding box center [449, 477] width 307 height 14
select select "99412"
click option "Solodyankin, Valentin" at bounding box center [0, 0] width 0 height 0
click at [406, 184] on input "Email" at bounding box center [615, 174] width 638 height 20
paste input "valsolo87@gmail.com"
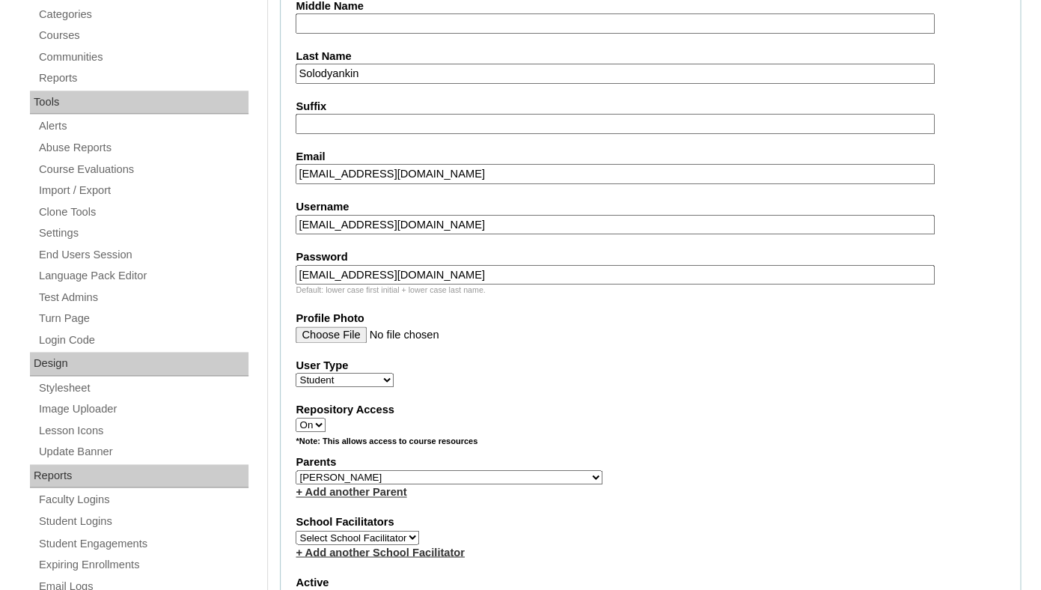
type input "valsolo87@gmail.com"
click at [404, 154] on fieldset "Account Information User Id 26malachi.solodyankin@enlightiumstudent.com Title F…" at bounding box center [650, 422] width 741 height 1210
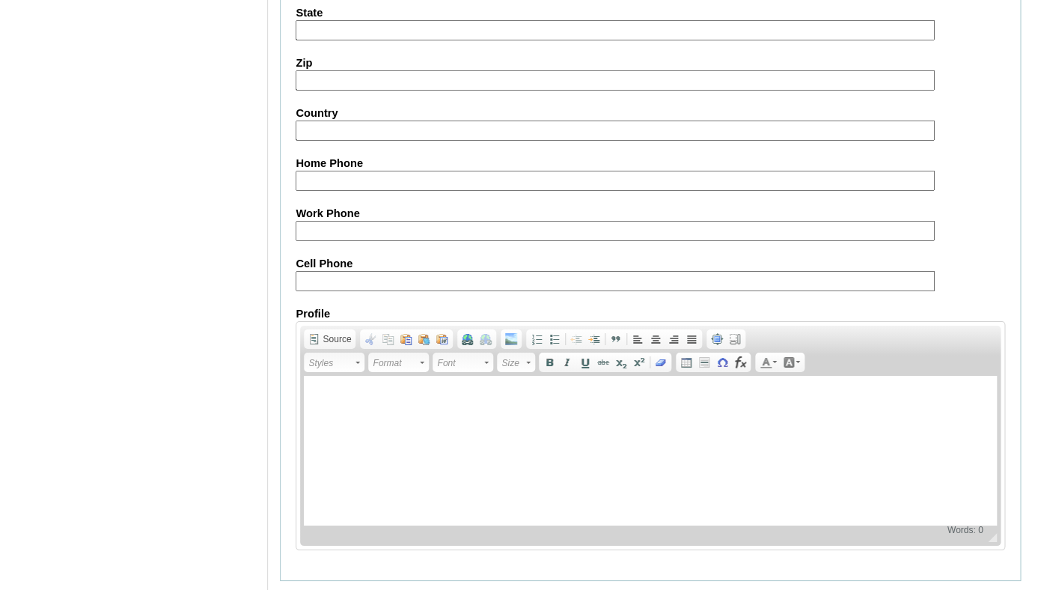
scroll to position [1805, 0]
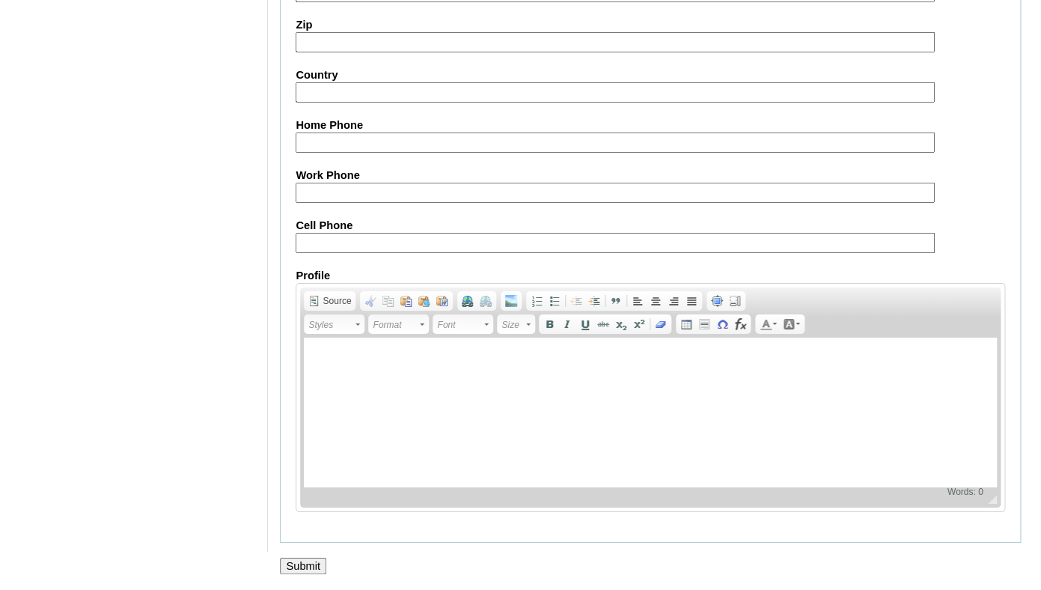
click at [296, 558] on input "Submit" at bounding box center [303, 565] width 46 height 16
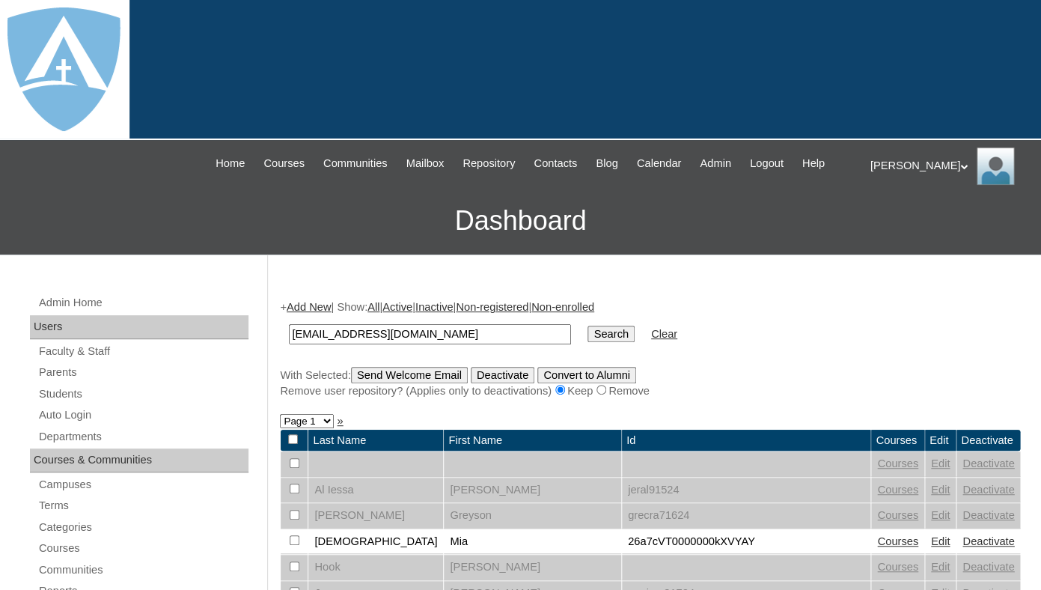
type input "[EMAIL_ADDRESS][DOMAIN_NAME]"
click at [587, 325] on input "Search" at bounding box center [610, 333] width 46 height 16
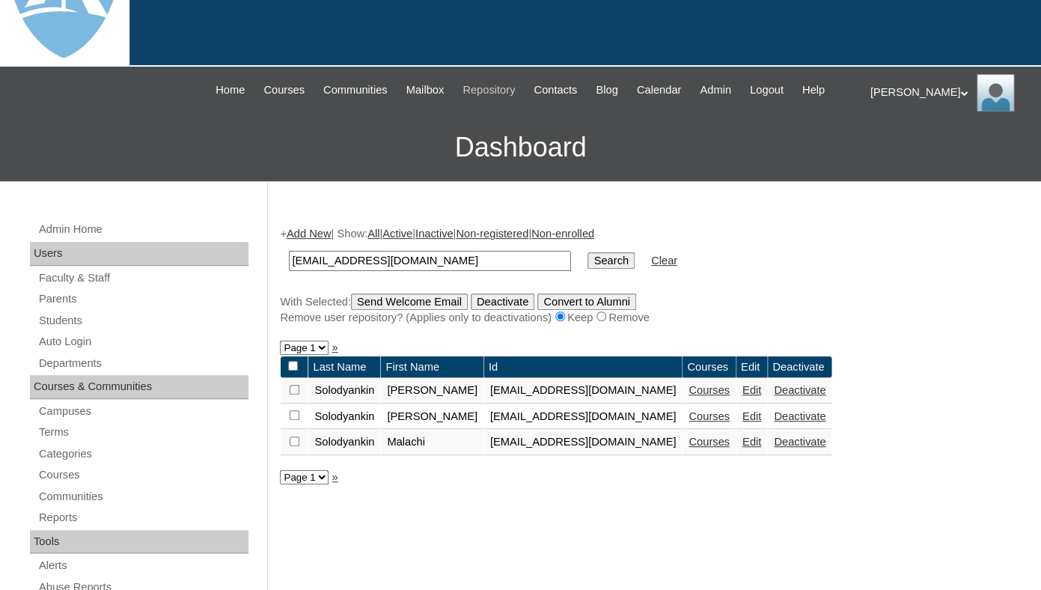
scroll to position [75, 0]
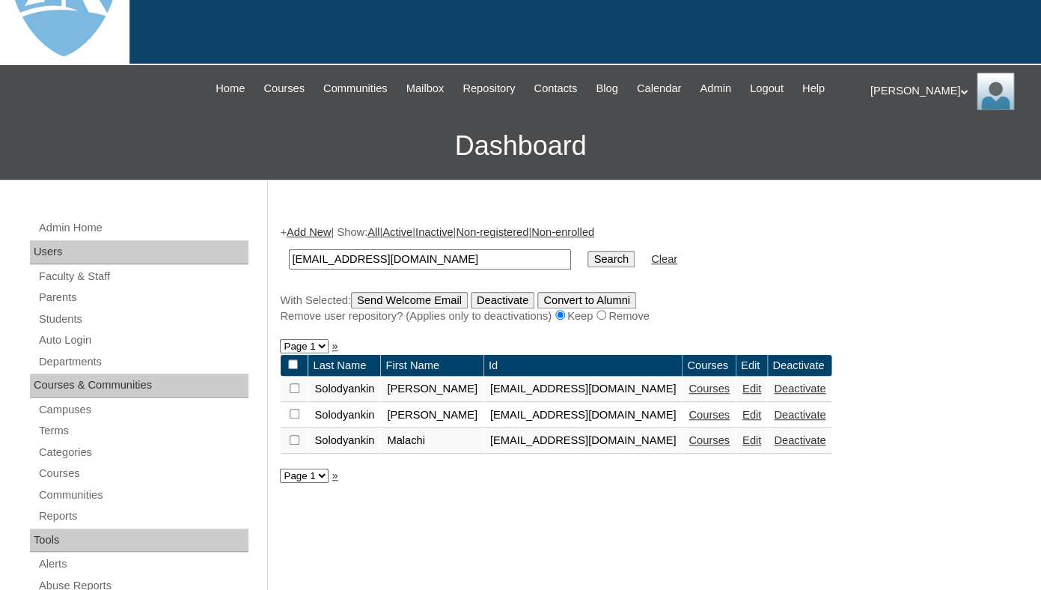
click at [729, 446] on link "Courses" at bounding box center [708, 440] width 41 height 12
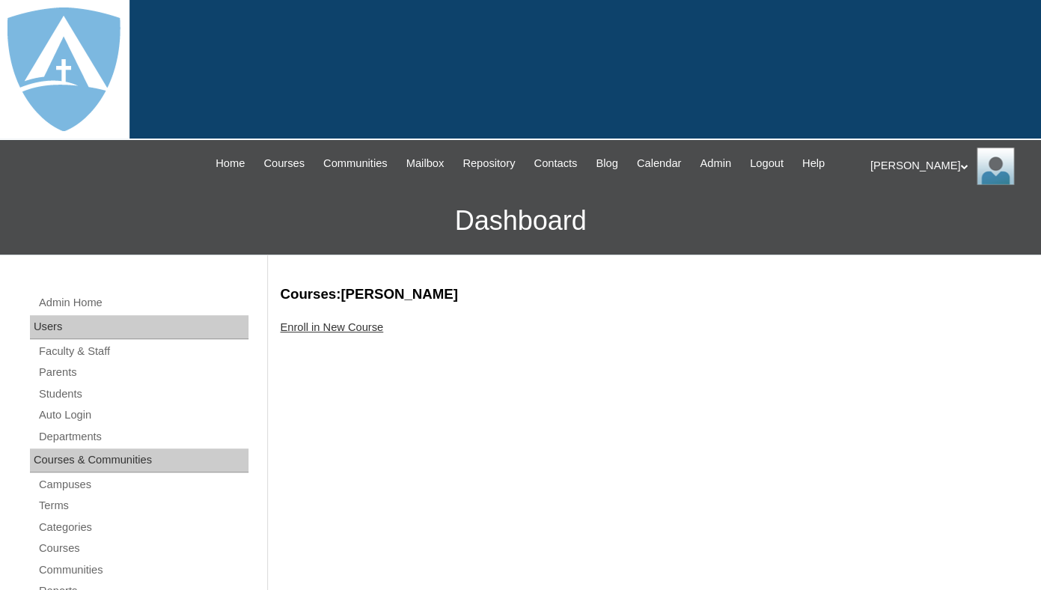
click at [346, 333] on link "Enroll in New Course" at bounding box center [331, 327] width 103 height 12
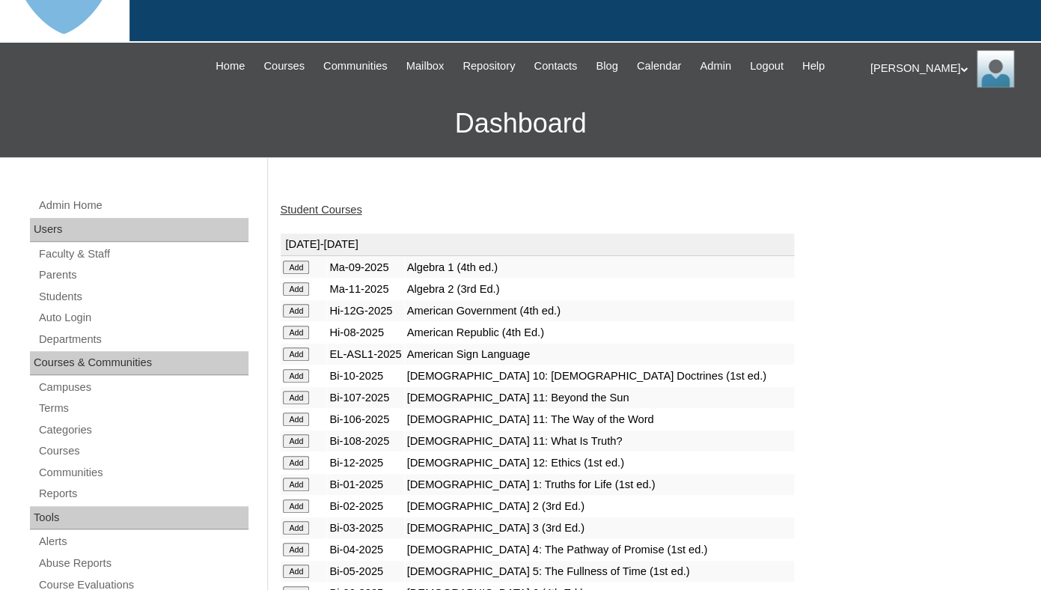
scroll to position [188, 0]
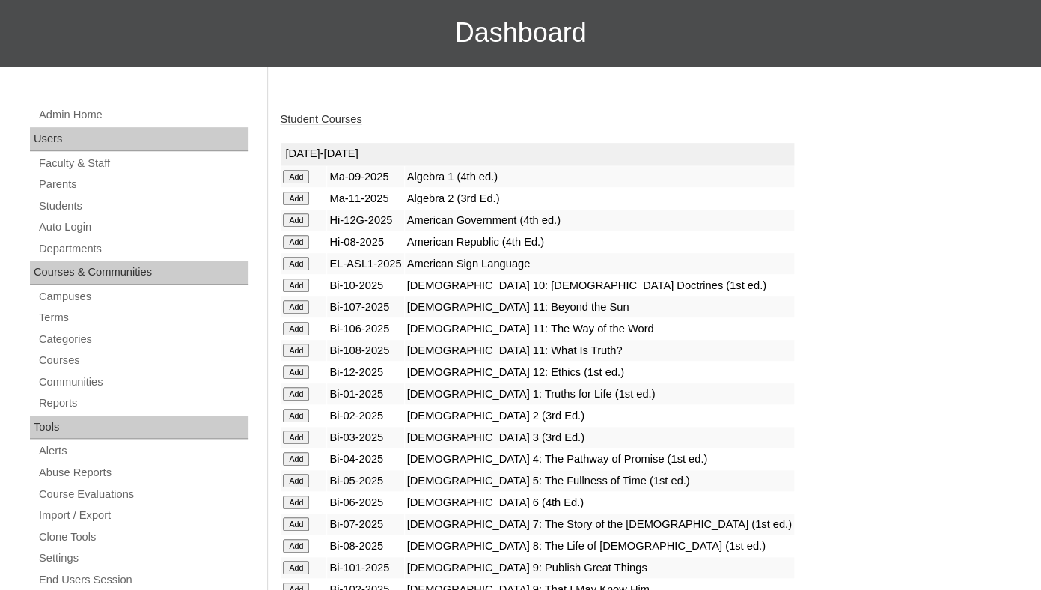
click at [298, 400] on input "Add" at bounding box center [296, 393] width 26 height 13
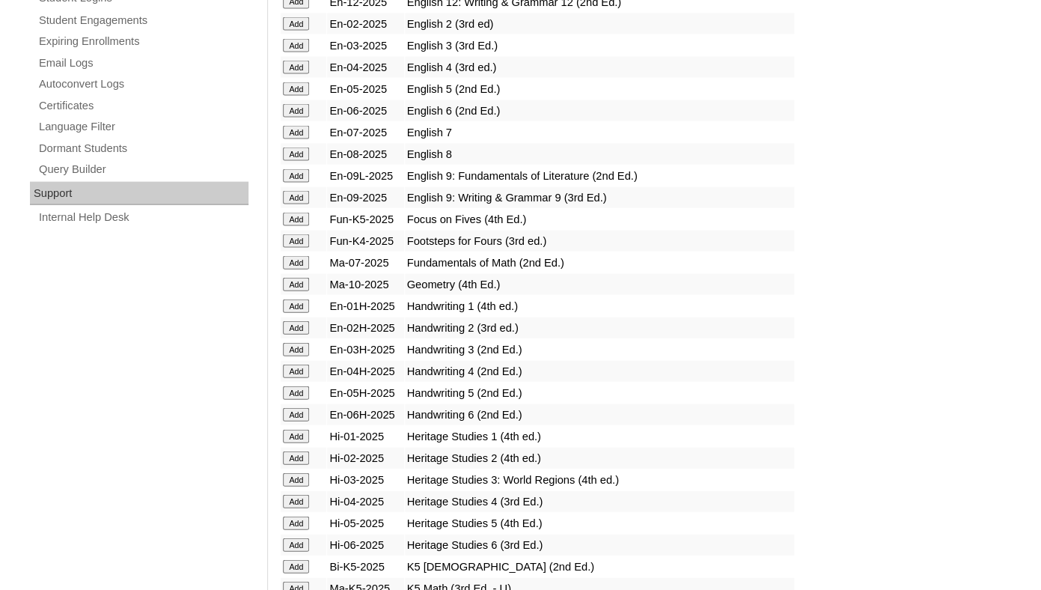
scroll to position [1044, 0]
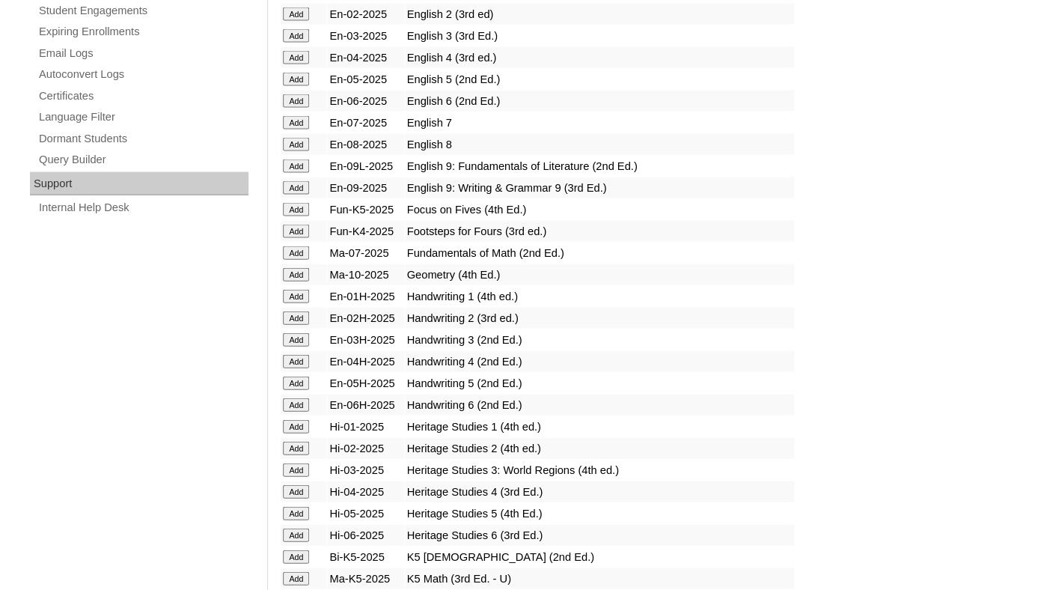
click at [300, 303] on input "Add" at bounding box center [296, 296] width 26 height 13
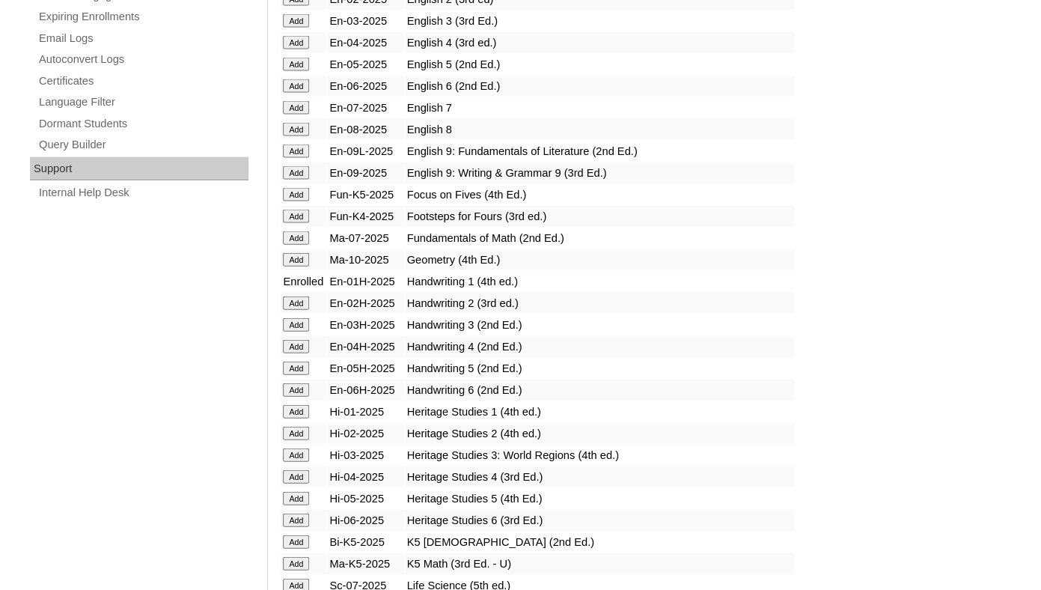
scroll to position [1098, 0]
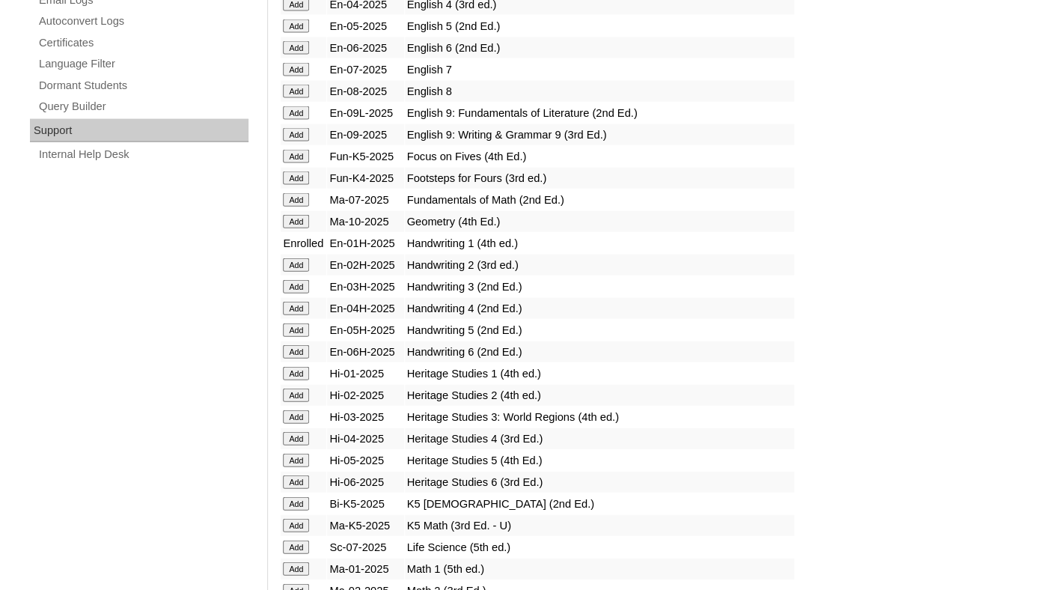
click at [292, 380] on input "Add" at bounding box center [296, 373] width 26 height 13
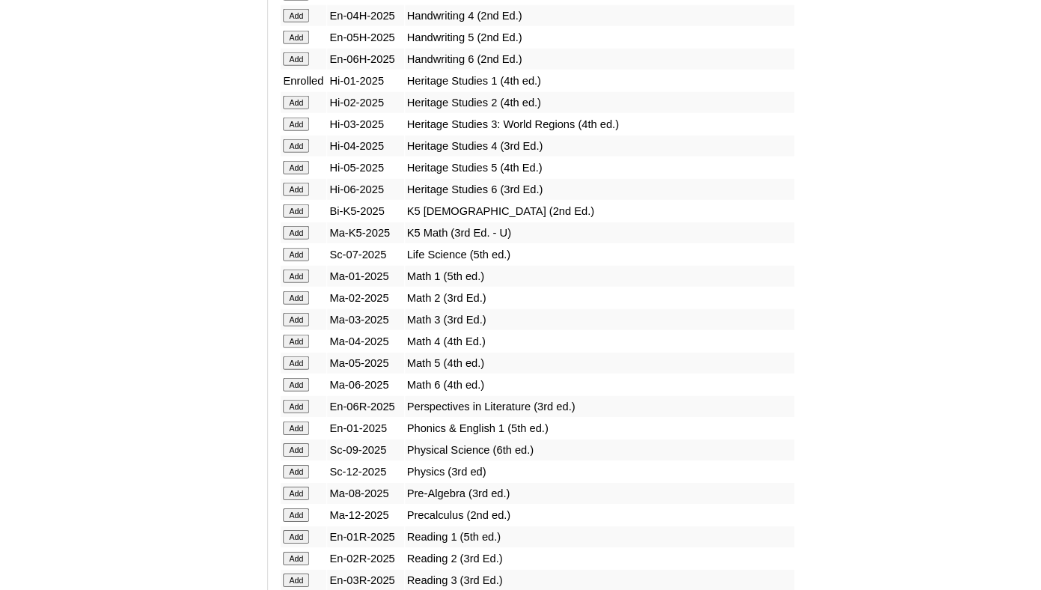
scroll to position [1395, 0]
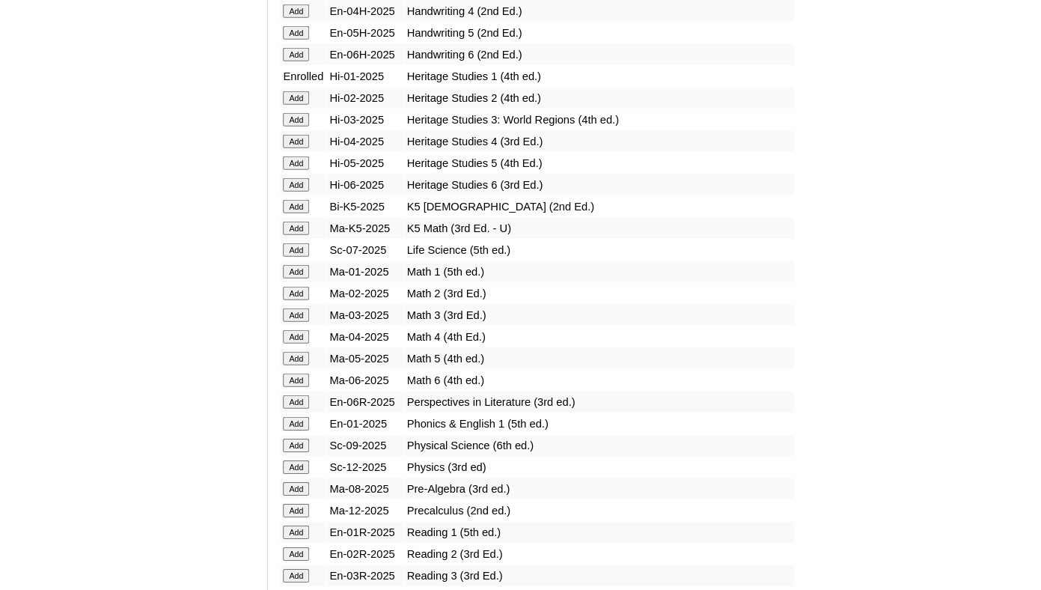
click at [300, 278] on input "Add" at bounding box center [296, 271] width 26 height 13
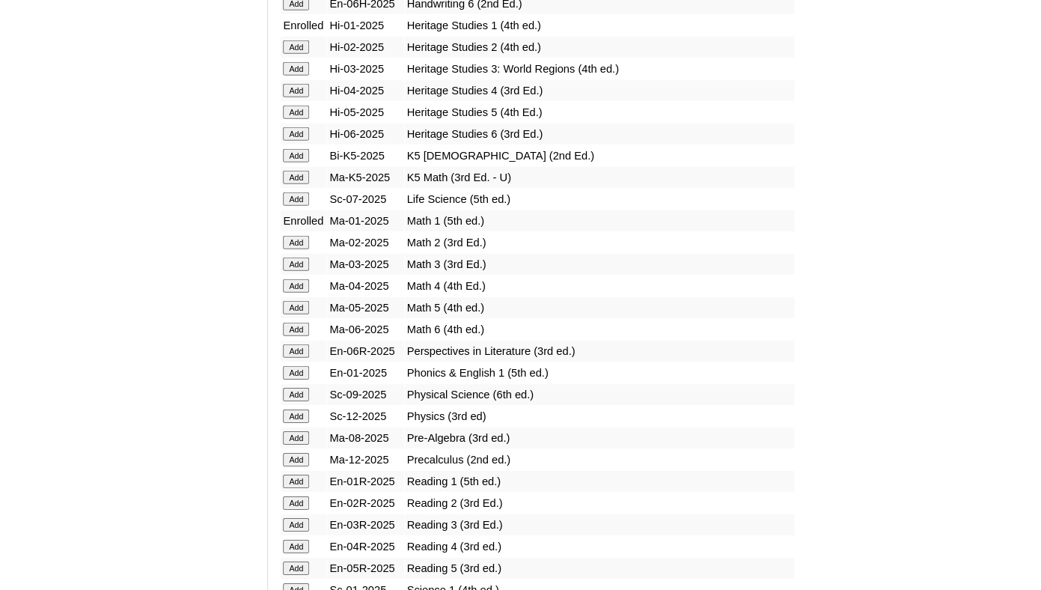
scroll to position [1501, 0]
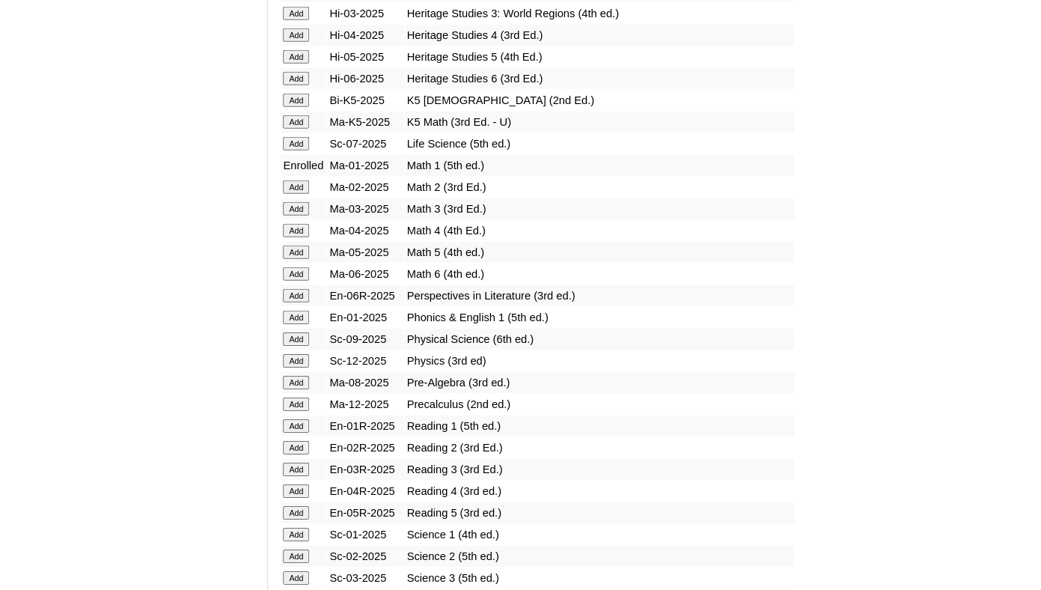
click at [290, 324] on input "Add" at bounding box center [296, 316] width 26 height 13
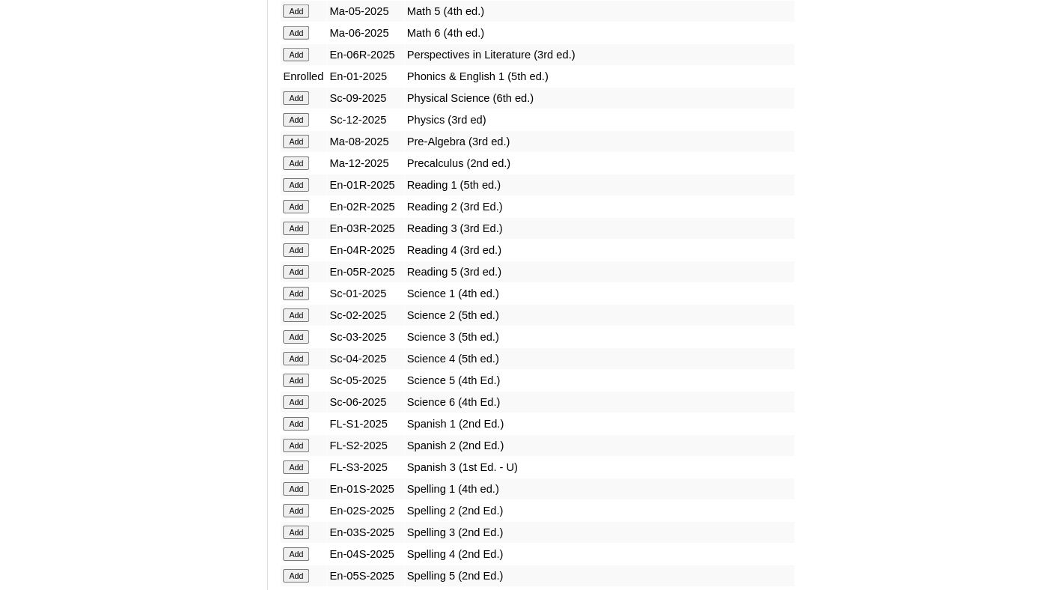
scroll to position [1743, 0]
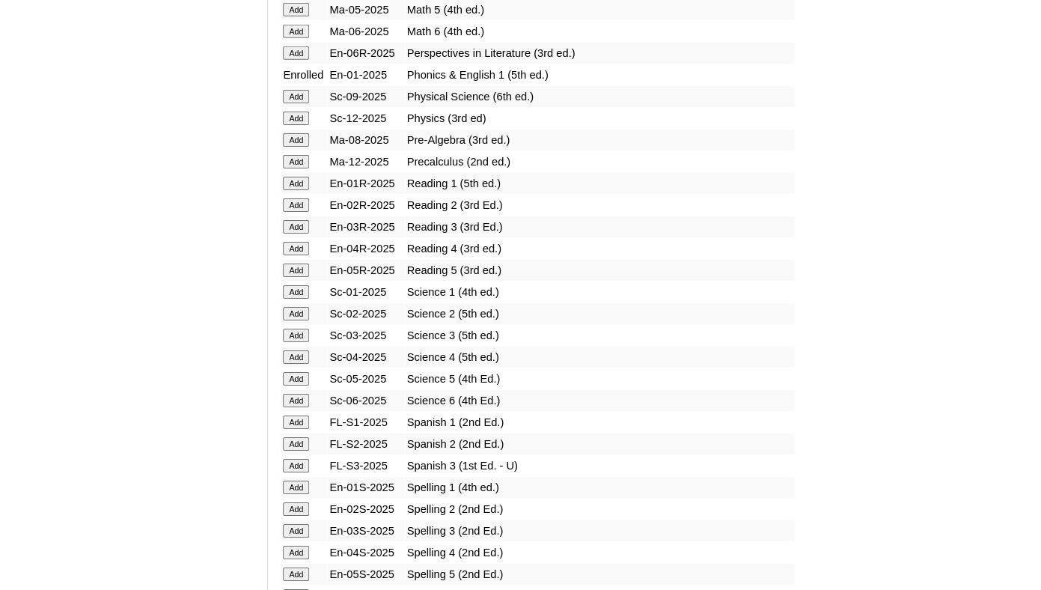
click at [290, 190] on input "Add" at bounding box center [296, 183] width 26 height 13
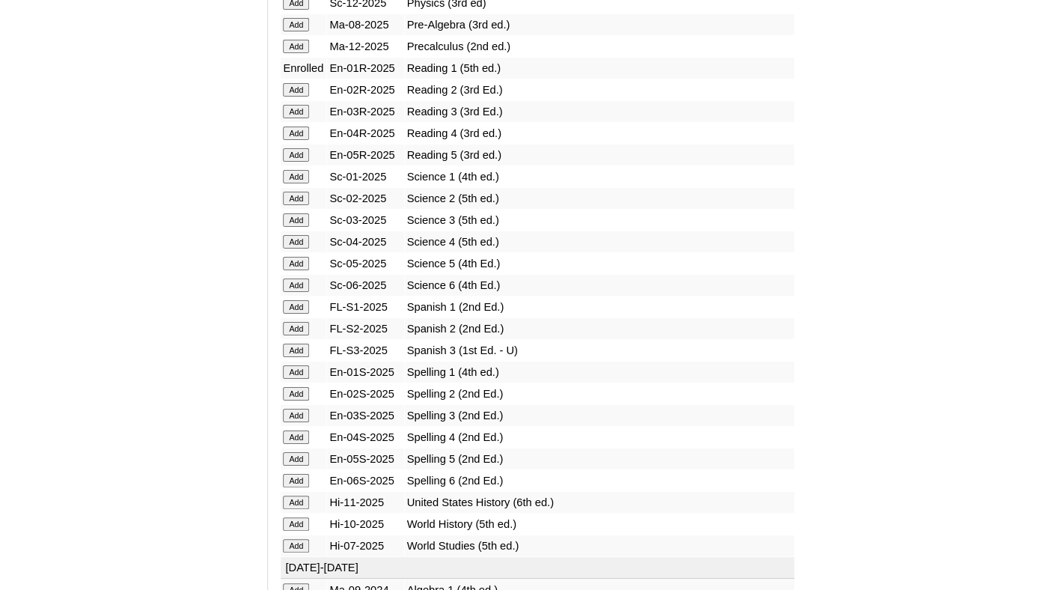
scroll to position [1867, 0]
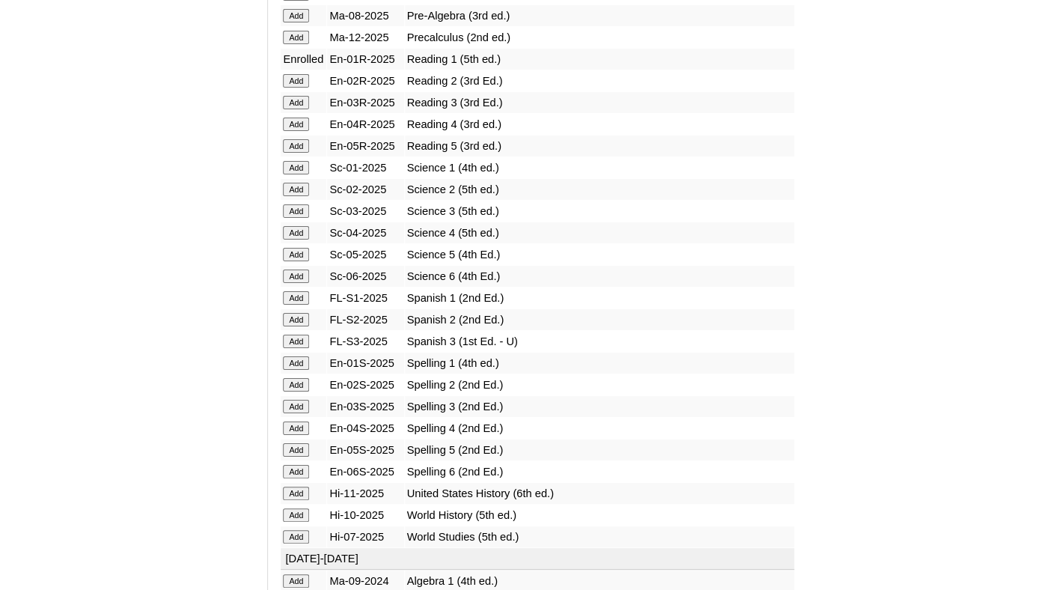
click at [290, 174] on input "Add" at bounding box center [296, 167] width 26 height 13
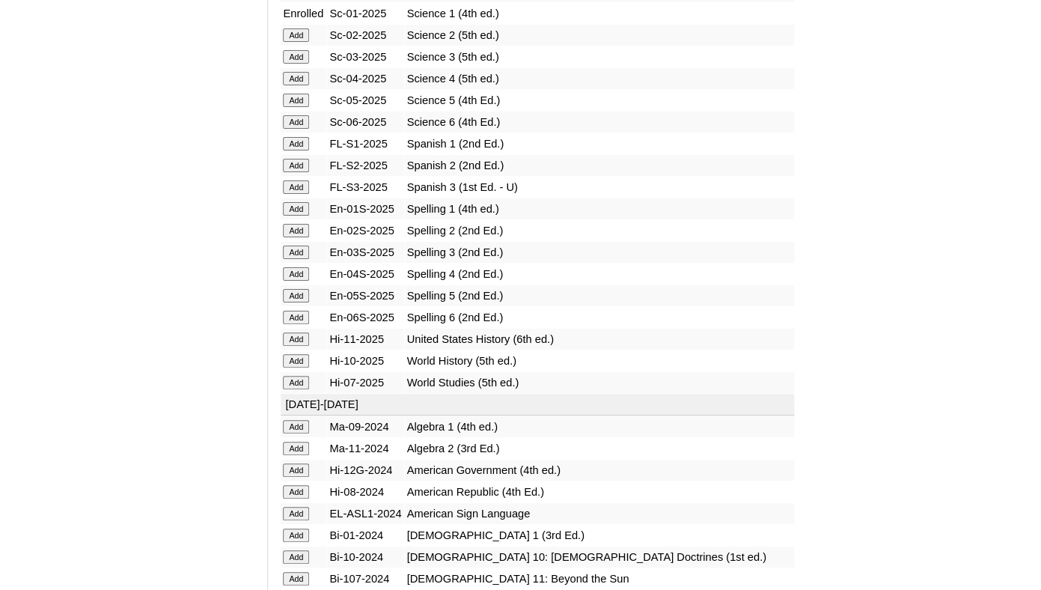
scroll to position [1961, 0]
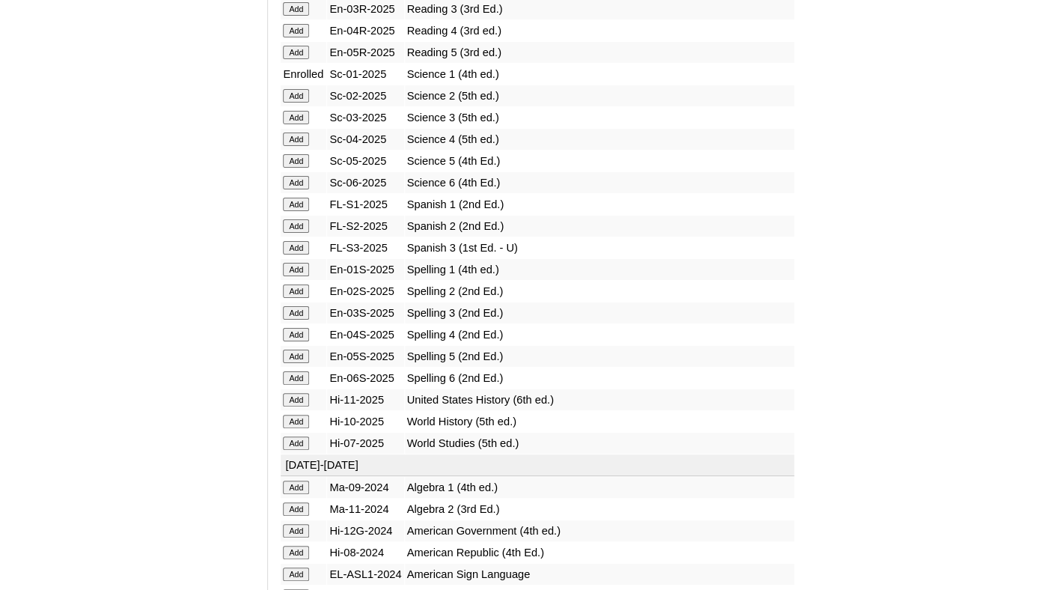
click at [296, 276] on input "Add" at bounding box center [296, 269] width 26 height 13
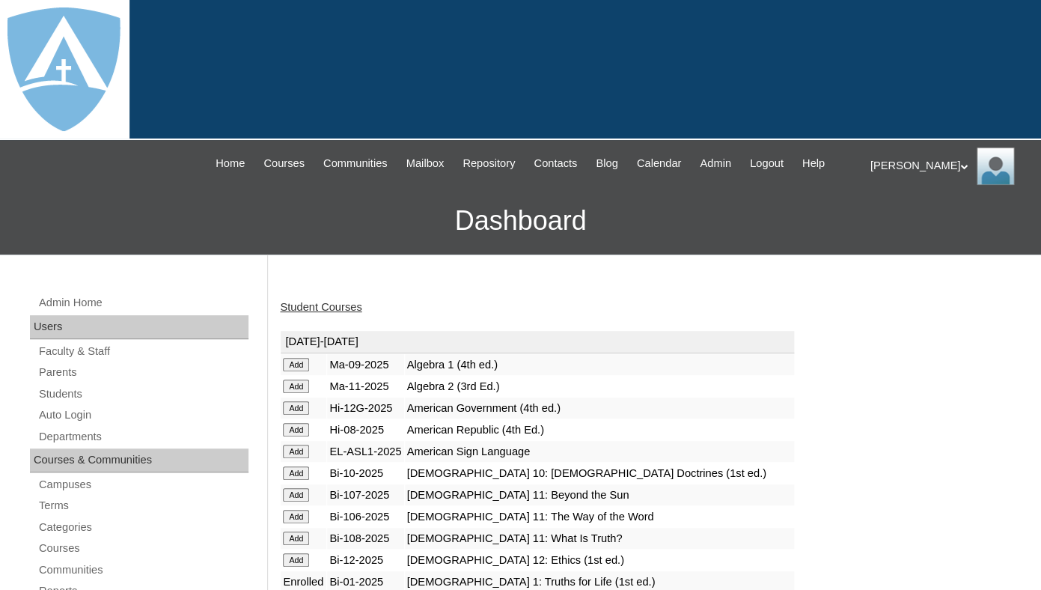
click at [316, 313] on link "Student Courses" at bounding box center [321, 307] width 82 height 12
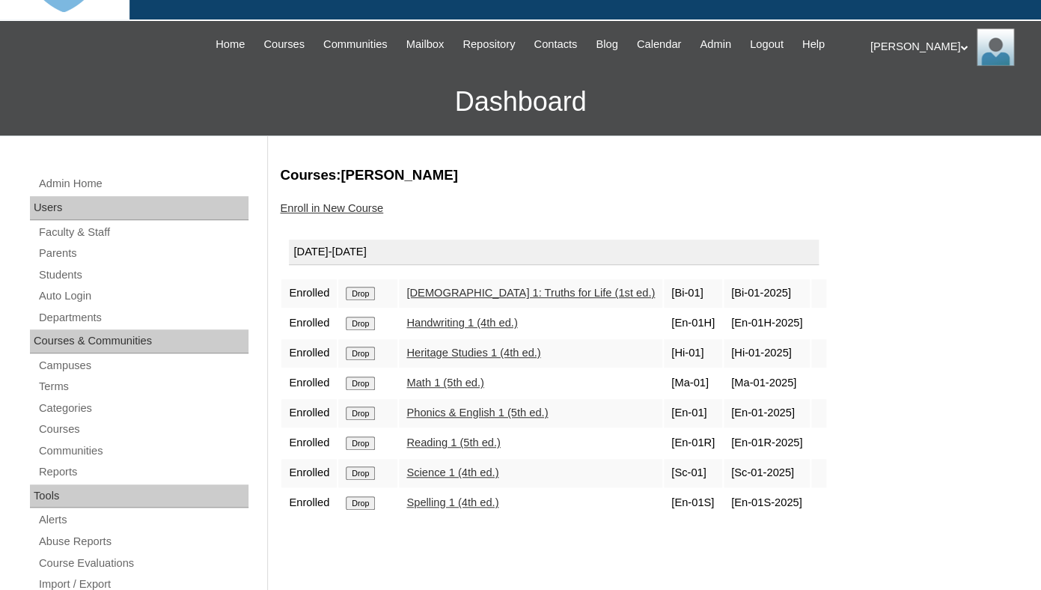
scroll to position [195, 0]
